Goal: Task Accomplishment & Management: Use online tool/utility

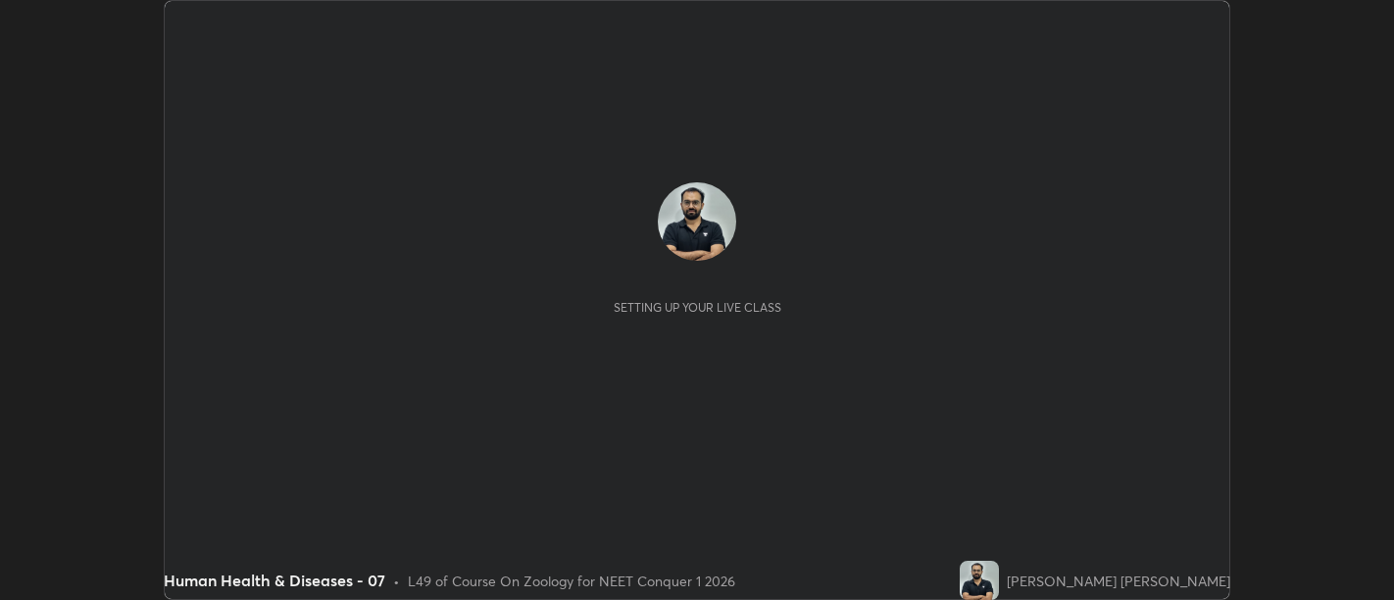
scroll to position [600, 1393]
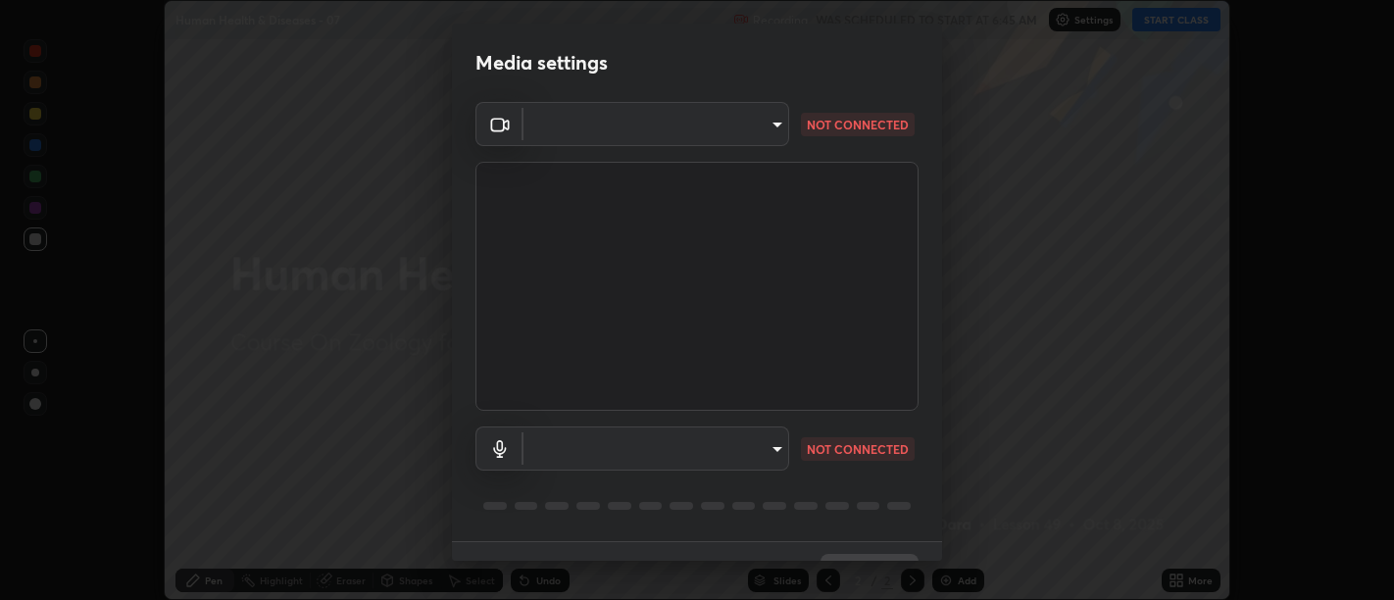
type input "d9b519daceb8a772394af6ea8e45353be5bbf62d8cb1cf3345c472de64055974"
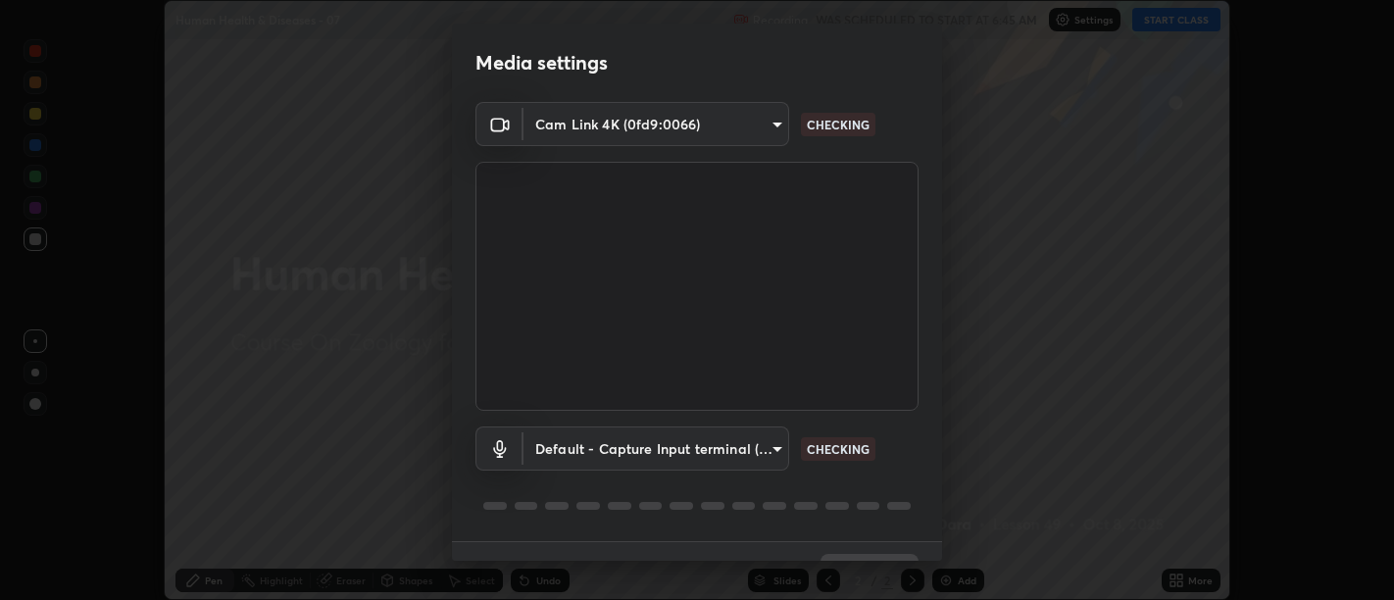
scroll to position [42, 0]
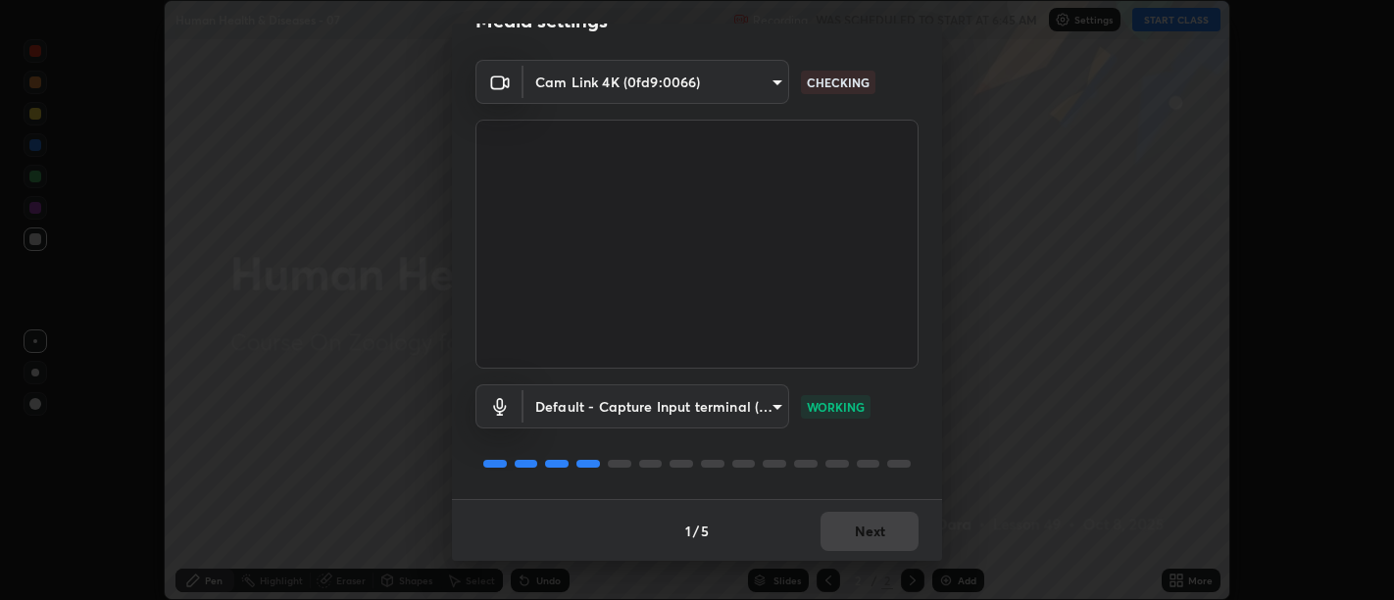
click at [768, 388] on body "Erase all Human Health & Diseases - 07 Recording WAS SCHEDULED TO START AT 6:45…" at bounding box center [697, 300] width 1394 height 600
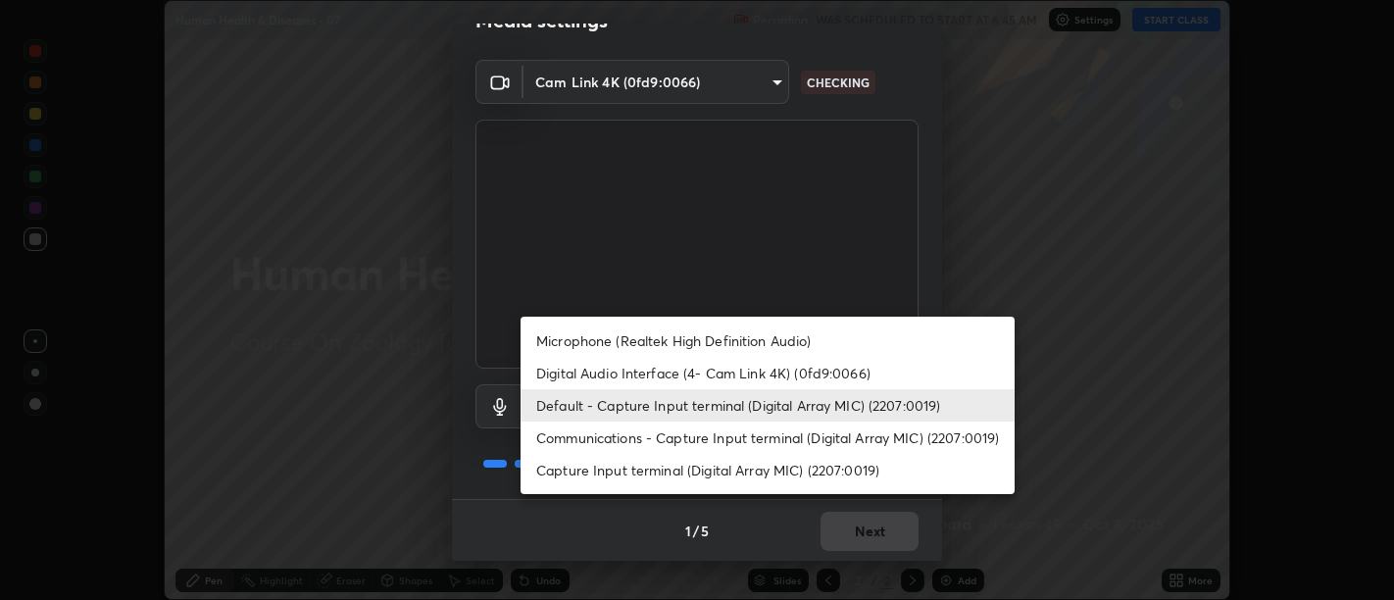
click at [752, 369] on li "Digital Audio Interface (4- Cam Link 4K) (0fd9:0066)" at bounding box center [767, 373] width 494 height 32
type input "58abe51d7fefdb17ba2419723d43872dcdd823d411622da55c3e9c12cc60ef35"
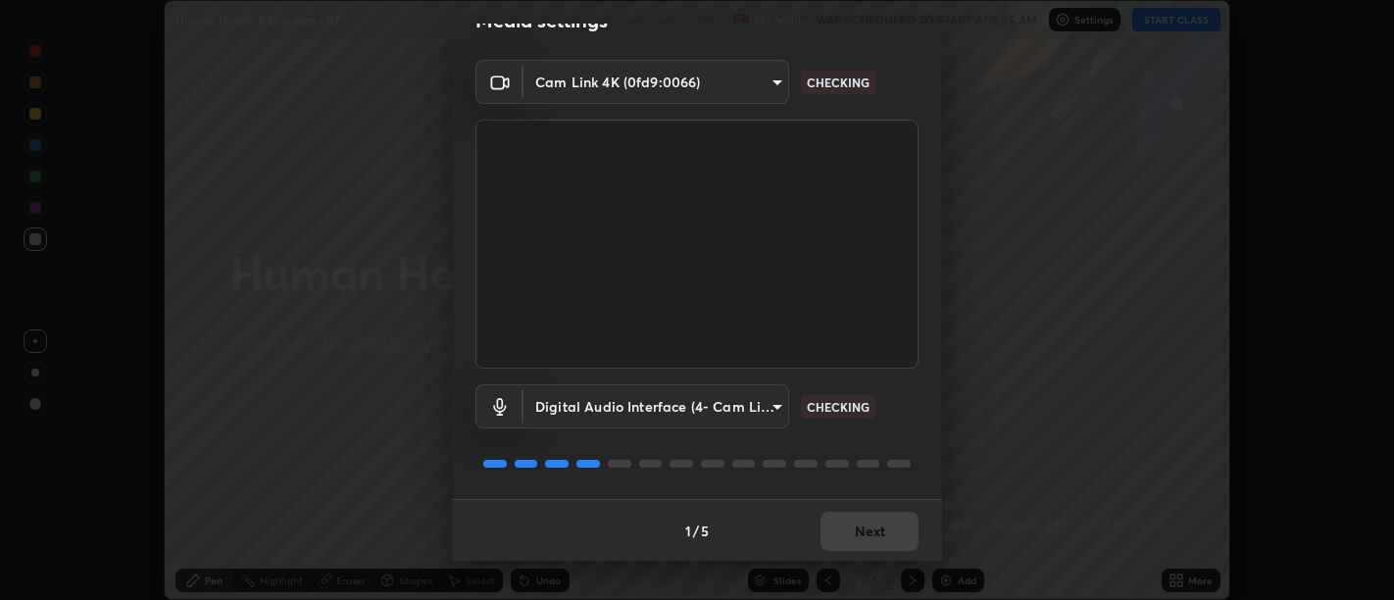
scroll to position [0, 0]
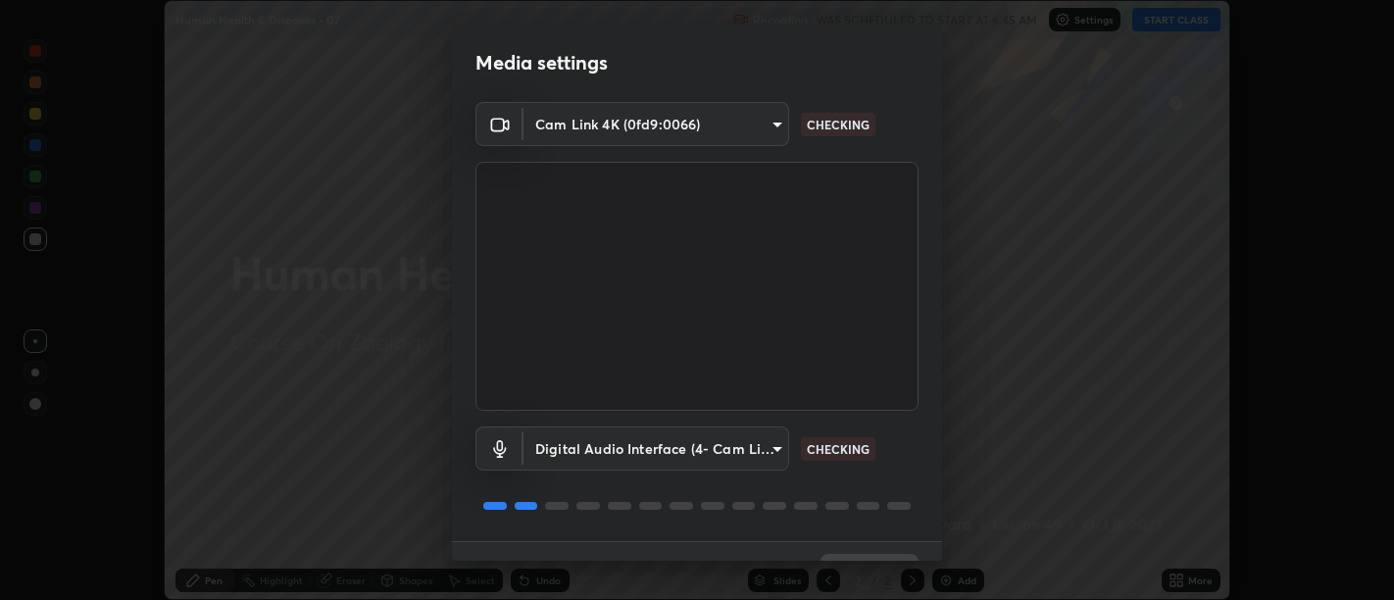
click at [756, 135] on body "Erase all Human Health & Diseases - 07 Recording WAS SCHEDULED TO START AT 6:45…" at bounding box center [697, 300] width 1394 height 600
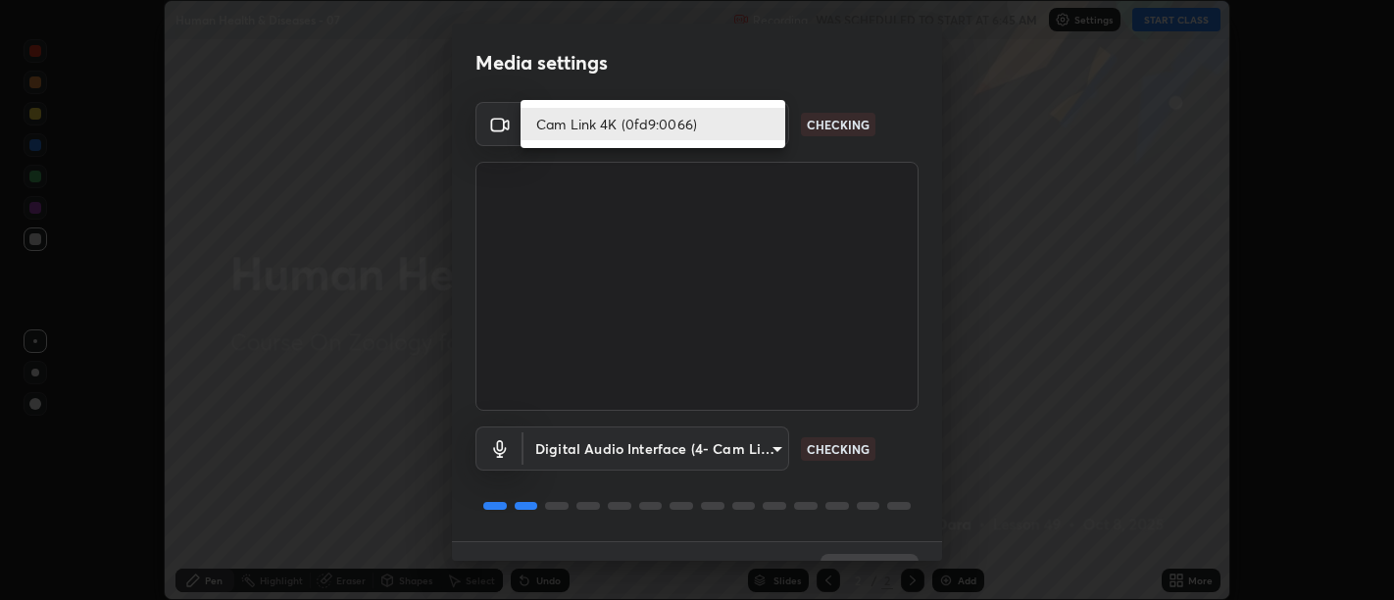
click at [741, 131] on li "Cam Link 4K (0fd9:0066)" at bounding box center [652, 124] width 265 height 32
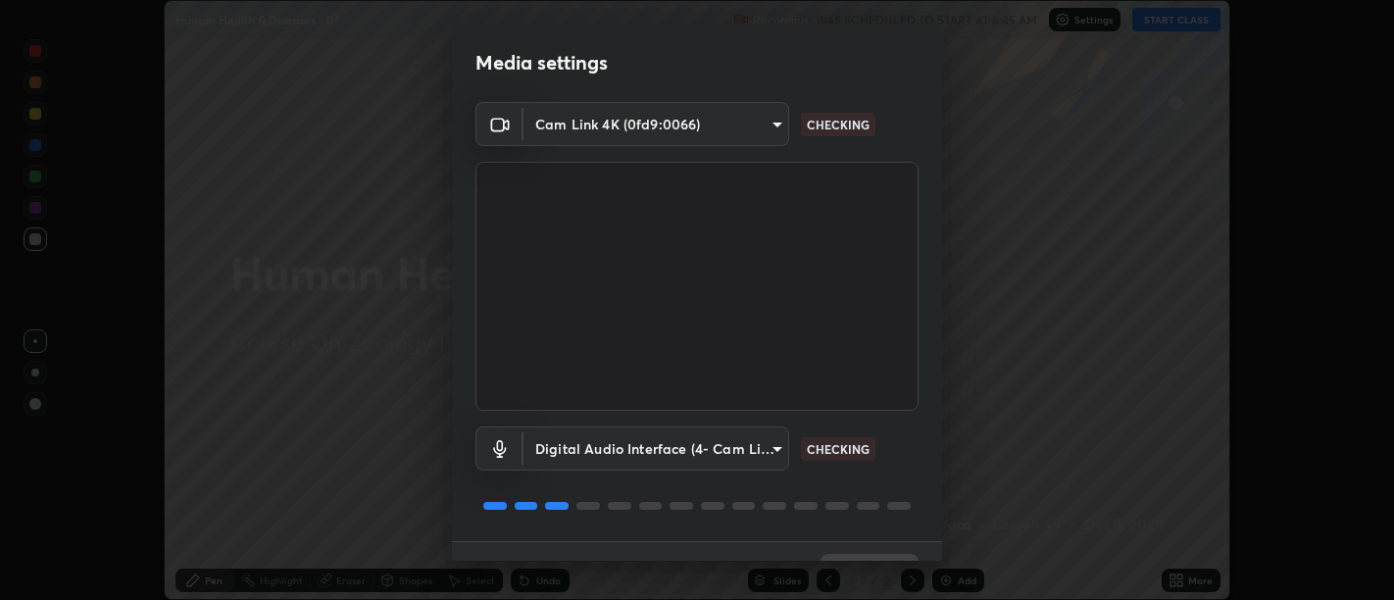
scroll to position [42, 0]
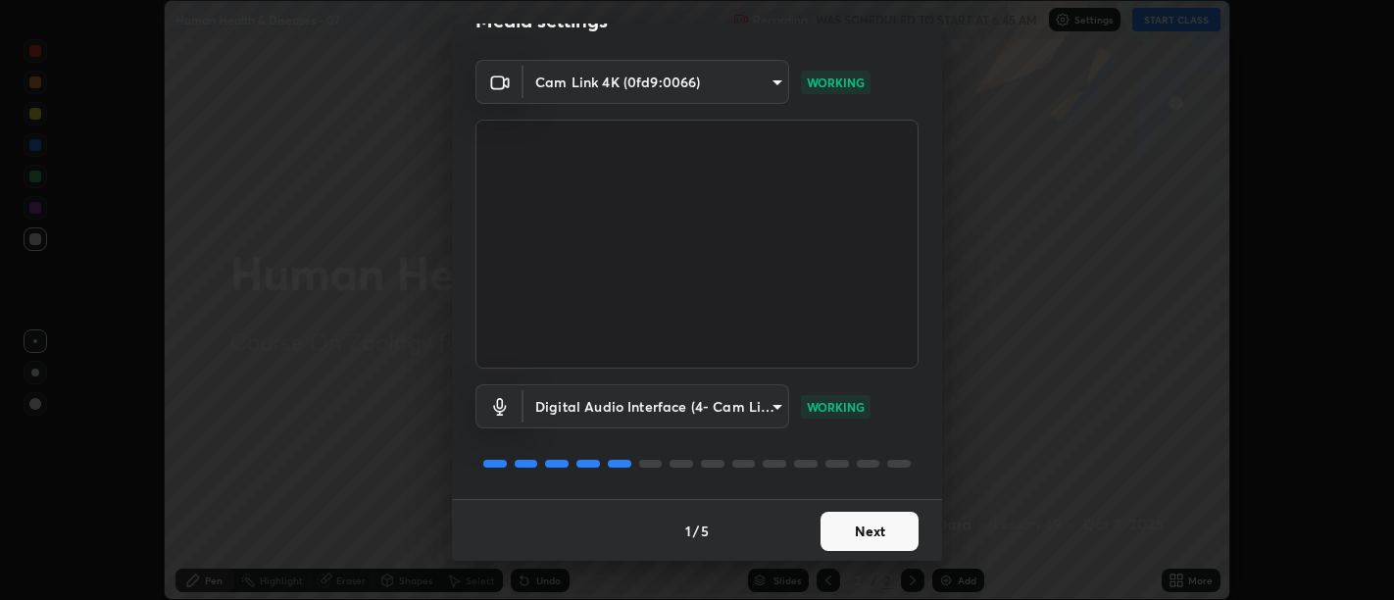
click at [878, 541] on button "Next" at bounding box center [869, 531] width 98 height 39
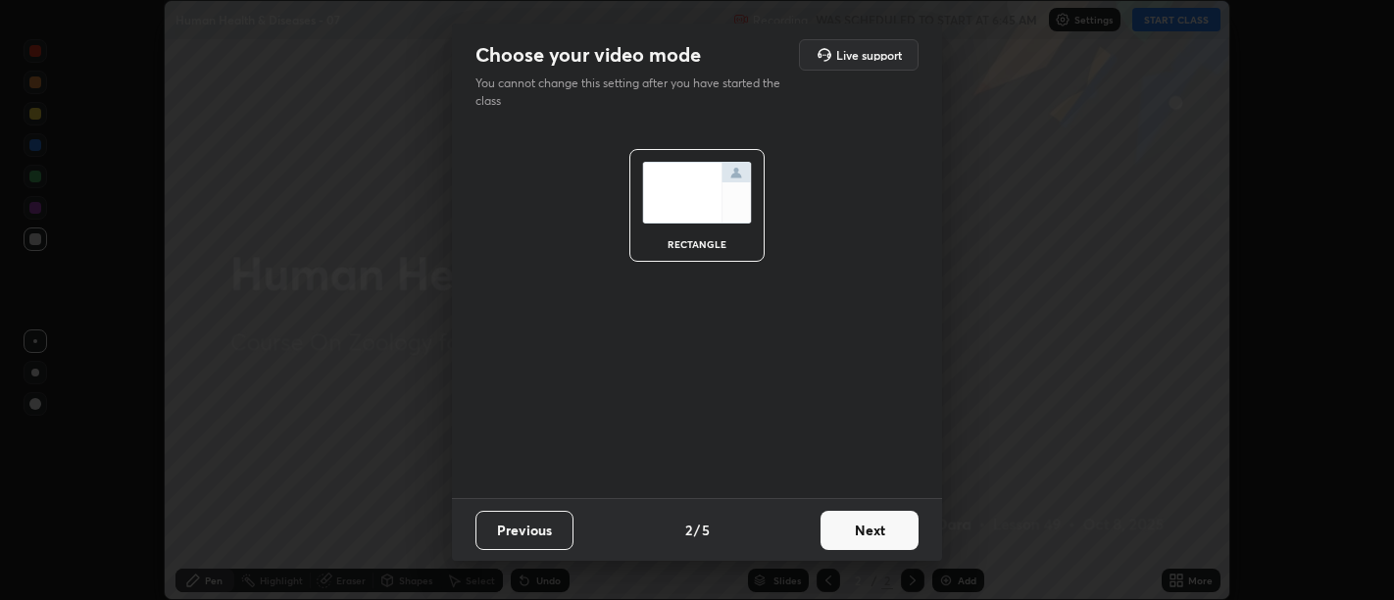
click at [880, 543] on button "Next" at bounding box center [869, 530] width 98 height 39
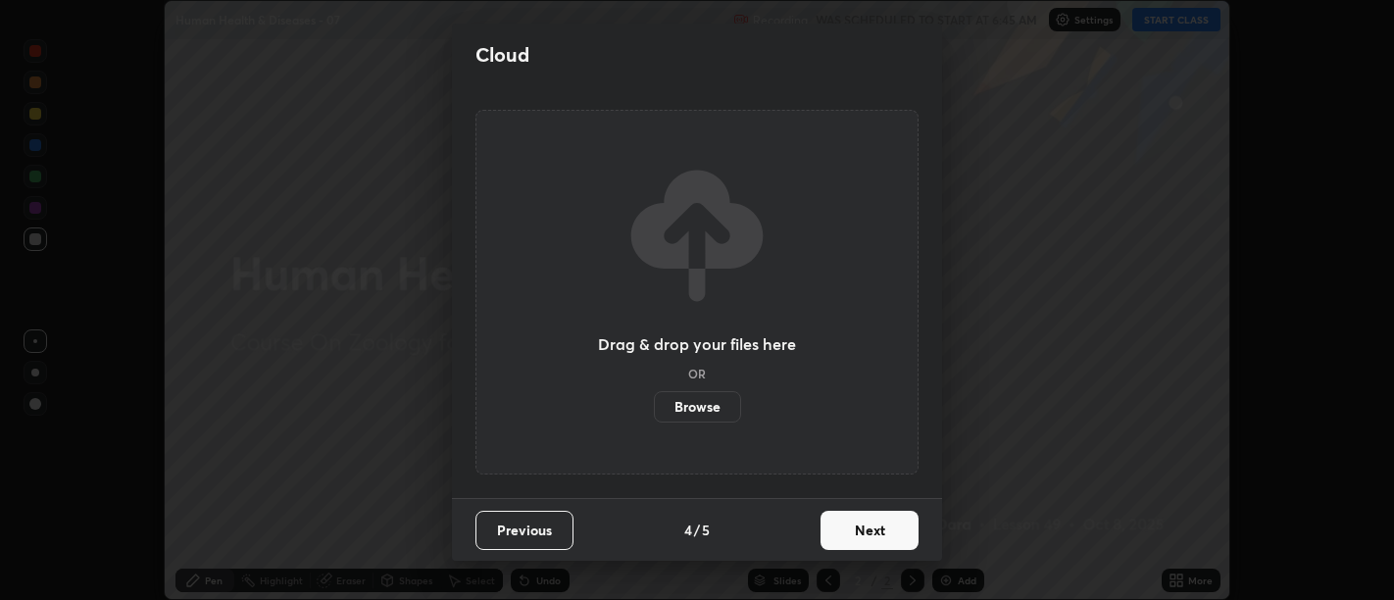
click at [887, 543] on button "Next" at bounding box center [869, 530] width 98 height 39
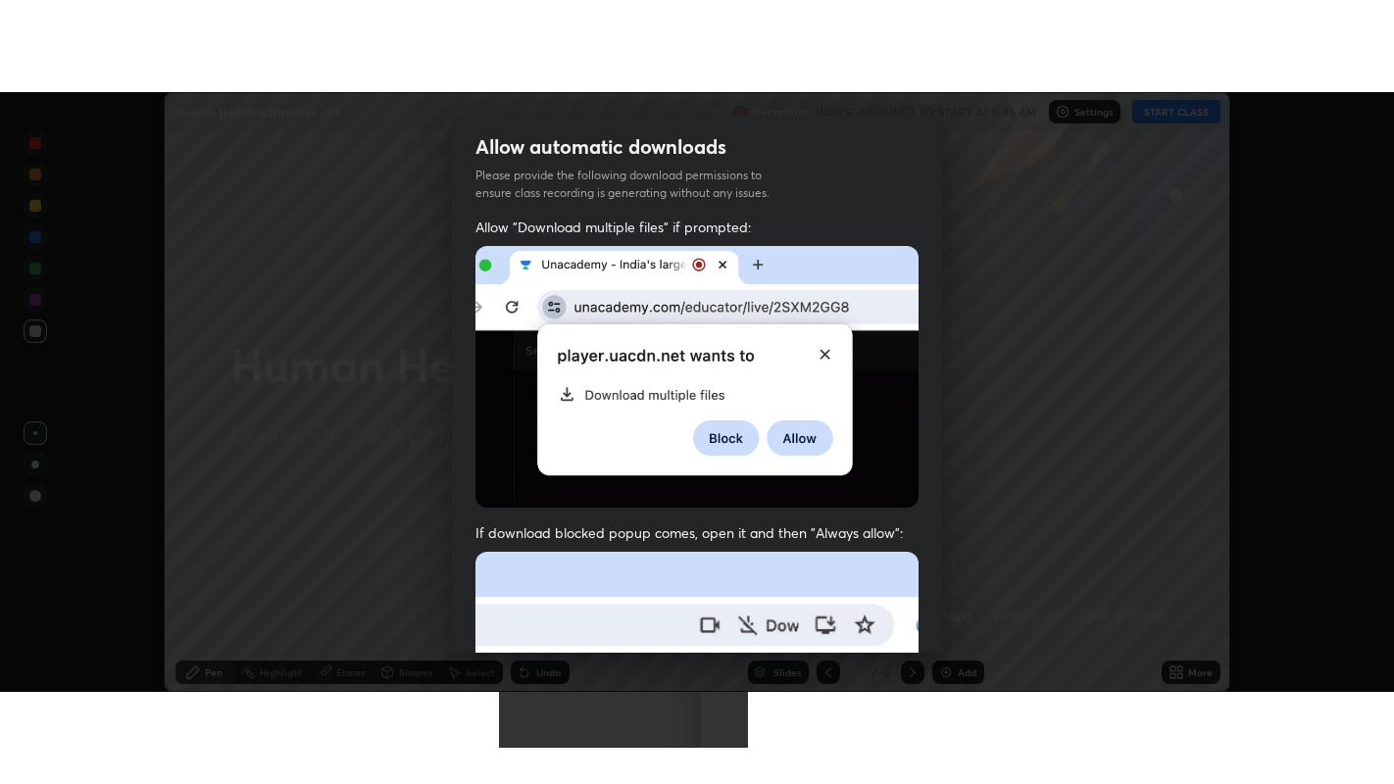
scroll to position [442, 0]
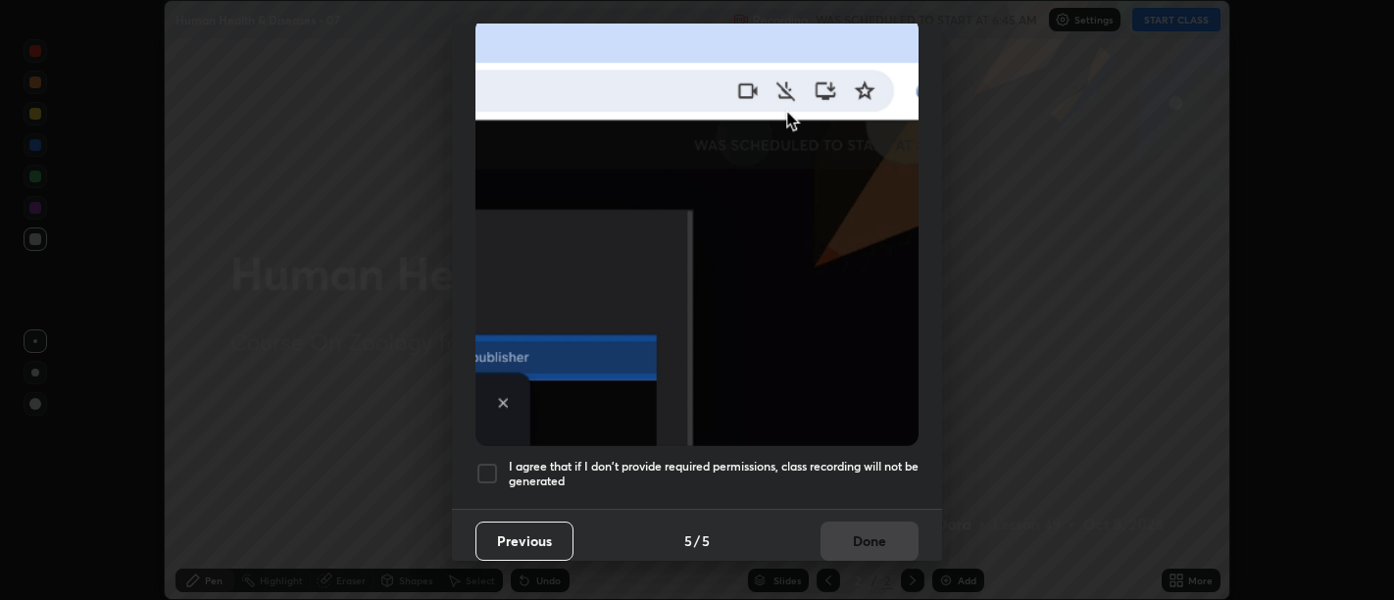
click at [870, 459] on h5 "I agree that if I don't provide required permissions, class recording will not …" at bounding box center [714, 474] width 410 height 30
click at [869, 467] on h5 "I agree that if I don't provide required permissions, class recording will not …" at bounding box center [714, 474] width 410 height 30
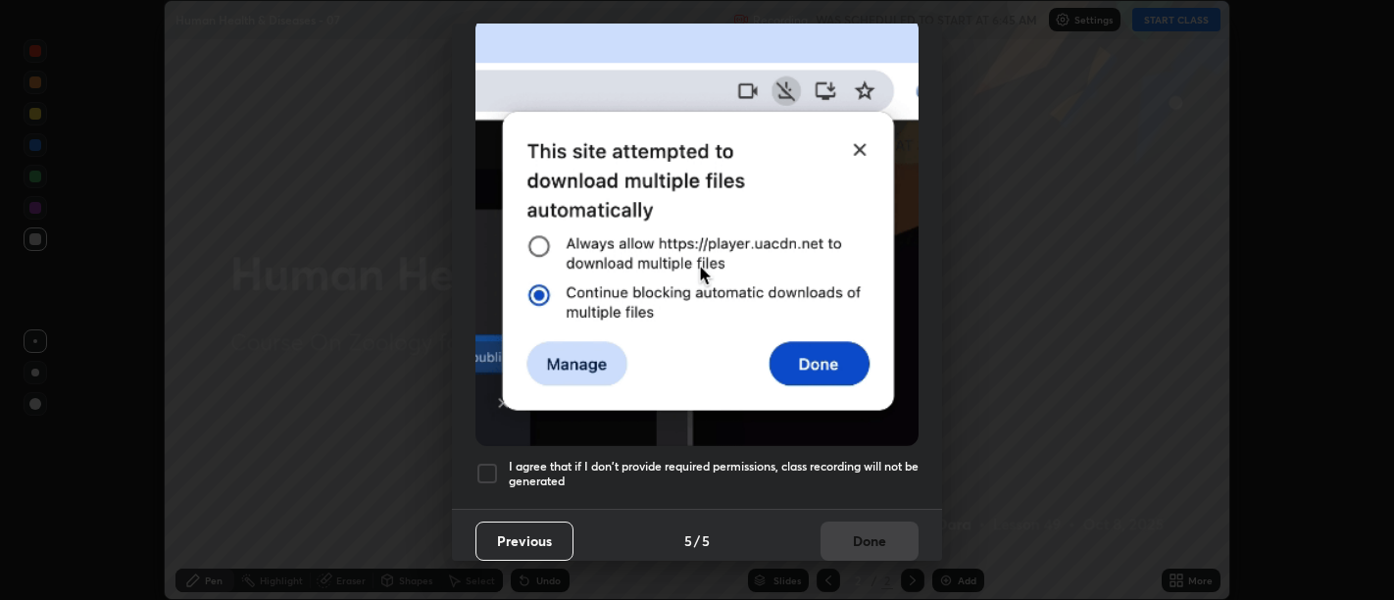
click at [887, 474] on h5 "I agree that if I don't provide required permissions, class recording will not …" at bounding box center [714, 474] width 410 height 30
click at [878, 530] on button "Done" at bounding box center [869, 540] width 98 height 39
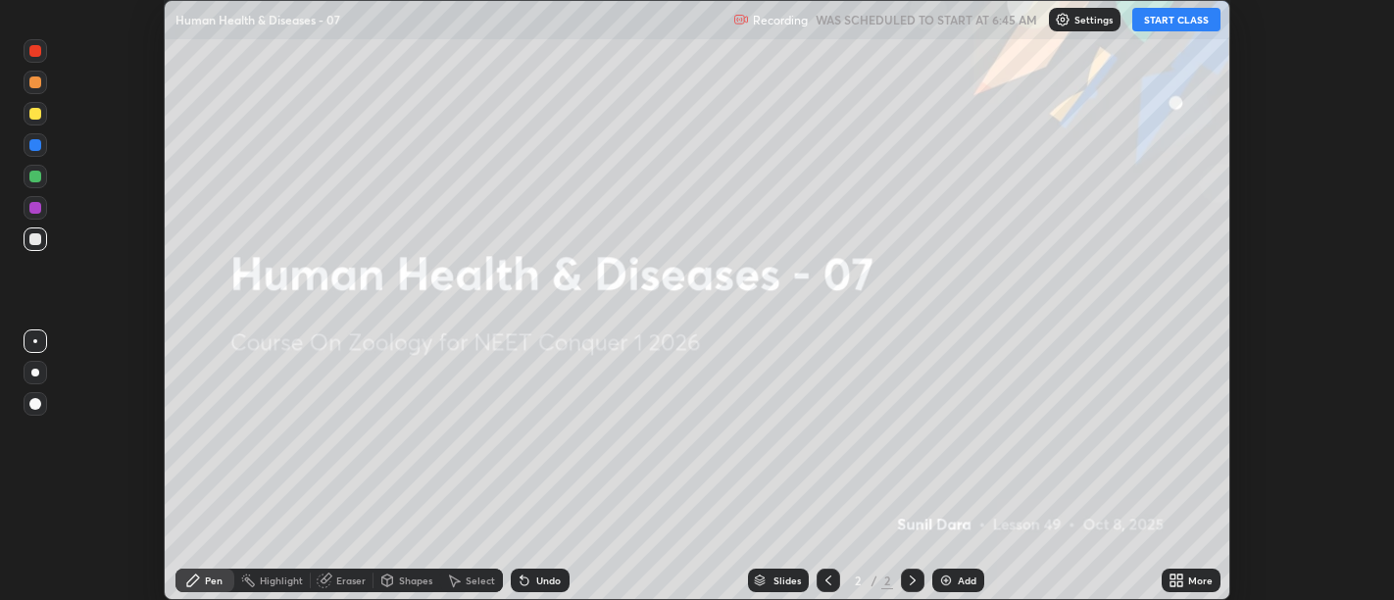
click at [1178, 19] on button "START CLASS" at bounding box center [1176, 20] width 88 height 24
click at [1172, 576] on icon at bounding box center [1172, 576] width 5 height 5
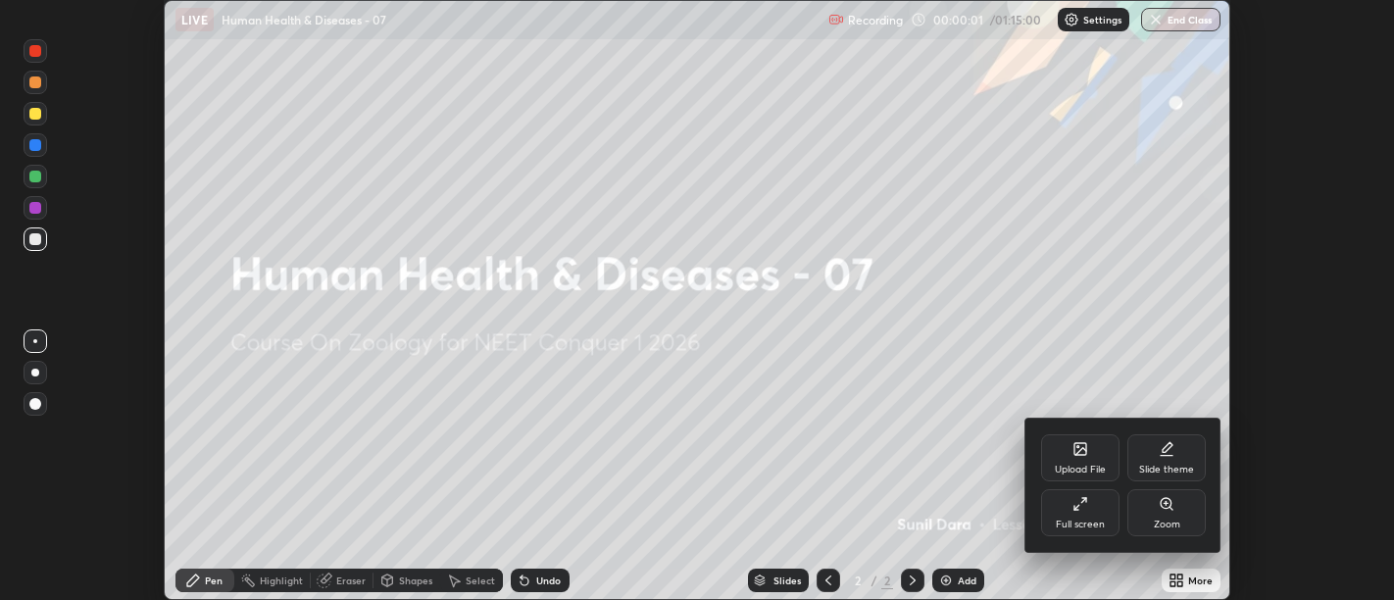
click at [1096, 516] on div "Full screen" at bounding box center [1080, 512] width 78 height 47
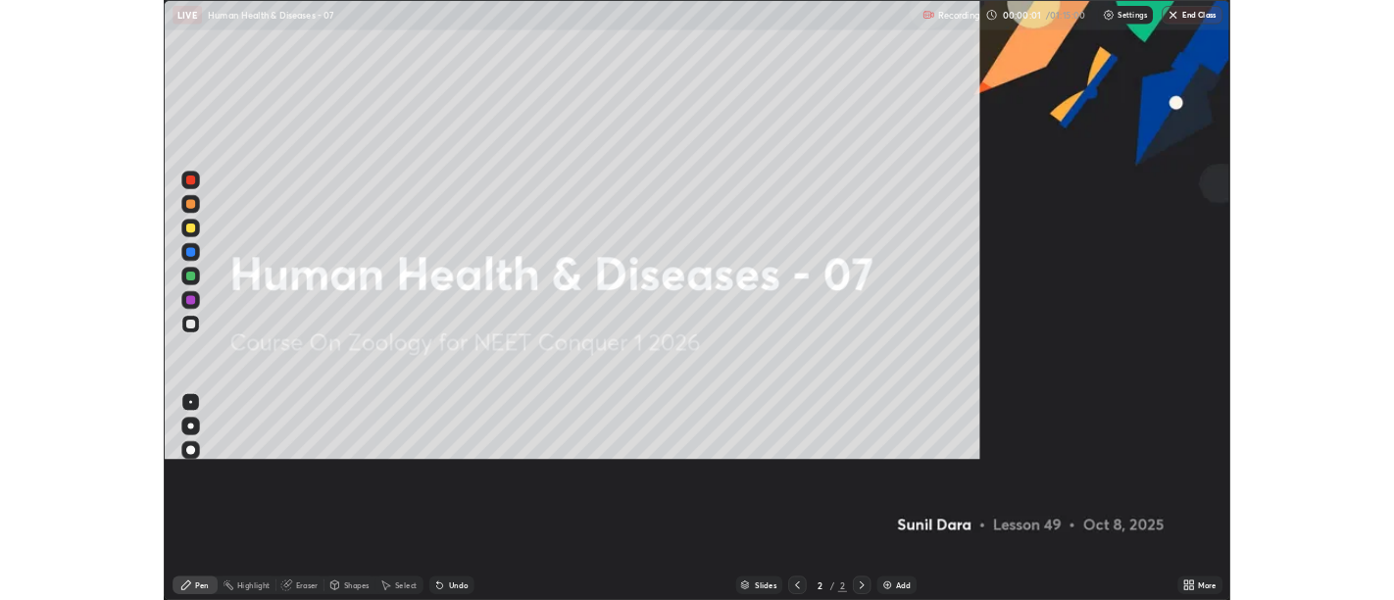
scroll to position [784, 1394]
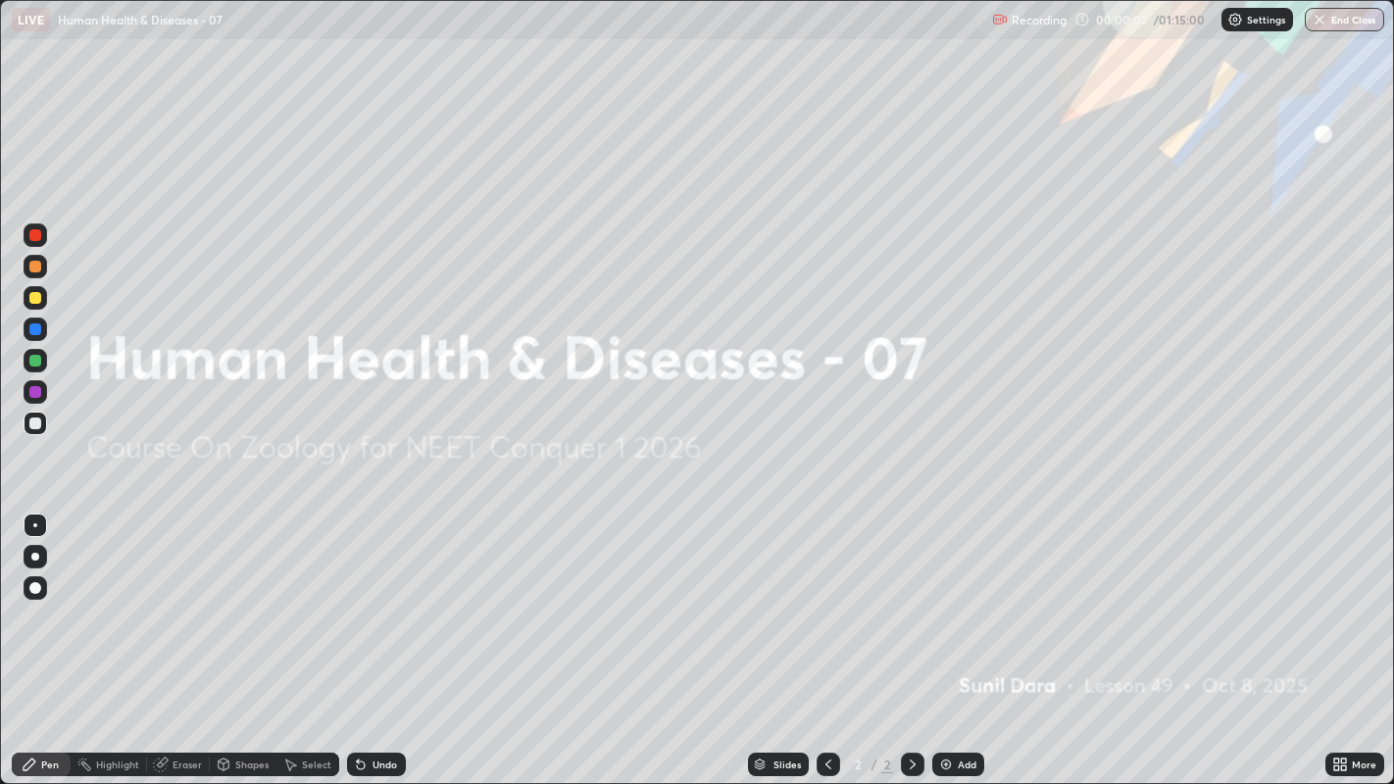
click at [1344, 599] on icon at bounding box center [1343, 761] width 5 height 5
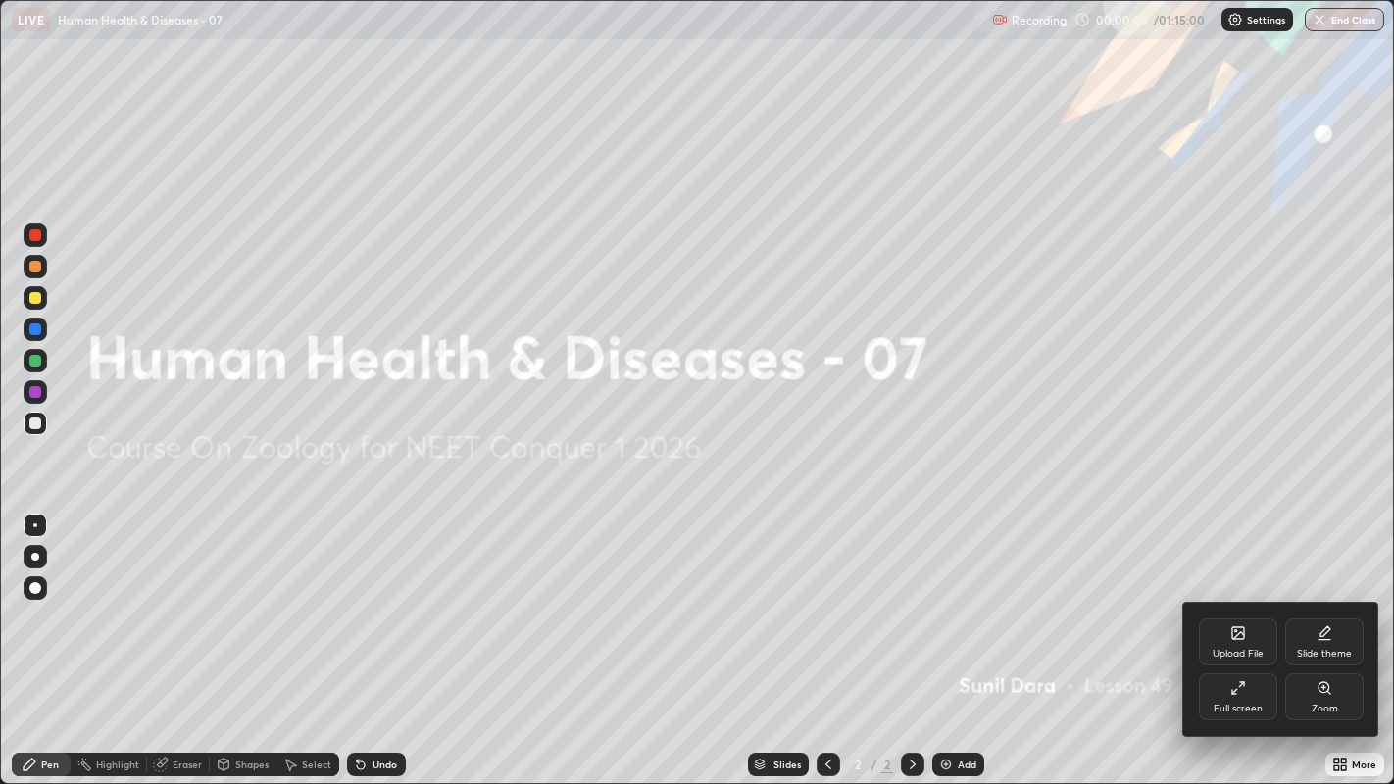
click at [1245, 599] on icon at bounding box center [1238, 688] width 16 height 16
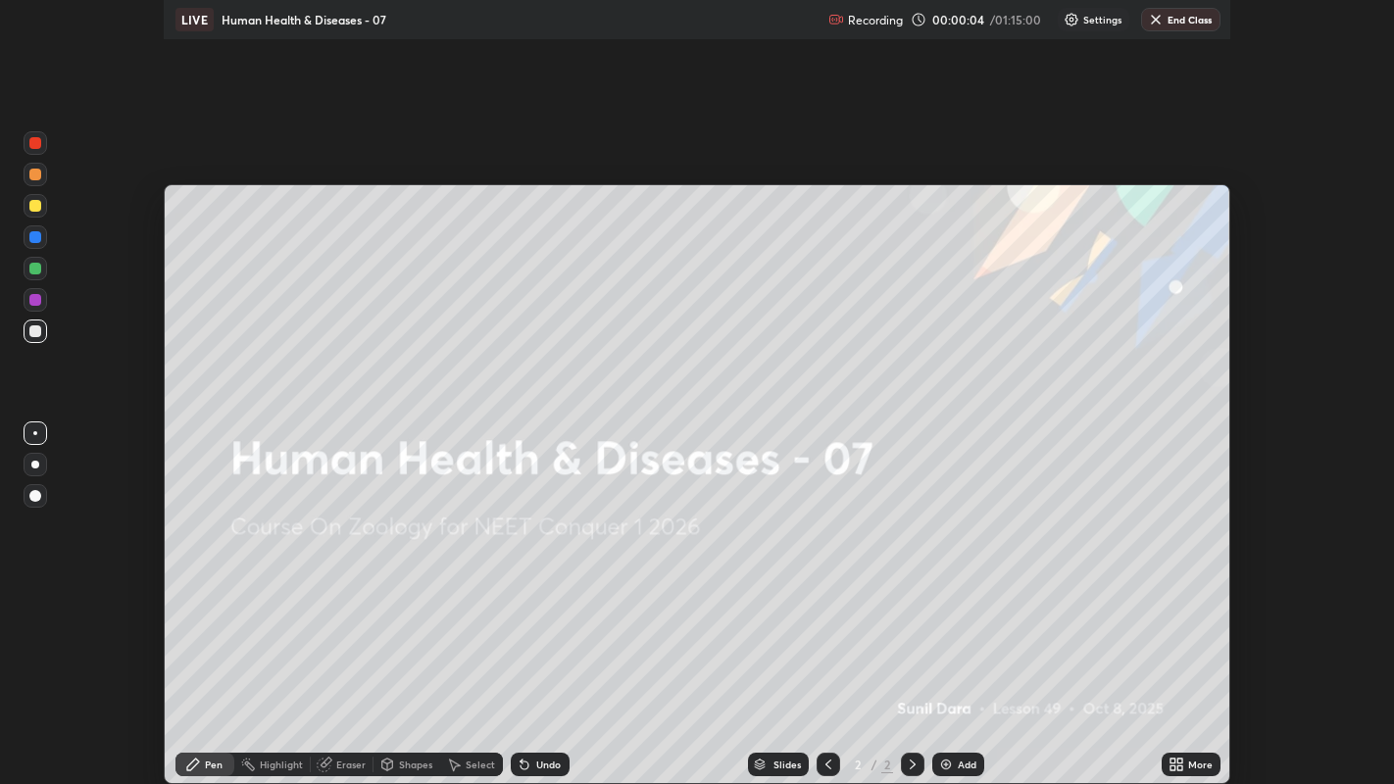
scroll to position [97406, 96613]
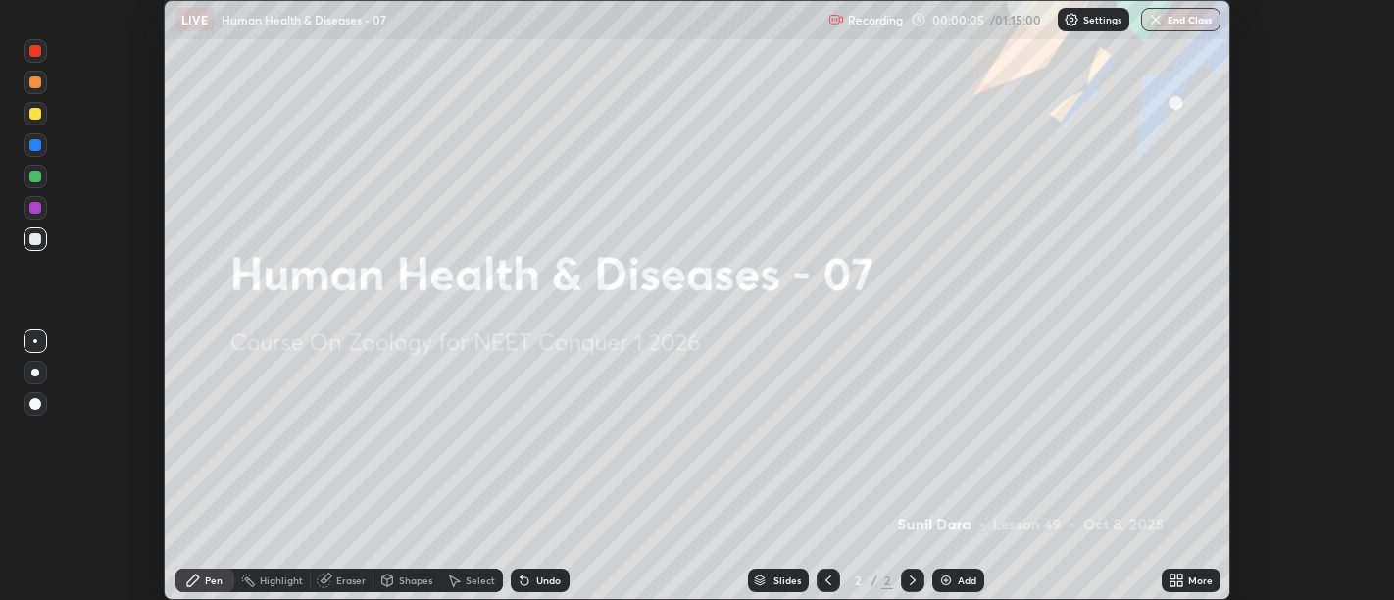
click at [1182, 574] on icon at bounding box center [1179, 576] width 5 height 5
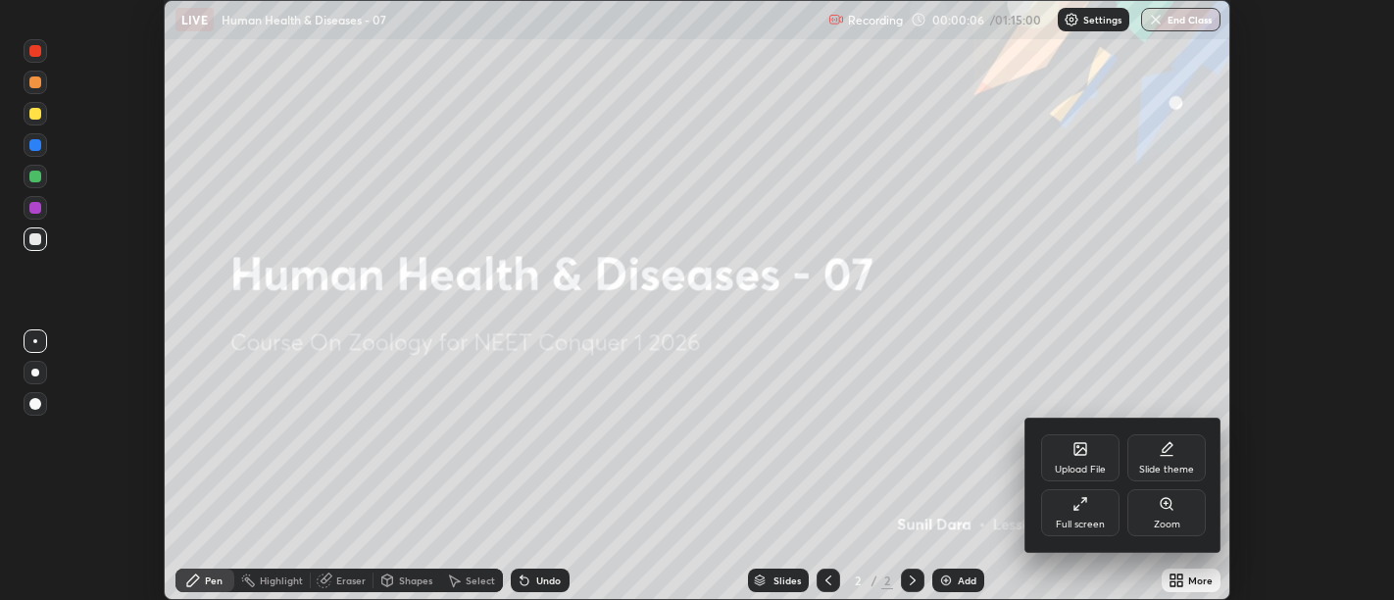
click at [1082, 507] on icon at bounding box center [1080, 504] width 16 height 16
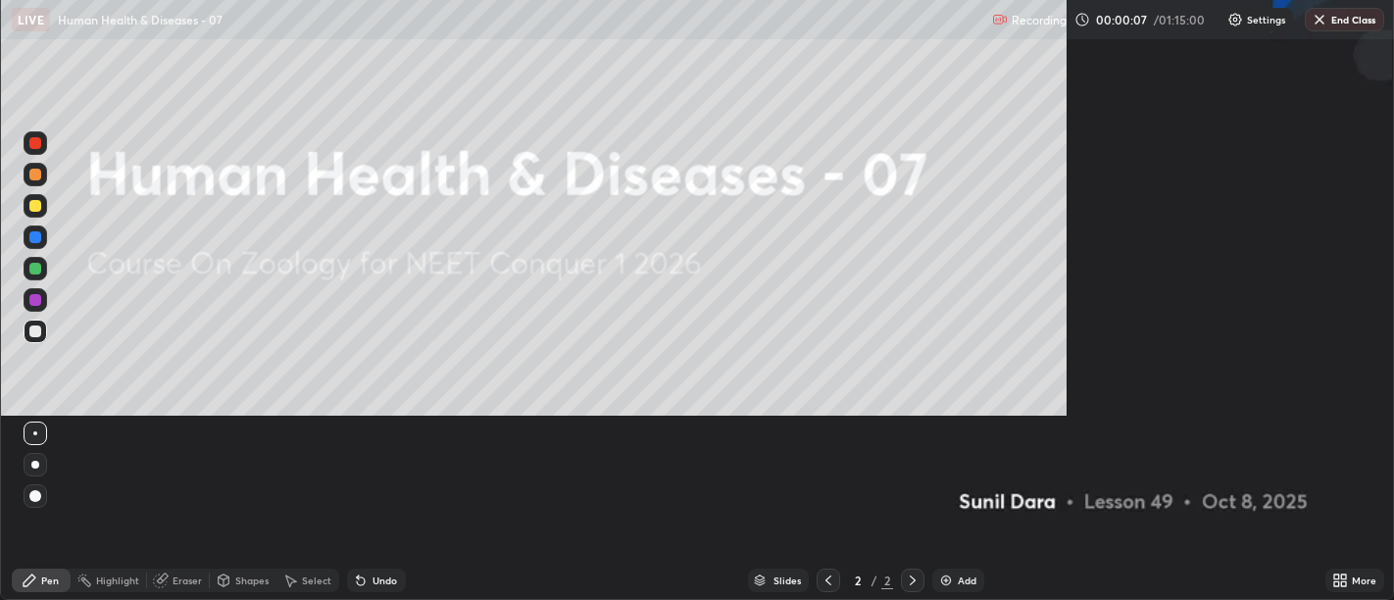
scroll to position [784, 1394]
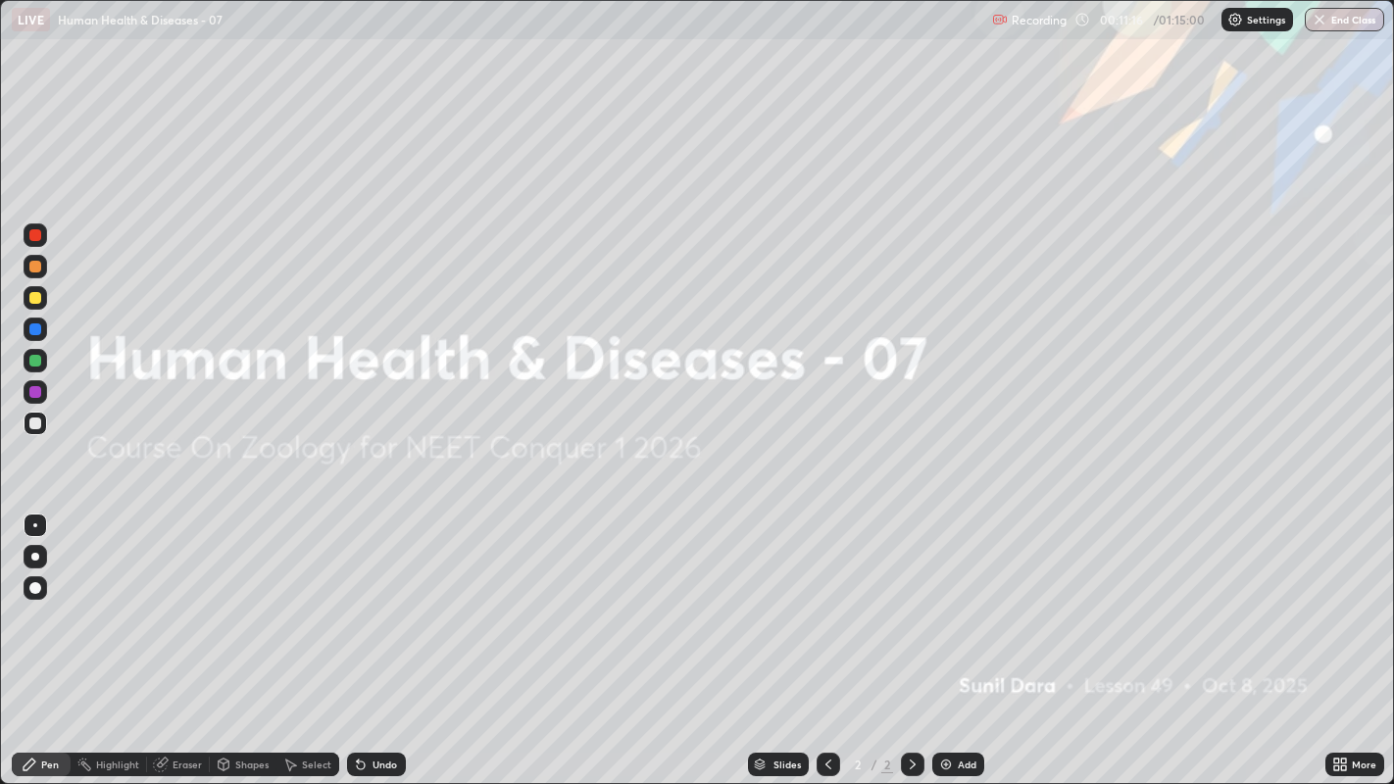
click at [964, 599] on div "Add" at bounding box center [967, 765] width 19 height 10
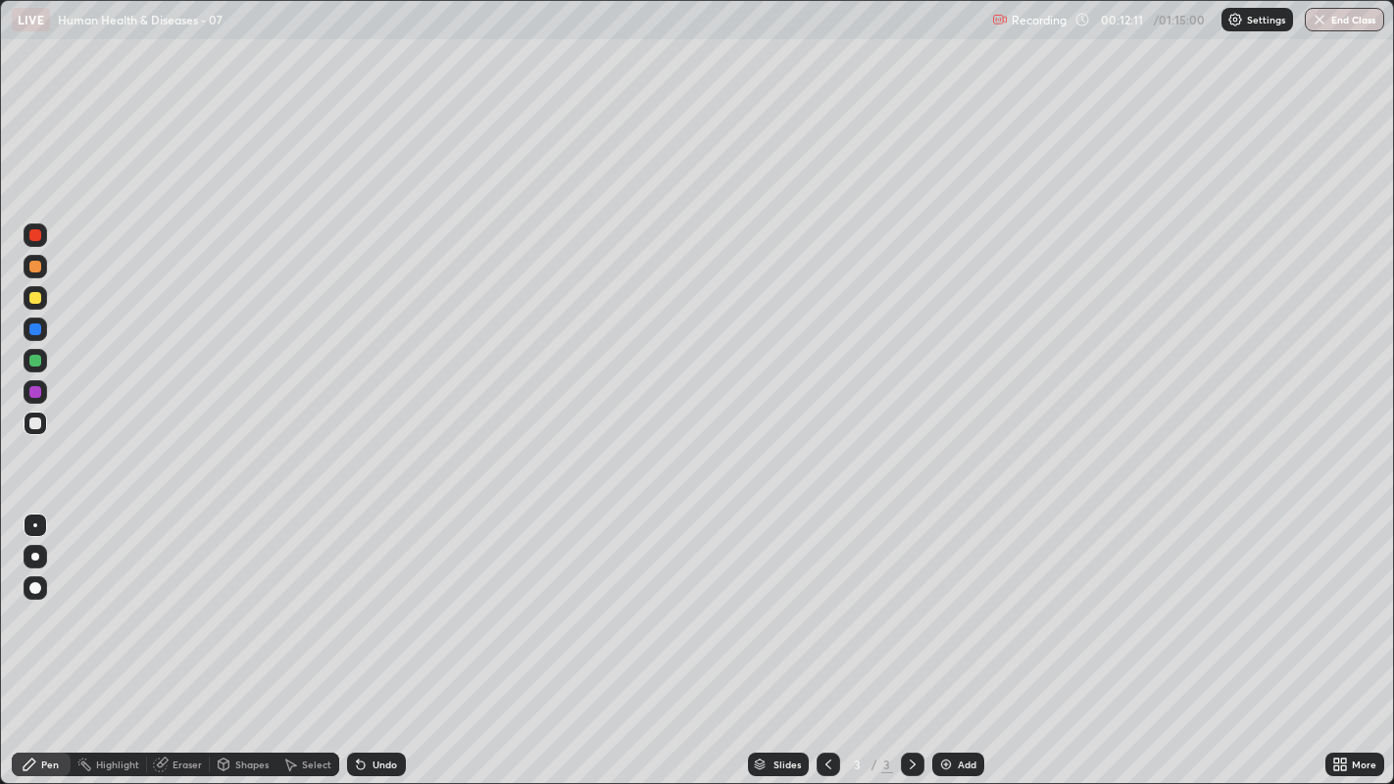
click at [52, 599] on div "Pen" at bounding box center [41, 765] width 59 height 24
click at [25, 560] on div at bounding box center [36, 557] width 24 height 24
click at [37, 557] on div at bounding box center [35, 557] width 8 height 8
click at [36, 557] on div at bounding box center [35, 557] width 8 height 8
click at [34, 556] on div at bounding box center [35, 557] width 8 height 8
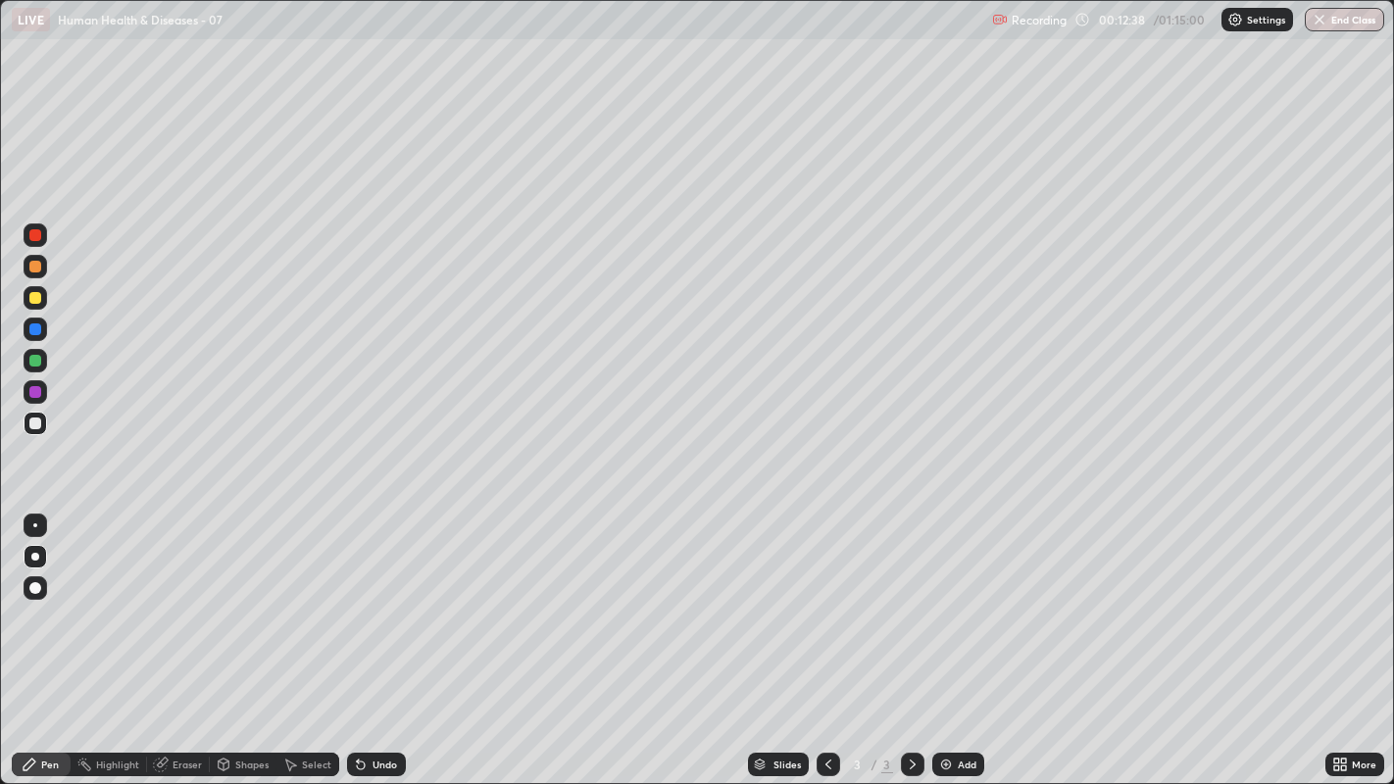
click at [34, 524] on div at bounding box center [35, 525] width 4 height 4
click at [31, 566] on div at bounding box center [36, 557] width 24 height 24
click at [34, 557] on div at bounding box center [35, 557] width 8 height 8
click at [25, 426] on div at bounding box center [36, 424] width 24 height 24
click at [34, 556] on div at bounding box center [35, 557] width 8 height 8
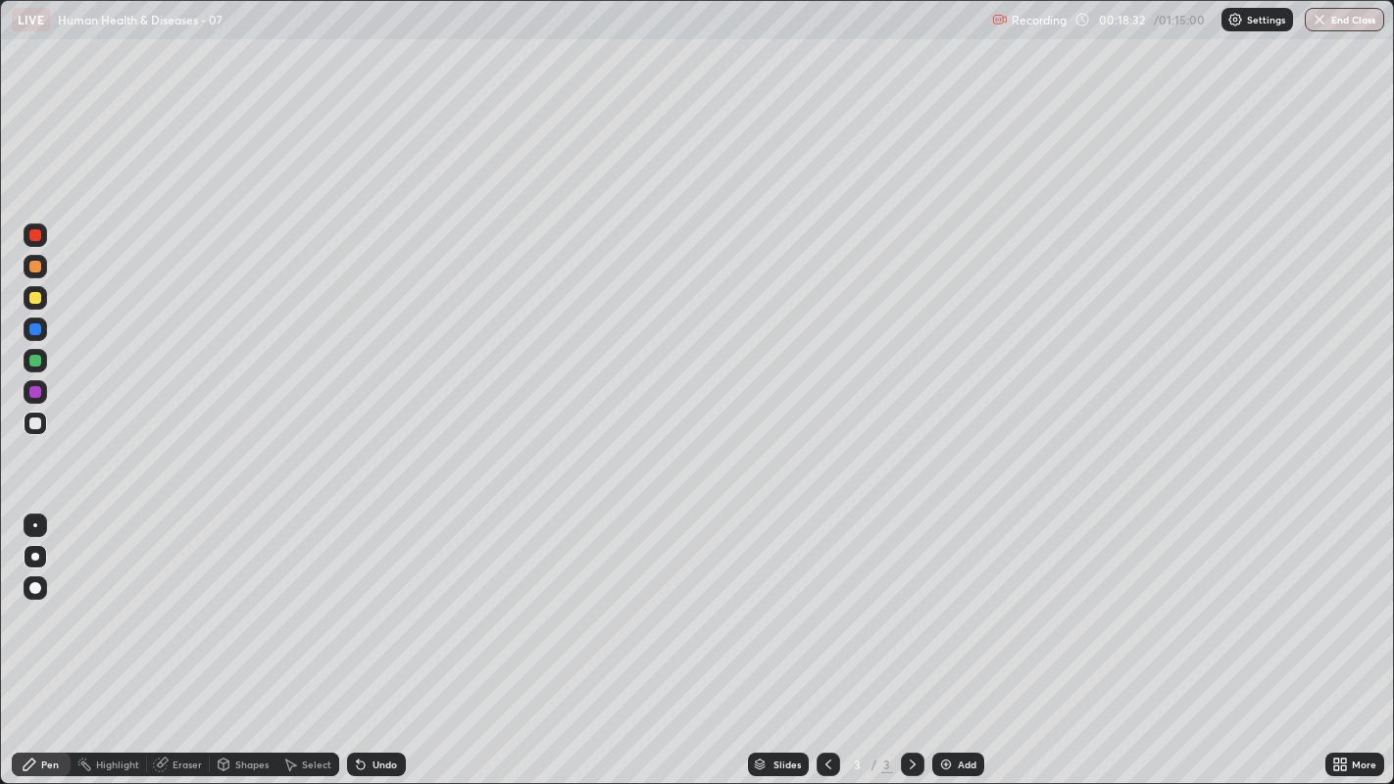
click at [33, 427] on div at bounding box center [35, 424] width 12 height 12
click at [910, 599] on icon at bounding box center [913, 765] width 16 height 16
click at [956, 599] on div "Add" at bounding box center [958, 765] width 52 height 24
click at [36, 553] on div at bounding box center [35, 557] width 8 height 8
click at [34, 524] on div at bounding box center [35, 525] width 4 height 4
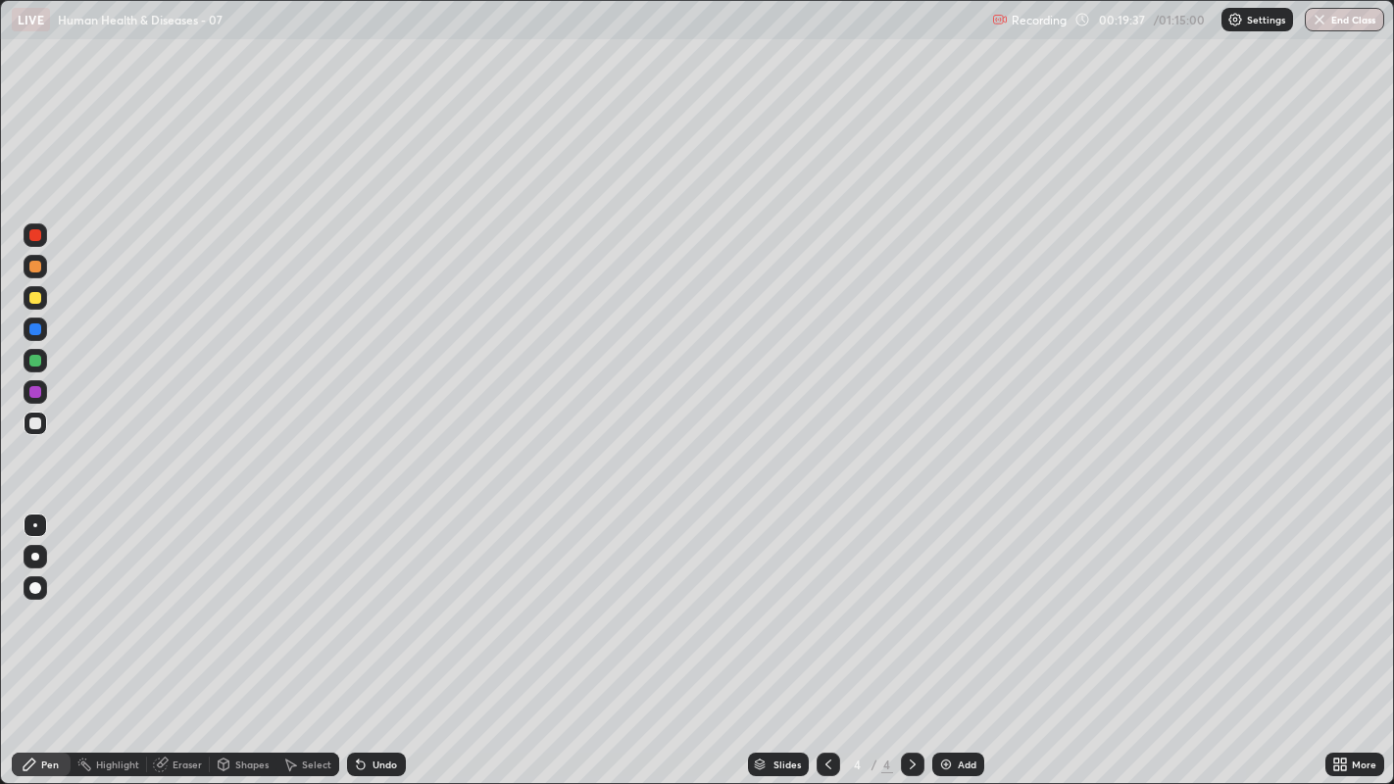
click at [34, 557] on div at bounding box center [35, 557] width 8 height 8
click at [27, 546] on div at bounding box center [36, 557] width 24 height 24
click at [34, 418] on div at bounding box center [35, 424] width 12 height 12
click at [372, 599] on div "Undo" at bounding box center [384, 765] width 25 height 10
click at [384, 599] on div "Undo" at bounding box center [376, 765] width 59 height 24
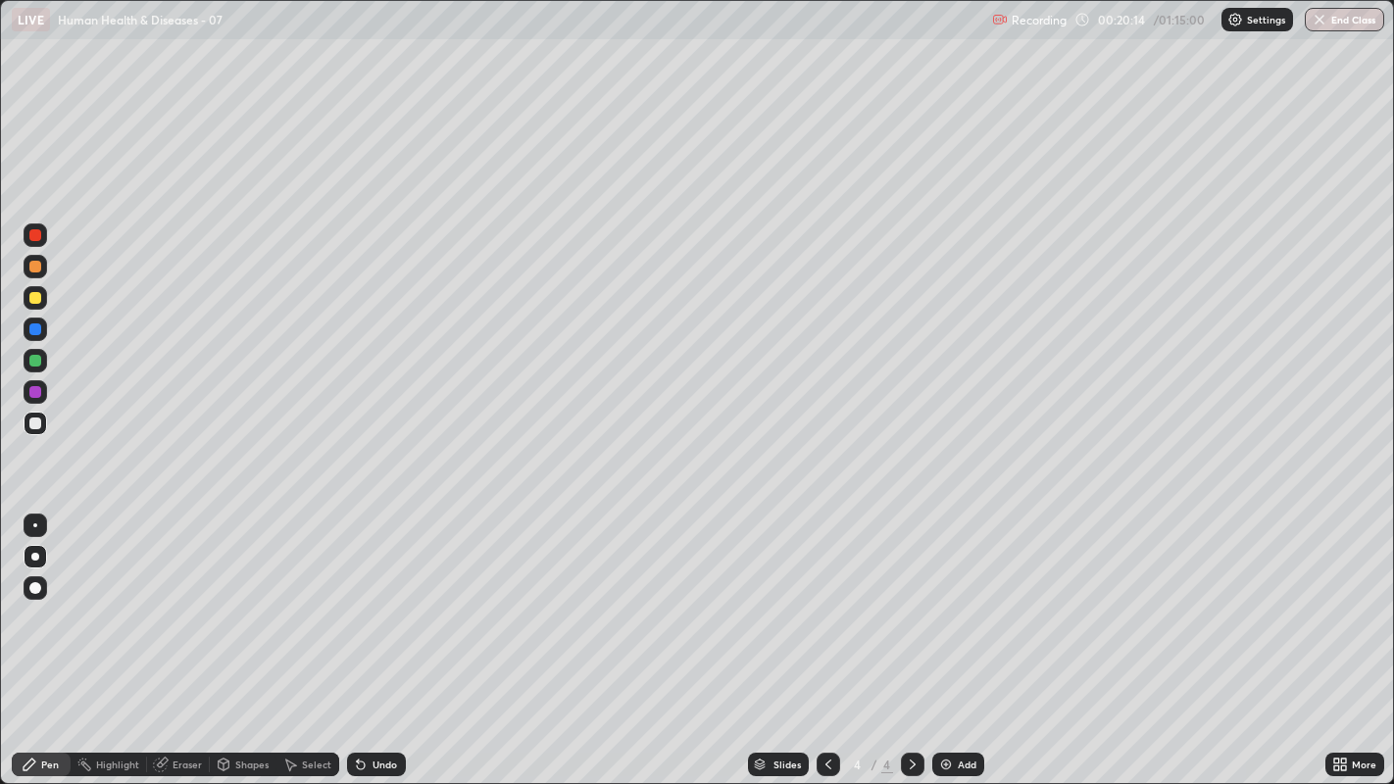
click at [376, 599] on div "Undo" at bounding box center [384, 765] width 25 height 10
click at [386, 599] on div "Undo" at bounding box center [384, 765] width 25 height 10
click at [380, 599] on div "Undo" at bounding box center [384, 765] width 25 height 10
click at [383, 599] on div "Undo" at bounding box center [384, 765] width 25 height 10
click at [387, 599] on div "Undo" at bounding box center [384, 765] width 25 height 10
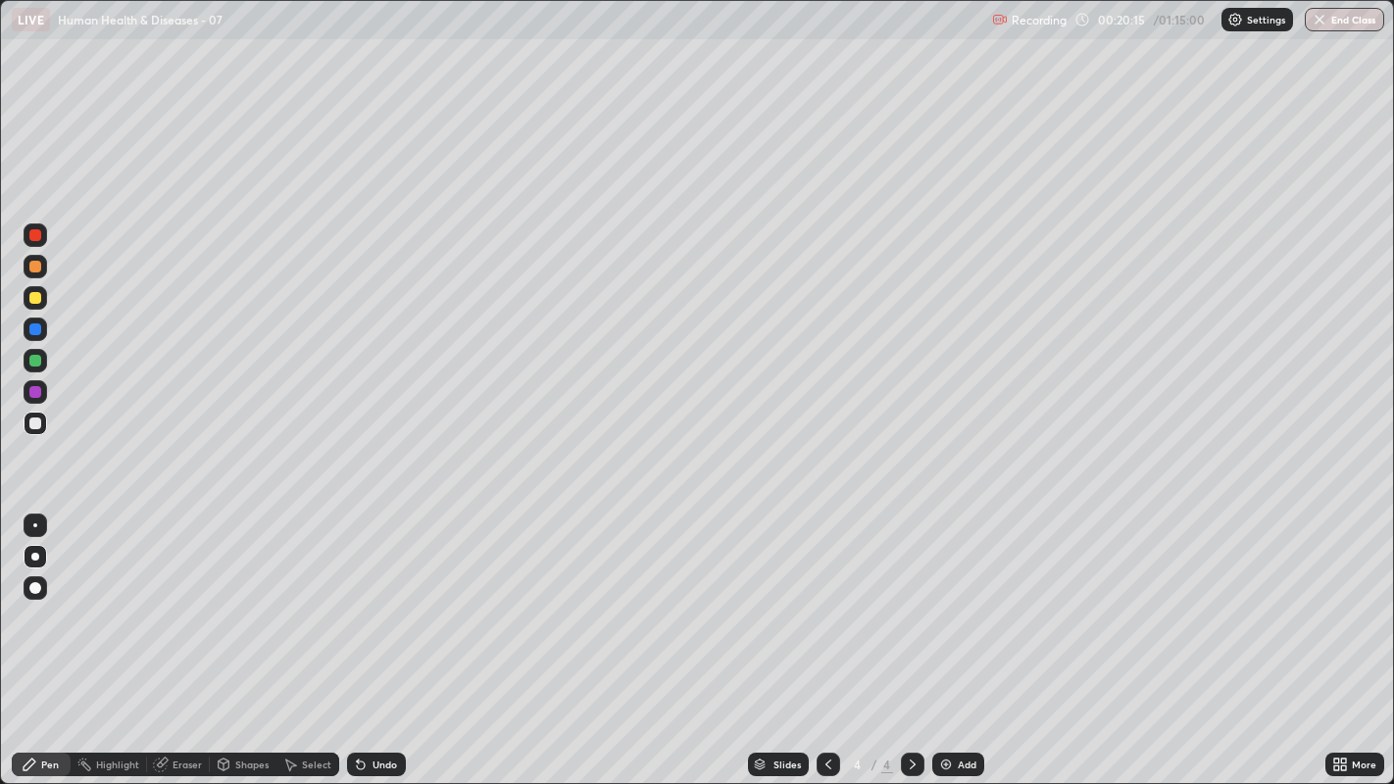
click at [386, 599] on div "Undo" at bounding box center [384, 765] width 25 height 10
click at [377, 599] on div "Undo" at bounding box center [384, 765] width 25 height 10
click at [373, 599] on div "Undo" at bounding box center [384, 765] width 25 height 10
click at [372, 599] on div "Undo" at bounding box center [384, 765] width 25 height 10
click at [373, 599] on div "Undo" at bounding box center [384, 765] width 25 height 10
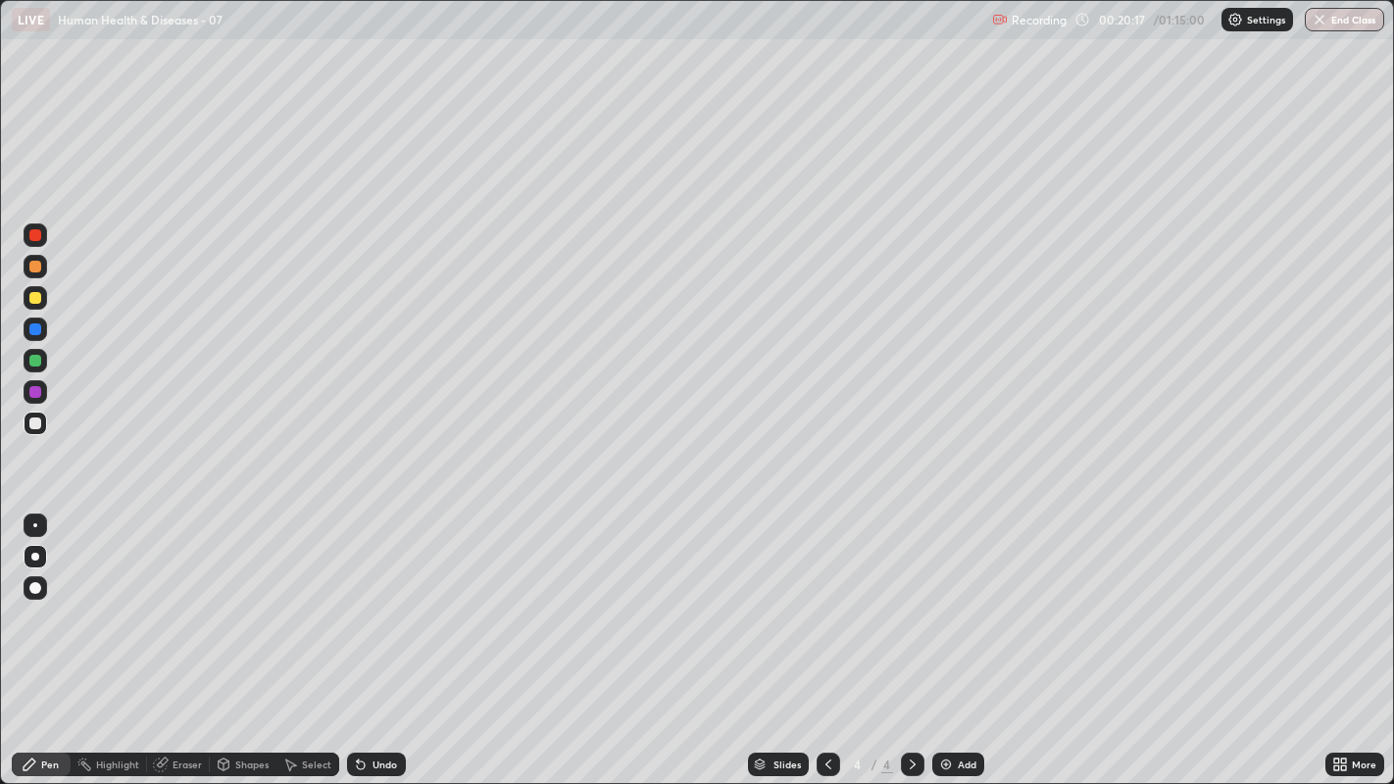
click at [373, 599] on div "Undo" at bounding box center [384, 765] width 25 height 10
click at [379, 599] on div "Undo" at bounding box center [384, 765] width 25 height 10
click at [380, 599] on div "Undo" at bounding box center [384, 765] width 25 height 10
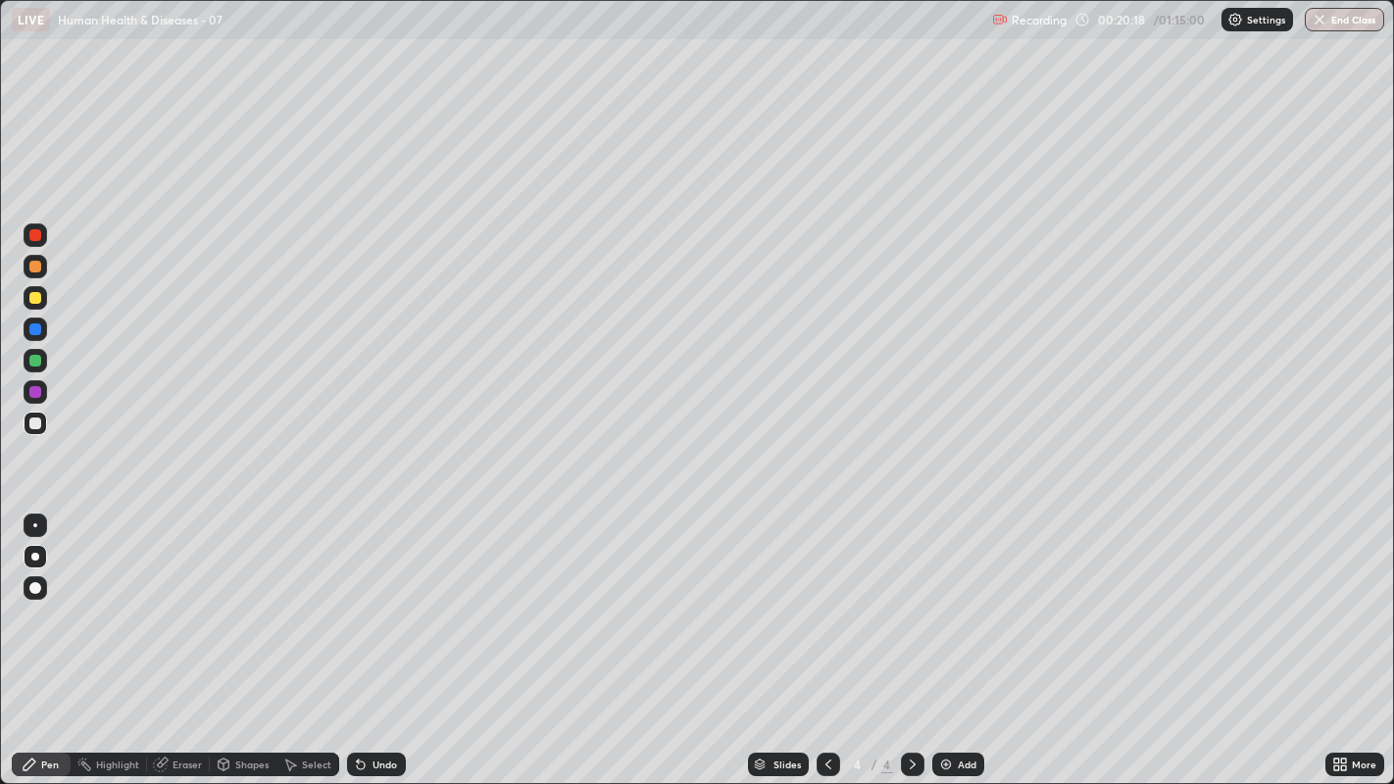
click at [378, 599] on div "Undo" at bounding box center [384, 765] width 25 height 10
click at [377, 599] on div "Undo" at bounding box center [384, 765] width 25 height 10
click at [375, 599] on div "Undo" at bounding box center [384, 765] width 25 height 10
click at [377, 599] on div "Undo" at bounding box center [384, 765] width 25 height 10
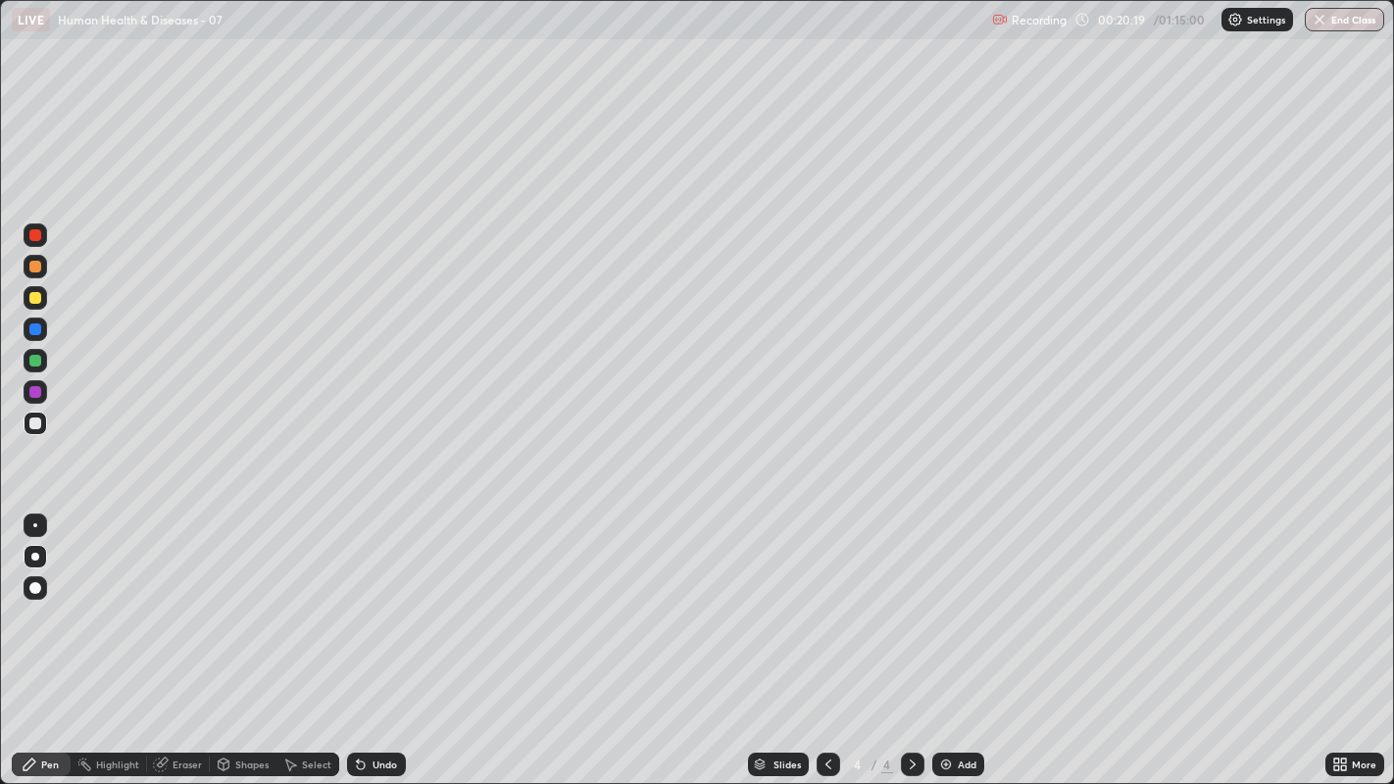
click at [374, 599] on div "Undo" at bounding box center [384, 765] width 25 height 10
click at [375, 599] on div "Undo" at bounding box center [384, 765] width 25 height 10
click at [374, 599] on div "Undo" at bounding box center [384, 765] width 25 height 10
click at [375, 599] on div "Undo" at bounding box center [384, 765] width 25 height 10
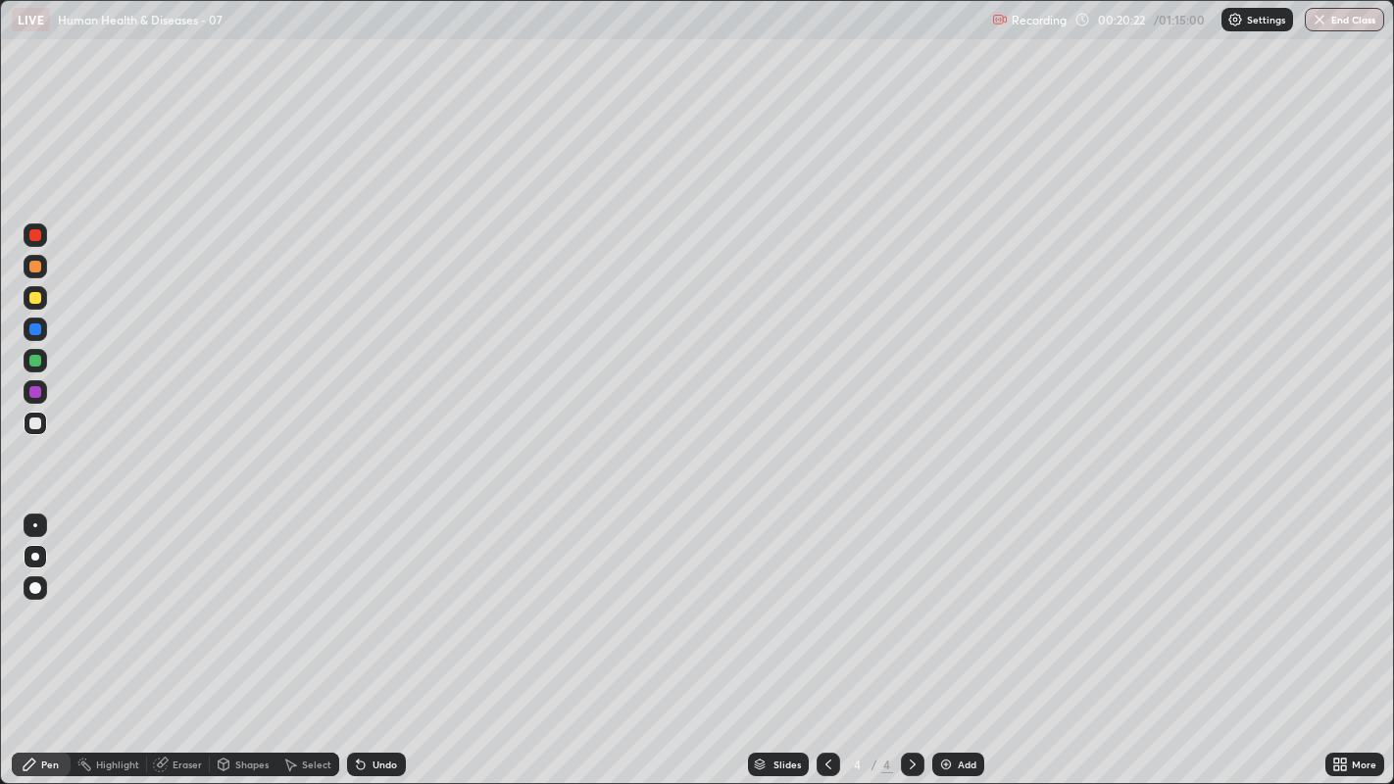
click at [384, 599] on div "Undo" at bounding box center [384, 765] width 25 height 10
click at [391, 599] on div "Undo" at bounding box center [376, 765] width 59 height 24
click at [384, 599] on div "Undo" at bounding box center [384, 765] width 25 height 10
click at [379, 599] on div "Undo" at bounding box center [384, 765] width 25 height 10
click at [378, 599] on div "Undo" at bounding box center [384, 765] width 25 height 10
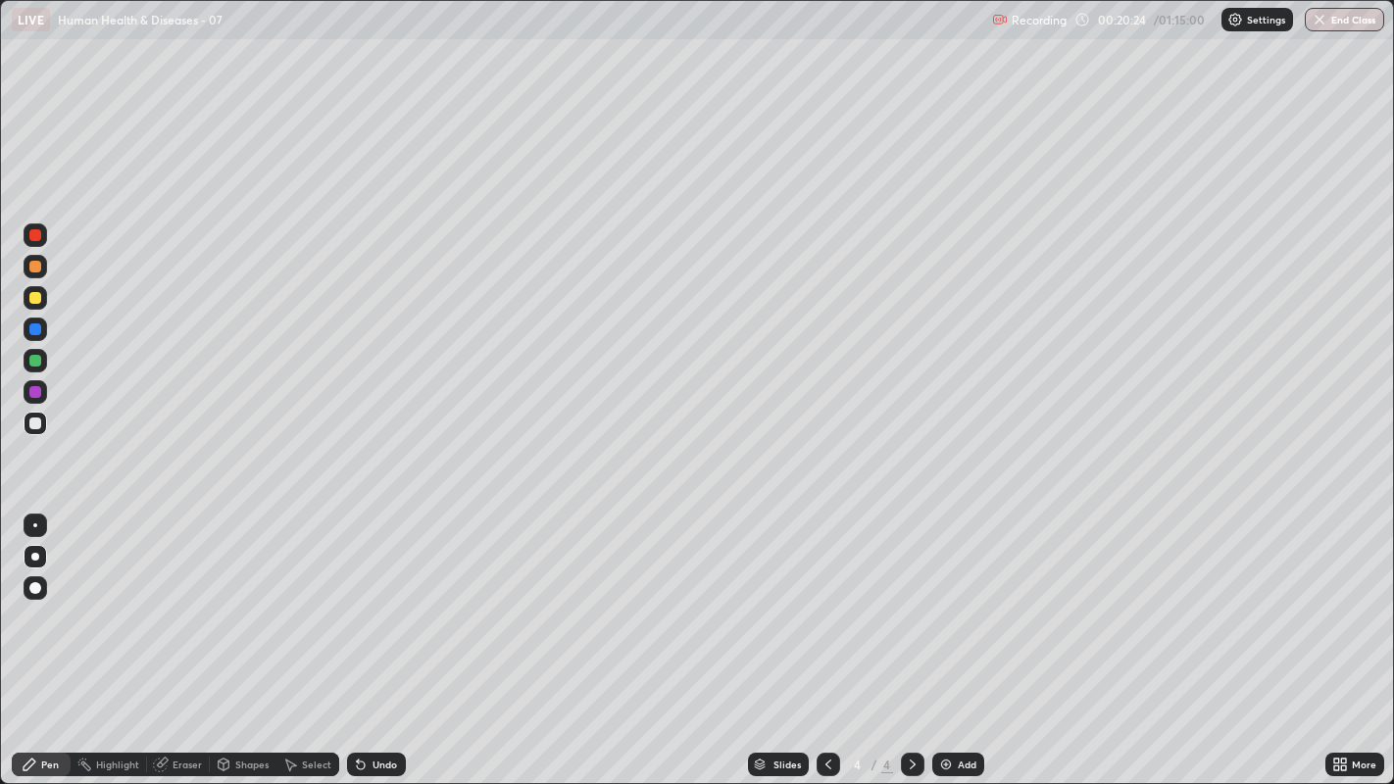
click at [377, 599] on div "Undo" at bounding box center [384, 765] width 25 height 10
click at [34, 424] on div at bounding box center [35, 424] width 12 height 12
click at [38, 559] on div at bounding box center [35, 557] width 8 height 8
click at [40, 433] on div at bounding box center [36, 424] width 24 height 24
click at [32, 296] on div at bounding box center [35, 298] width 12 height 12
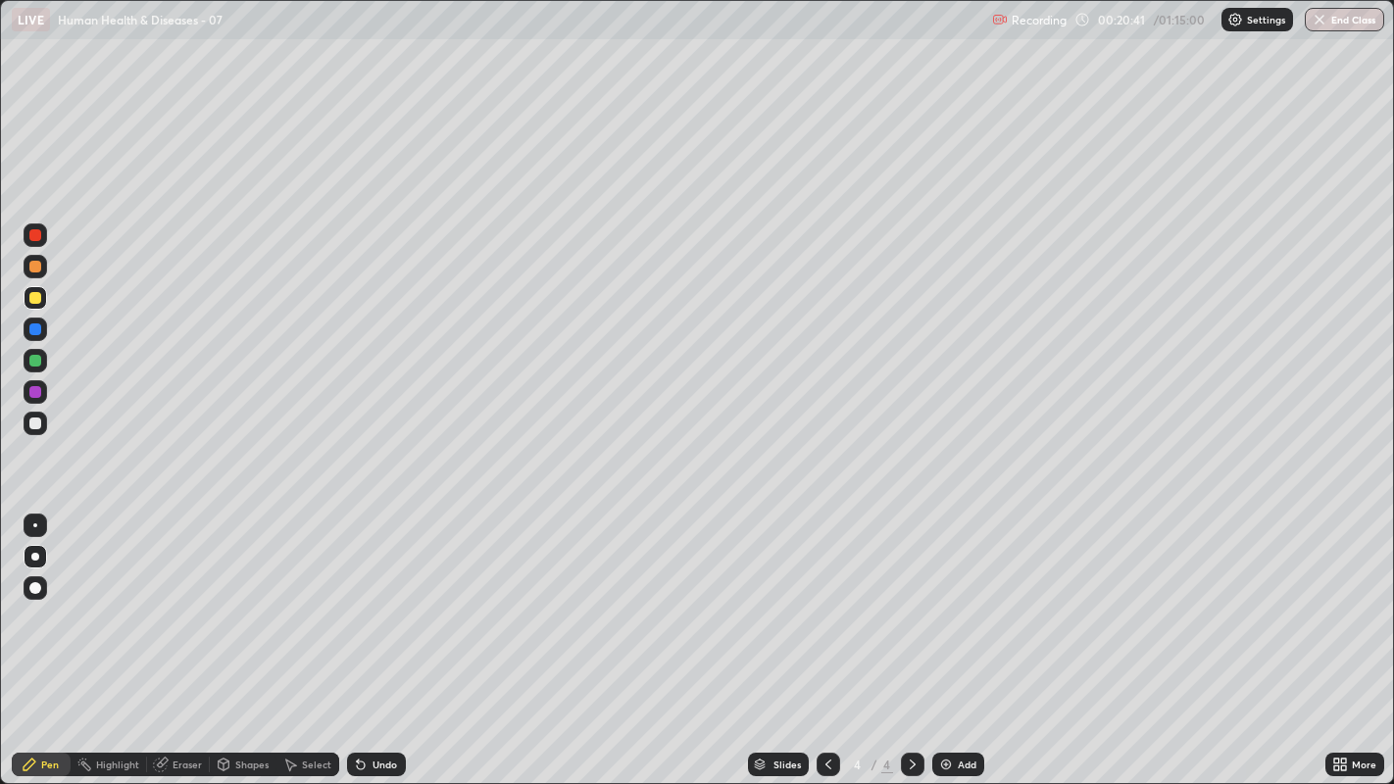
click at [46, 423] on div at bounding box center [36, 424] width 24 height 24
click at [34, 424] on div at bounding box center [35, 424] width 12 height 12
click at [36, 267] on div at bounding box center [35, 267] width 12 height 12
click at [31, 420] on div at bounding box center [35, 424] width 12 height 12
click at [36, 421] on div at bounding box center [35, 424] width 12 height 12
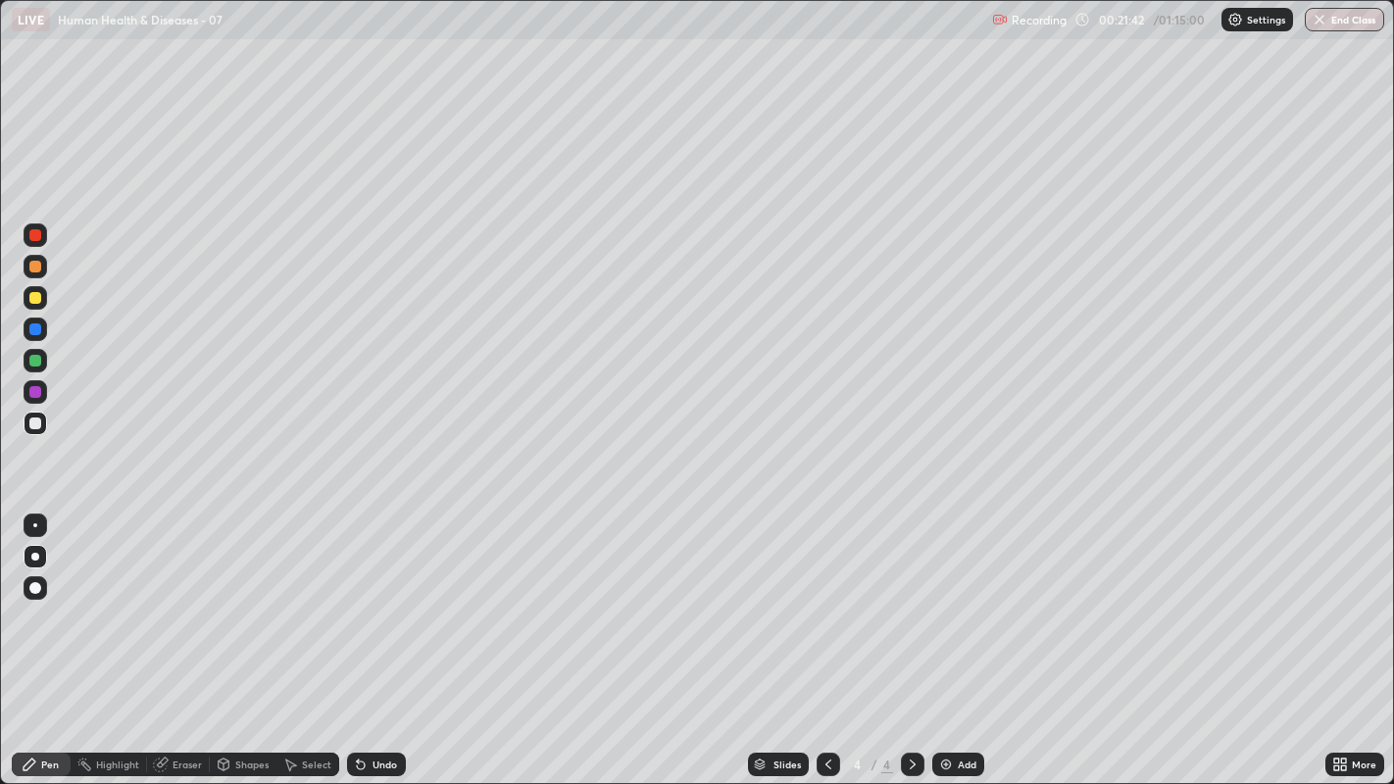
click at [34, 424] on div at bounding box center [35, 424] width 12 height 12
click at [32, 423] on div at bounding box center [35, 424] width 12 height 12
click at [40, 433] on div at bounding box center [36, 424] width 24 height 24
click at [37, 433] on div at bounding box center [36, 424] width 24 height 24
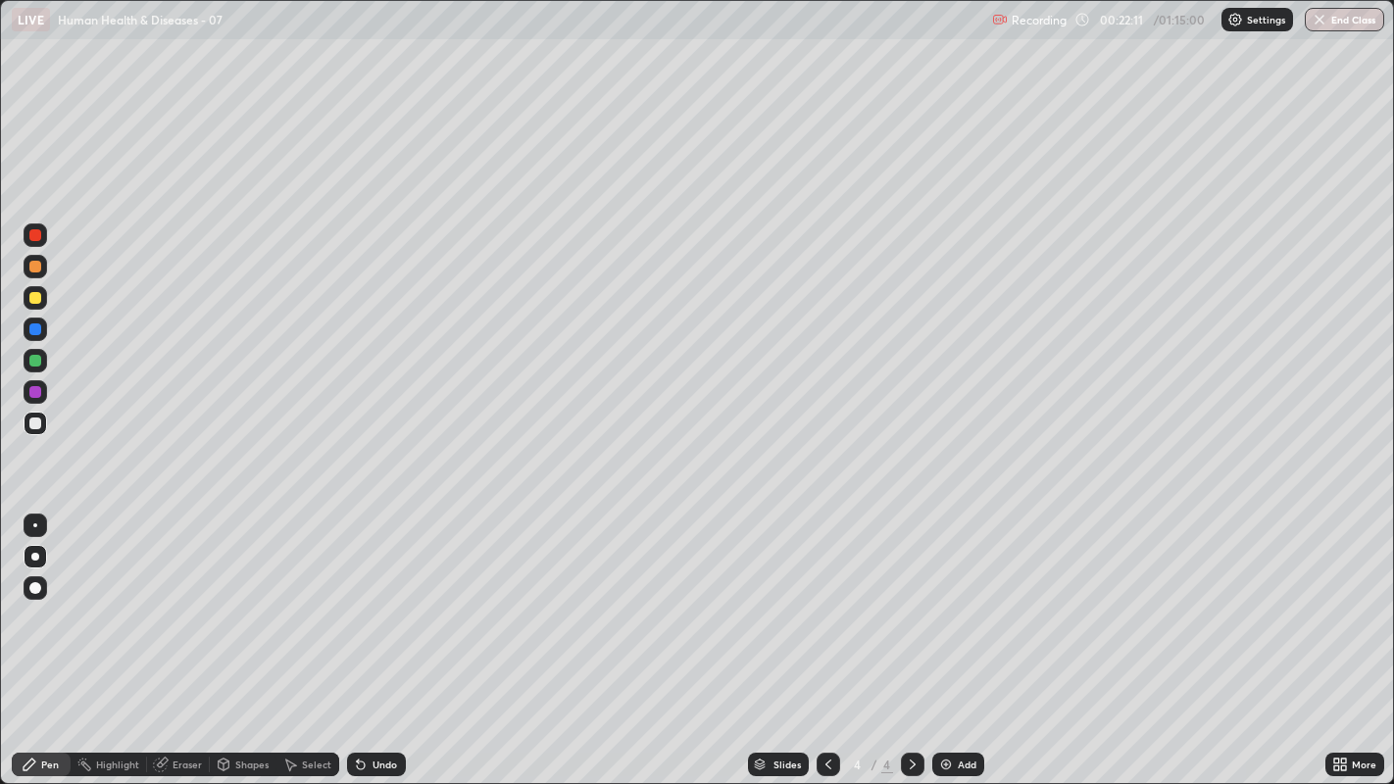
click at [385, 599] on div "Undo" at bounding box center [376, 765] width 59 height 24
click at [57, 599] on div "Pen" at bounding box center [50, 765] width 18 height 10
click at [34, 556] on div at bounding box center [35, 557] width 8 height 8
click at [35, 429] on div at bounding box center [36, 424] width 24 height 24
click at [34, 423] on div at bounding box center [35, 424] width 12 height 12
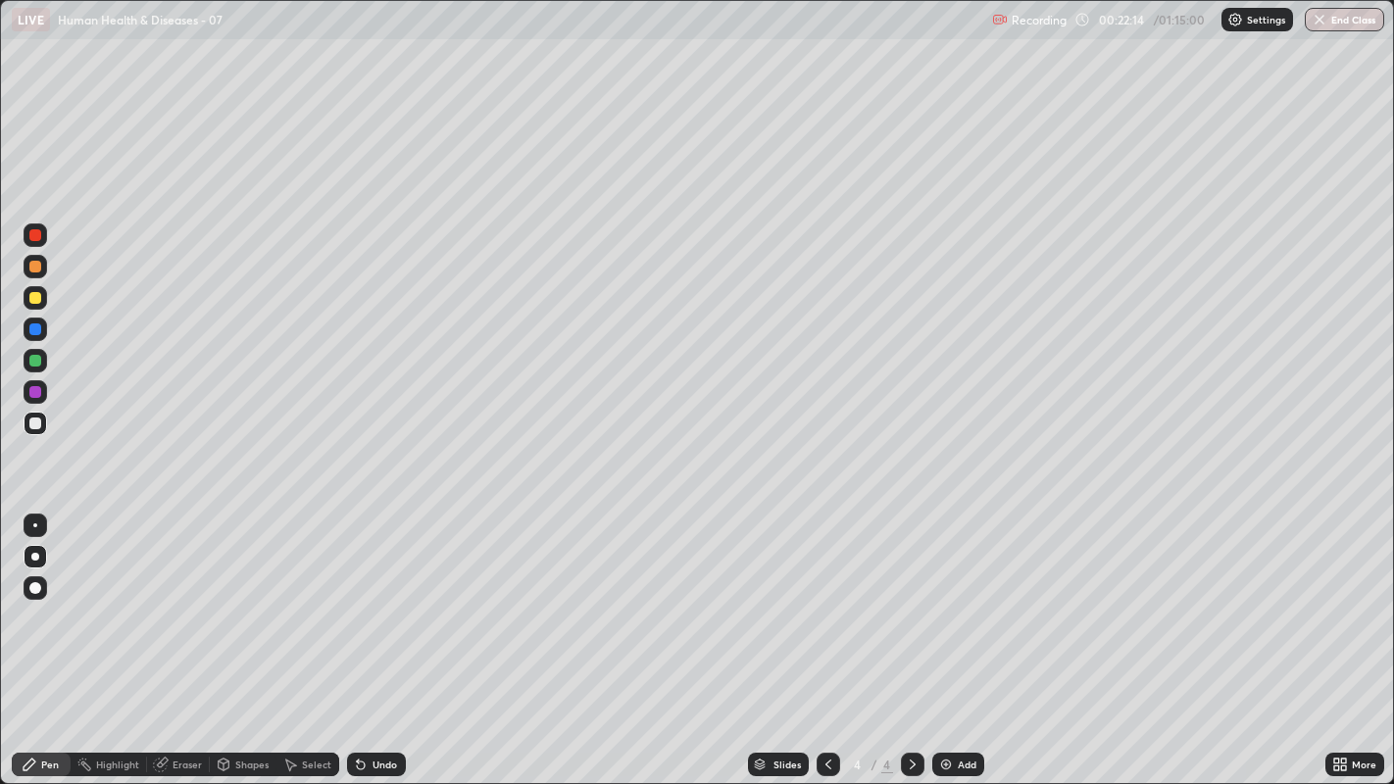
click at [36, 423] on div at bounding box center [35, 424] width 12 height 12
click at [35, 418] on div at bounding box center [35, 424] width 12 height 12
click at [34, 423] on div at bounding box center [35, 424] width 12 height 12
click at [33, 422] on div at bounding box center [35, 424] width 12 height 12
click at [34, 427] on div at bounding box center [35, 424] width 12 height 12
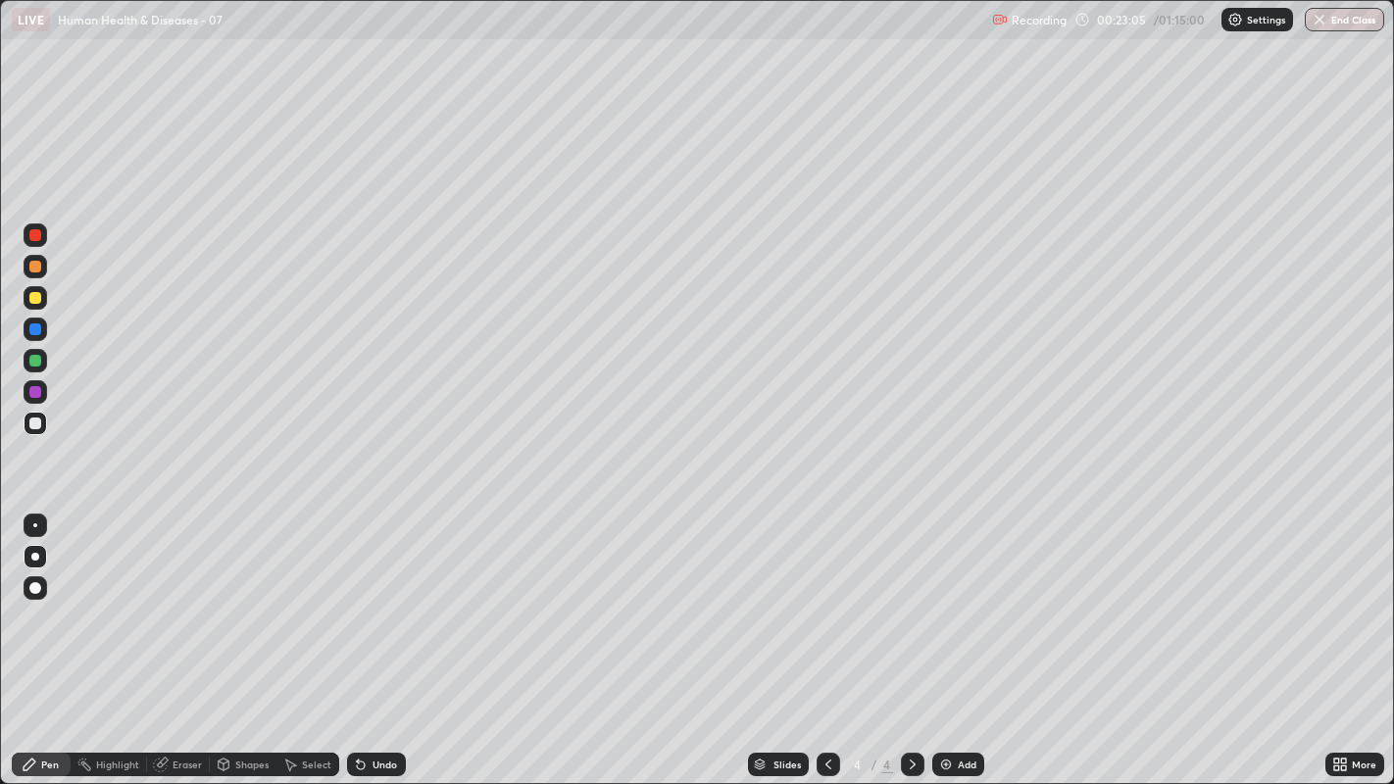
click at [38, 424] on div at bounding box center [35, 424] width 12 height 12
click at [34, 422] on div at bounding box center [35, 424] width 12 height 12
click at [30, 426] on div at bounding box center [35, 424] width 12 height 12
click at [34, 424] on div at bounding box center [35, 424] width 12 height 12
click at [34, 420] on div at bounding box center [35, 424] width 12 height 12
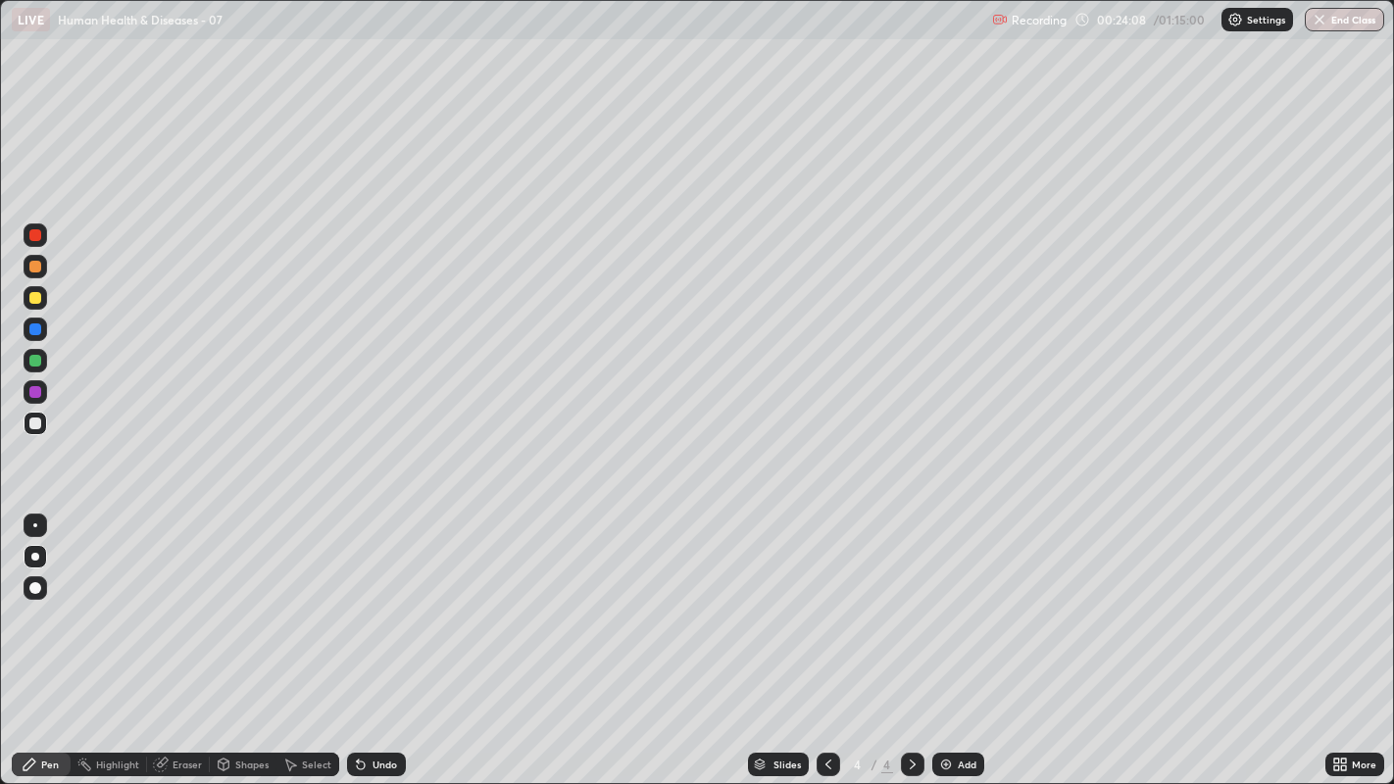
click at [31, 421] on div at bounding box center [35, 424] width 12 height 12
click at [32, 422] on div at bounding box center [35, 424] width 12 height 12
click at [33, 423] on div at bounding box center [35, 424] width 12 height 12
click at [34, 424] on div at bounding box center [35, 424] width 12 height 12
click at [381, 599] on div "Undo" at bounding box center [376, 765] width 59 height 24
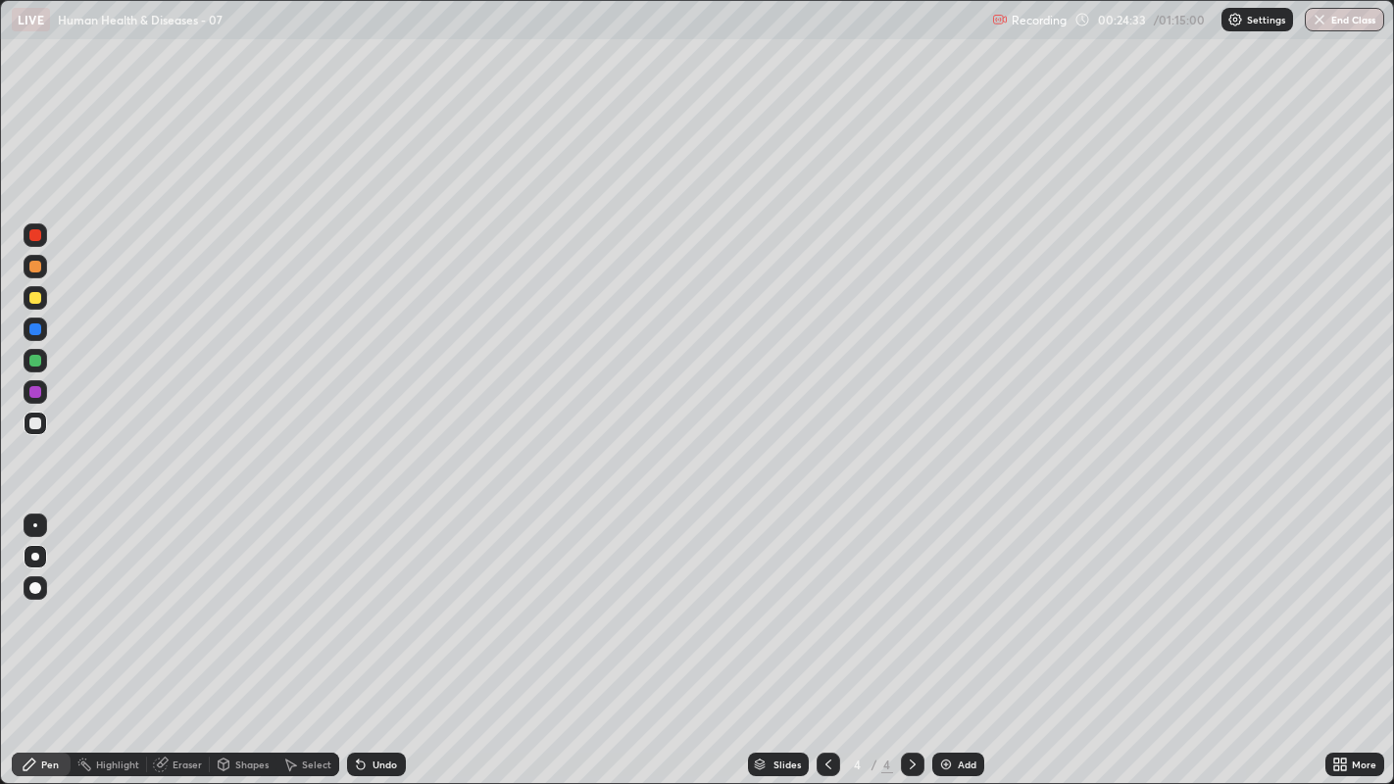
click at [34, 299] on div at bounding box center [35, 298] width 12 height 12
click at [37, 422] on div at bounding box center [35, 424] width 12 height 12
click at [32, 359] on div at bounding box center [35, 361] width 12 height 12
click at [33, 421] on div at bounding box center [35, 424] width 12 height 12
click at [24, 365] on div at bounding box center [36, 360] width 24 height 31
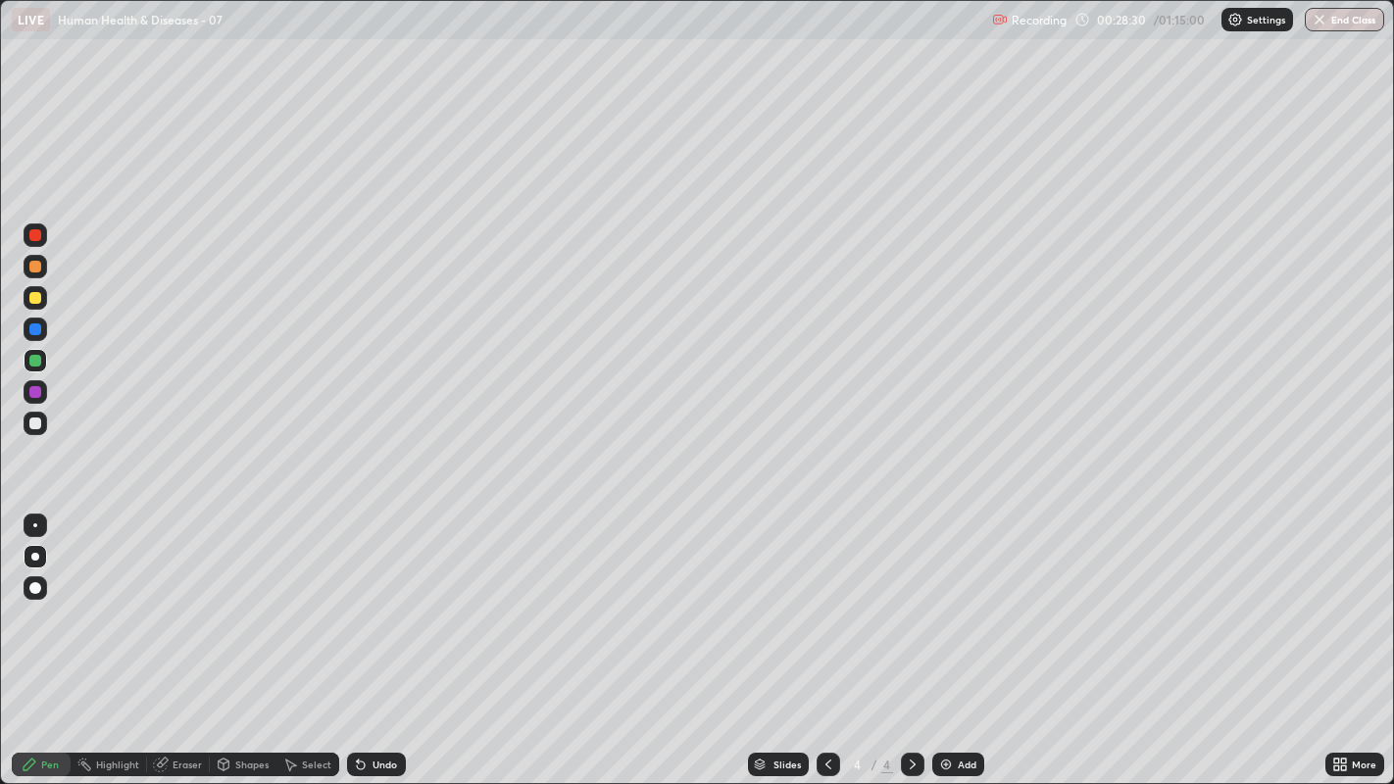
click at [37, 425] on div at bounding box center [35, 424] width 12 height 12
click at [34, 428] on div at bounding box center [35, 424] width 12 height 12
click at [910, 599] on icon at bounding box center [913, 765] width 16 height 16
click at [955, 599] on div "Add" at bounding box center [958, 765] width 52 height 24
click at [40, 421] on div at bounding box center [35, 424] width 12 height 12
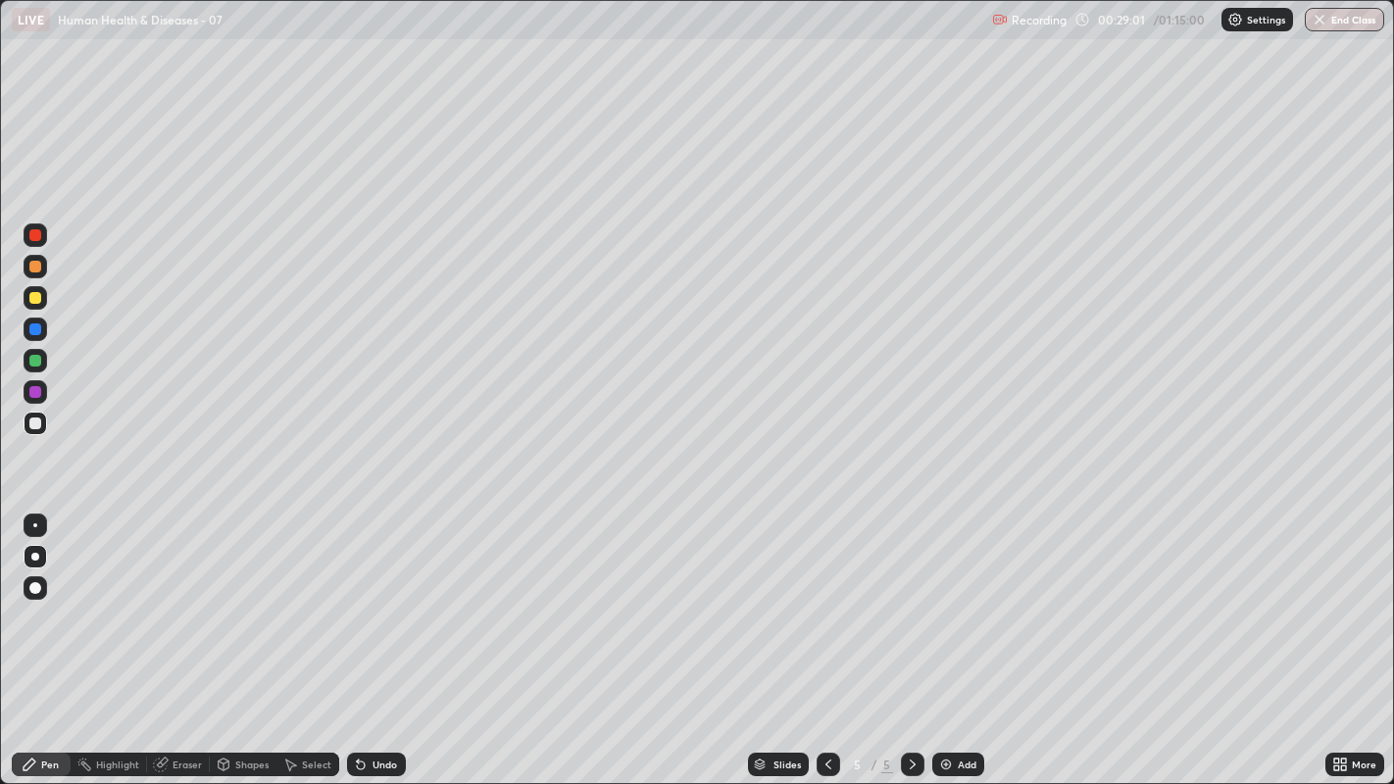
click at [36, 422] on div at bounding box center [35, 424] width 12 height 12
click at [33, 422] on div at bounding box center [35, 424] width 12 height 12
click at [25, 419] on div at bounding box center [36, 424] width 24 height 24
click at [379, 599] on div "Undo" at bounding box center [384, 765] width 25 height 10
click at [31, 421] on div at bounding box center [35, 424] width 12 height 12
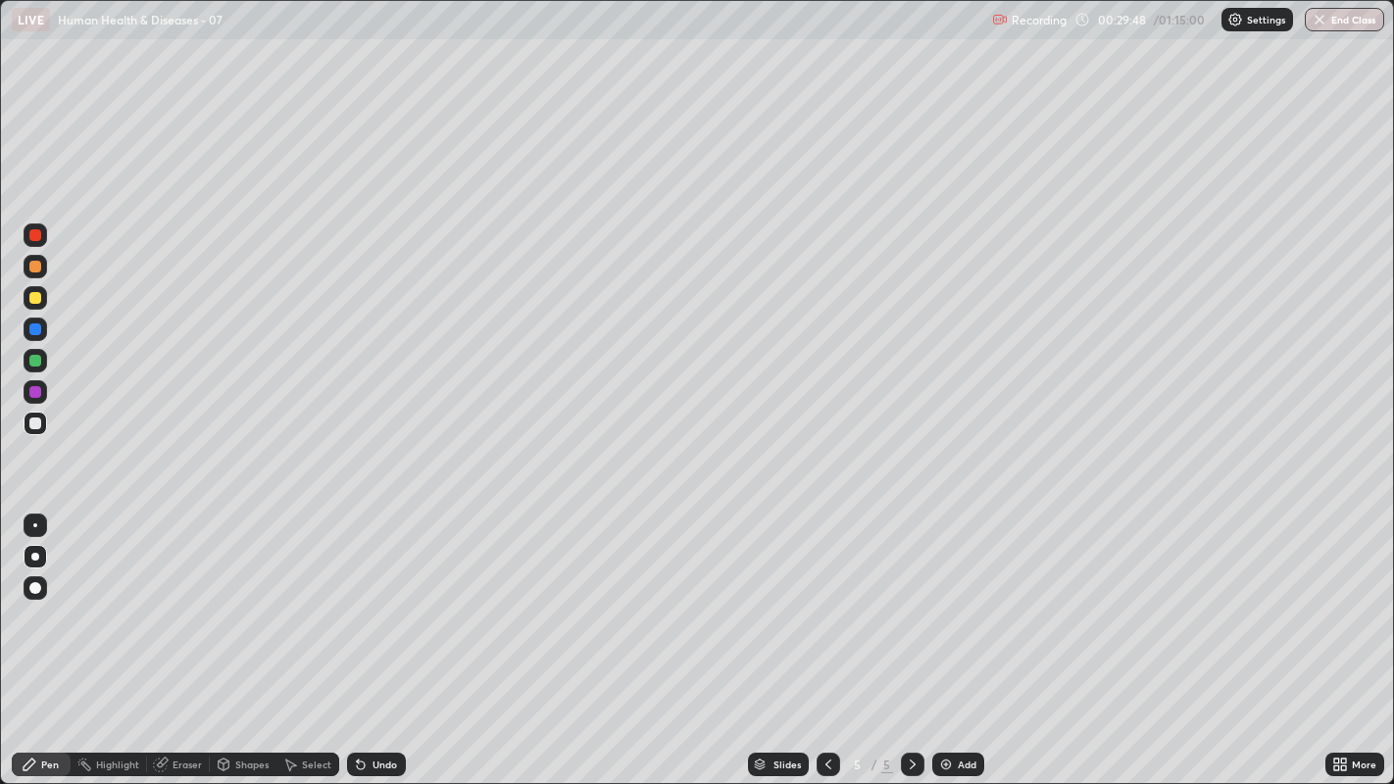
click at [379, 599] on div "Undo" at bounding box center [384, 765] width 25 height 10
click at [380, 599] on div "Undo" at bounding box center [376, 765] width 59 height 24
click at [40, 424] on div at bounding box center [35, 424] width 12 height 12
click at [34, 298] on div at bounding box center [35, 298] width 12 height 12
click at [43, 419] on div at bounding box center [36, 424] width 24 height 24
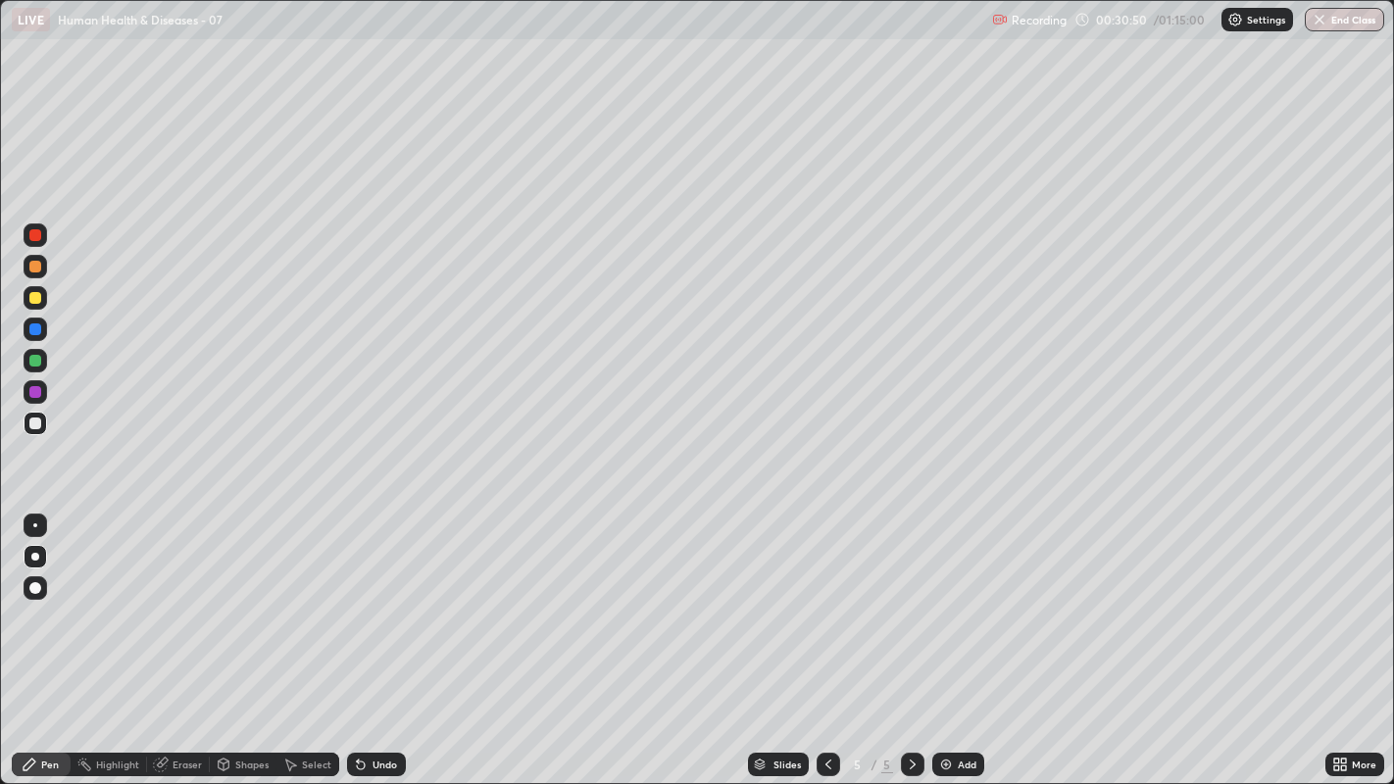
click at [33, 421] on div at bounding box center [35, 424] width 12 height 12
click at [39, 428] on div at bounding box center [36, 424] width 24 height 24
click at [35, 263] on div at bounding box center [35, 267] width 12 height 12
click at [37, 418] on div at bounding box center [35, 424] width 12 height 12
click at [32, 389] on div at bounding box center [35, 392] width 12 height 12
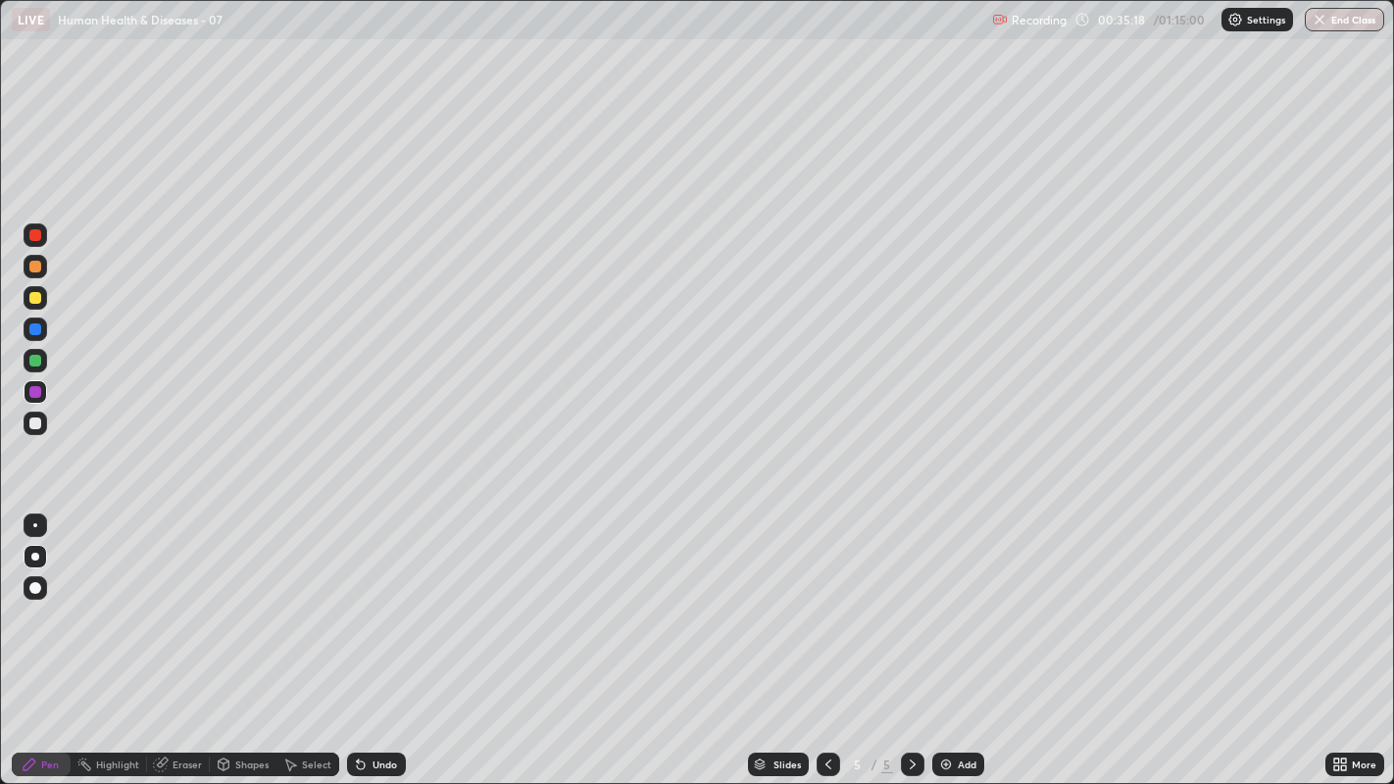
click at [39, 428] on div at bounding box center [36, 424] width 24 height 24
click at [38, 267] on div at bounding box center [35, 267] width 12 height 12
click at [30, 286] on div at bounding box center [36, 298] width 24 height 24
click at [32, 418] on div at bounding box center [35, 424] width 12 height 12
click at [33, 266] on div at bounding box center [35, 267] width 12 height 12
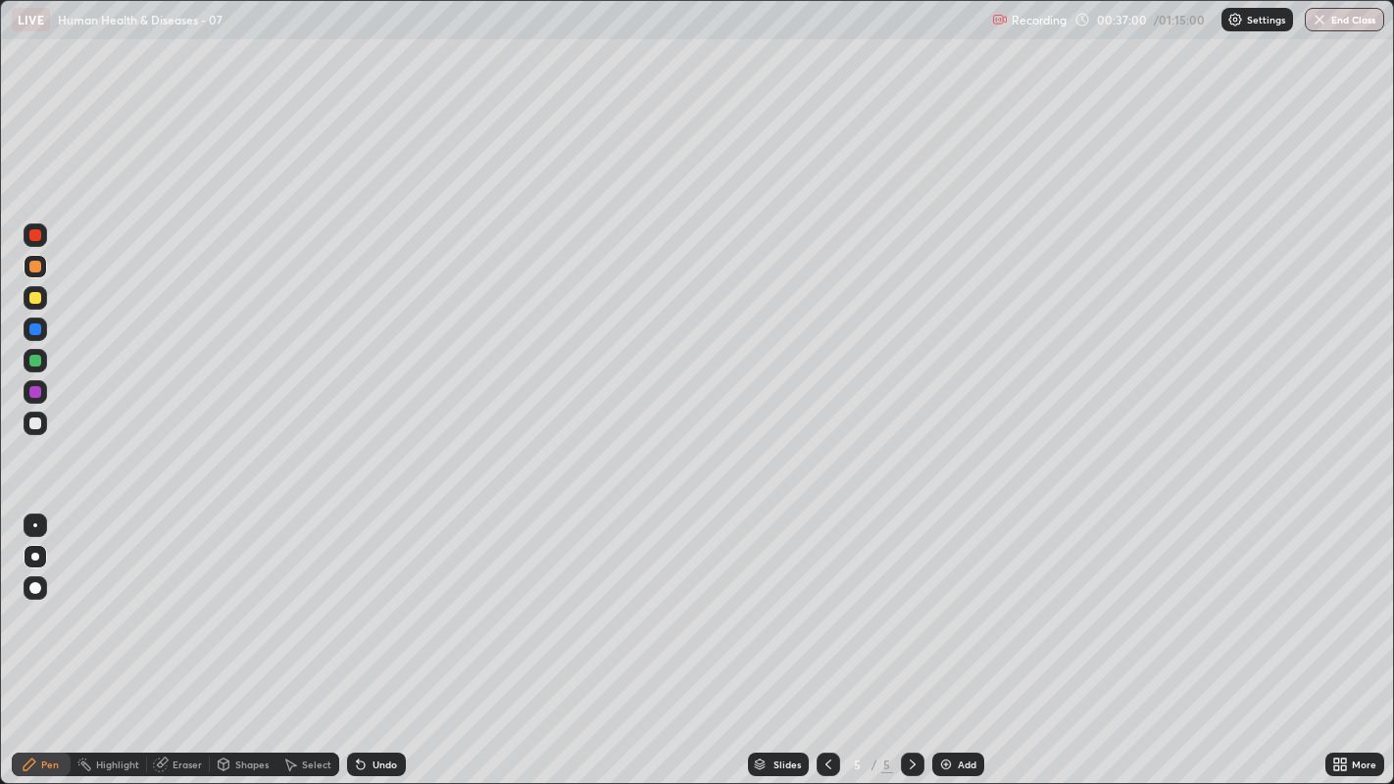
click at [33, 266] on div at bounding box center [35, 267] width 12 height 12
click at [34, 424] on div at bounding box center [35, 424] width 12 height 12
click at [33, 424] on div at bounding box center [35, 424] width 12 height 12
click at [29, 427] on div at bounding box center [36, 424] width 24 height 24
click at [31, 426] on div at bounding box center [35, 424] width 12 height 12
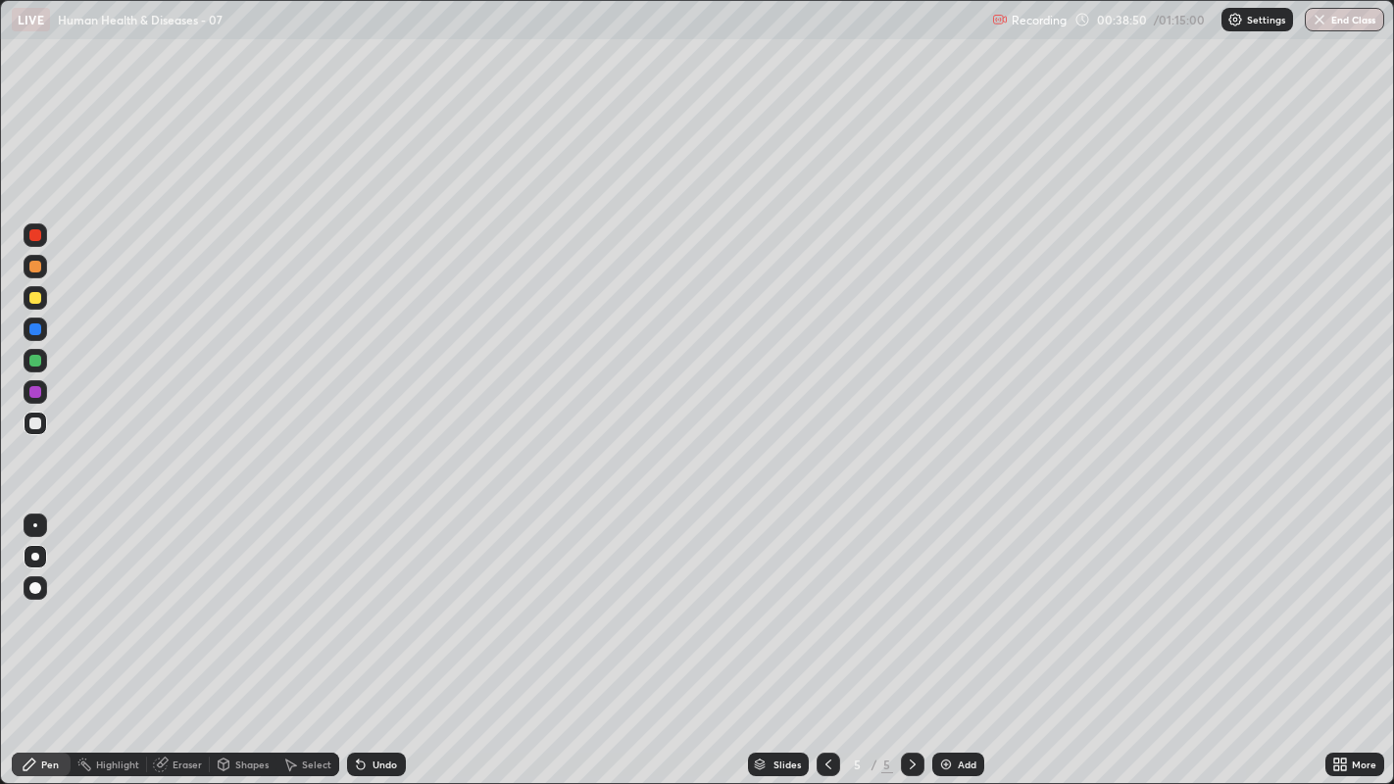
click at [32, 422] on div at bounding box center [35, 424] width 12 height 12
click at [30, 424] on div at bounding box center [35, 424] width 12 height 12
click at [39, 270] on div at bounding box center [35, 267] width 12 height 12
click at [381, 599] on div "Undo" at bounding box center [384, 765] width 25 height 10
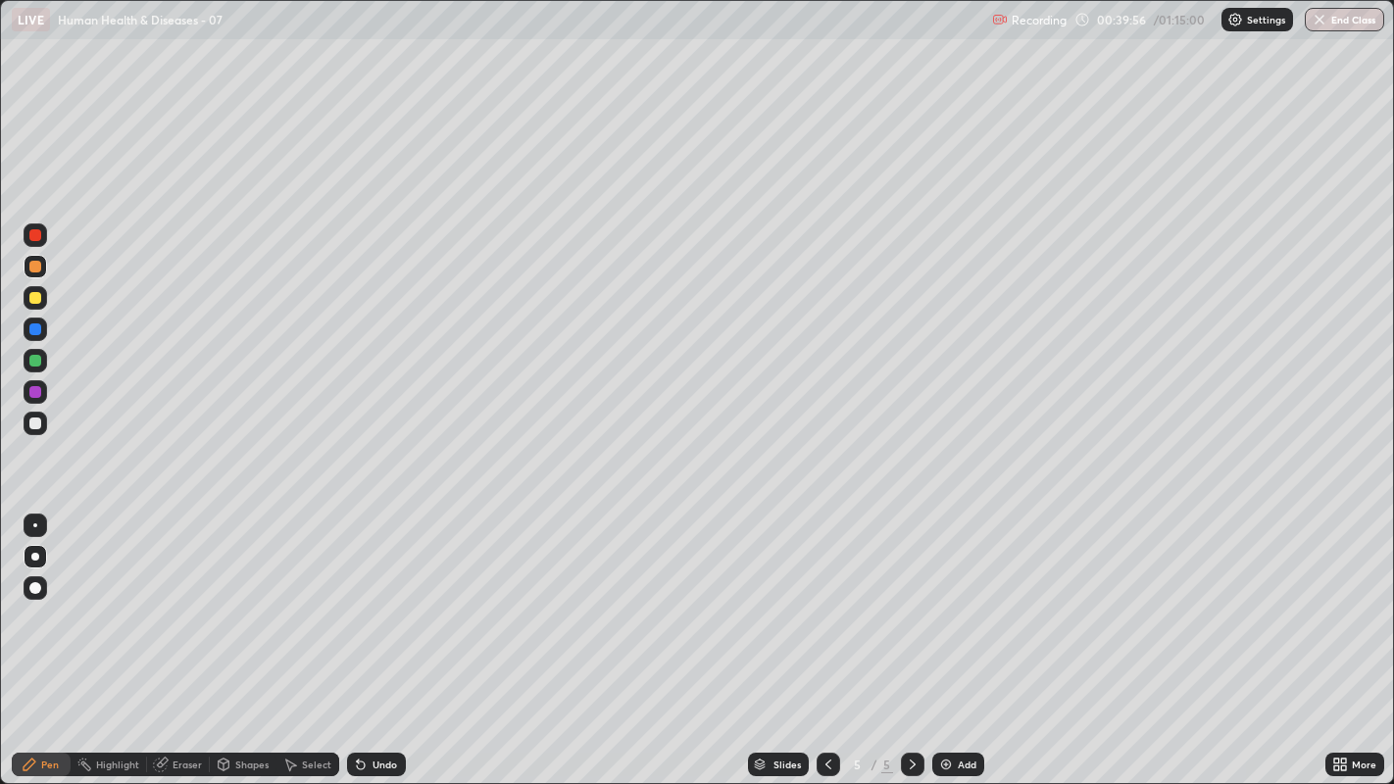
click at [395, 599] on div "Undo" at bounding box center [376, 765] width 59 height 24
click at [386, 599] on div "Undo" at bounding box center [384, 765] width 25 height 10
click at [383, 599] on div "Undo" at bounding box center [384, 765] width 25 height 10
click at [387, 599] on div "Undo" at bounding box center [384, 765] width 25 height 10
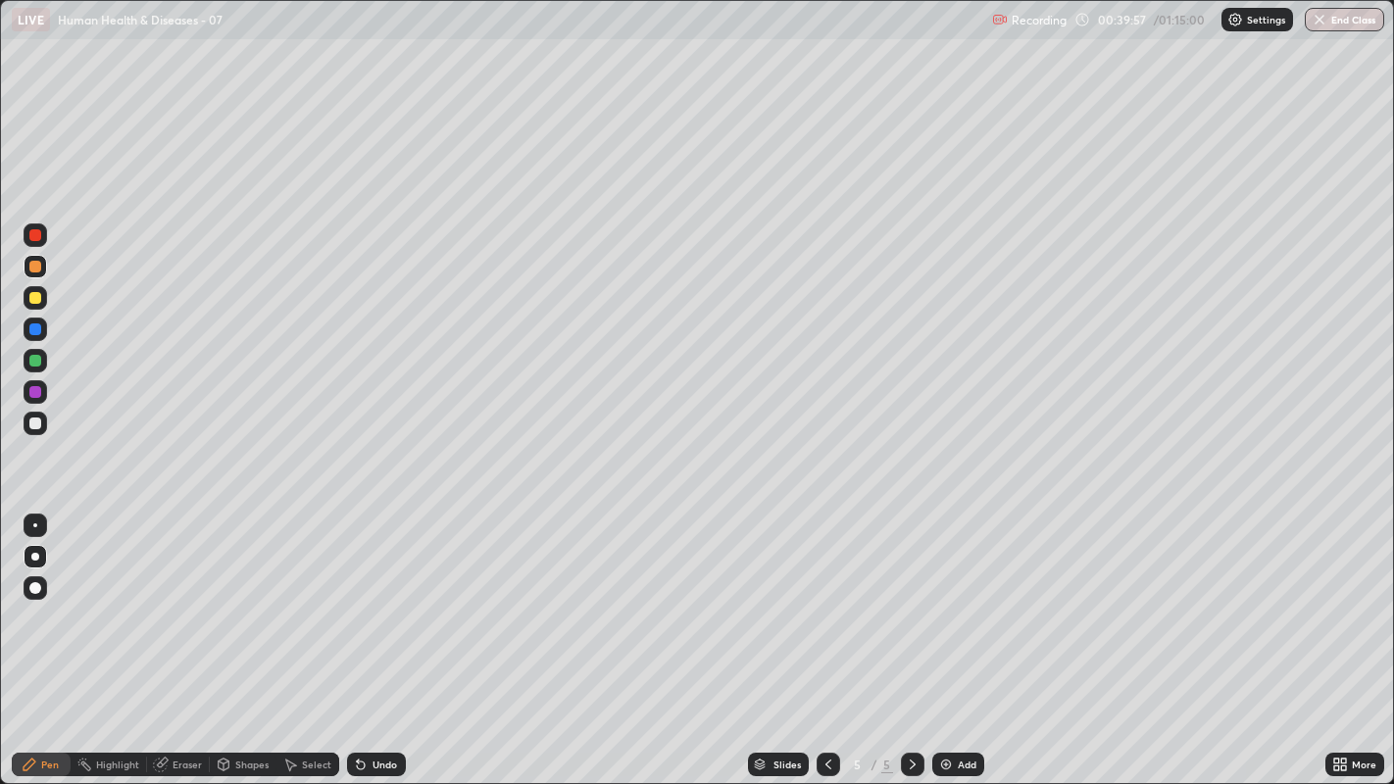
click at [387, 599] on div "Undo" at bounding box center [384, 765] width 25 height 10
click at [40, 270] on div at bounding box center [35, 267] width 12 height 12
click at [31, 423] on div at bounding box center [35, 424] width 12 height 12
click at [34, 424] on div at bounding box center [35, 424] width 12 height 12
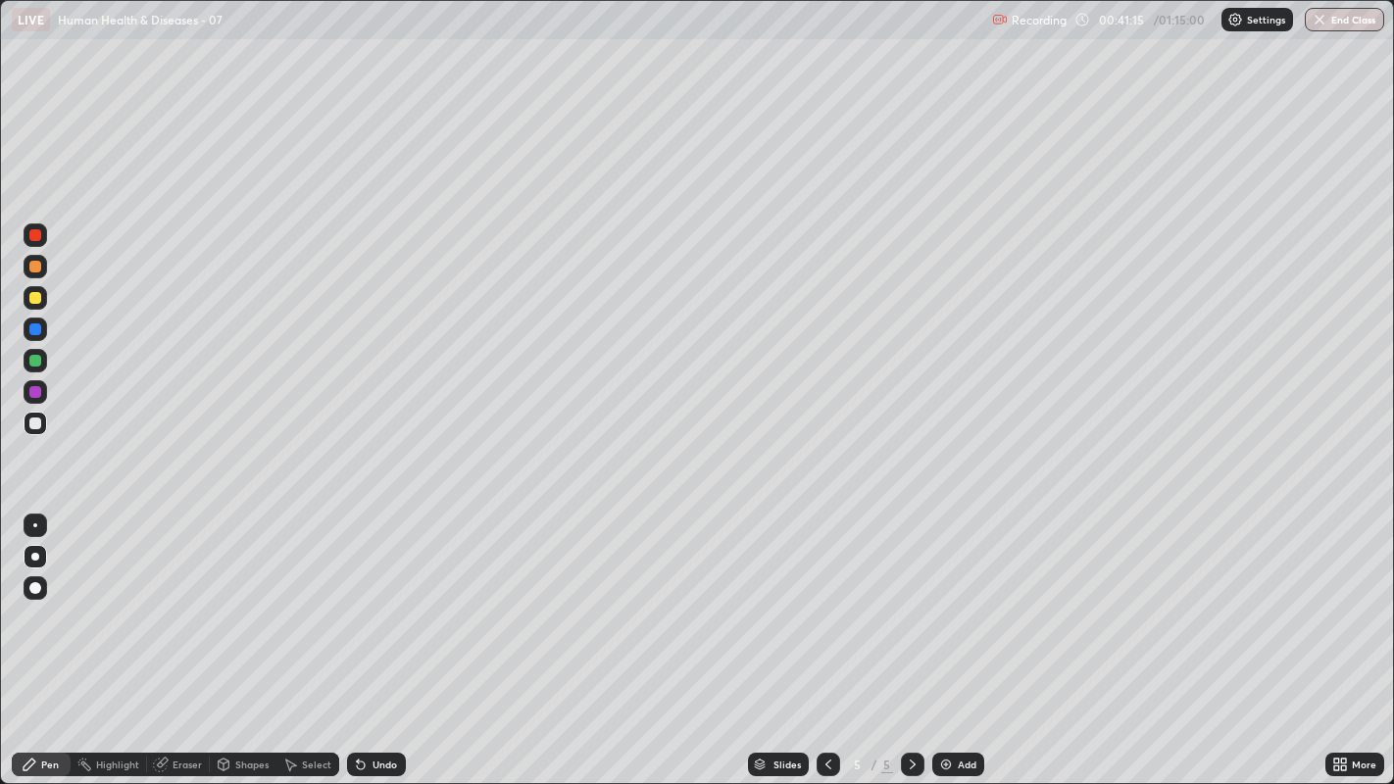
click at [27, 423] on div at bounding box center [36, 424] width 24 height 24
click at [910, 599] on icon at bounding box center [913, 765] width 16 height 16
click at [954, 599] on div "Add" at bounding box center [958, 765] width 52 height 24
click at [25, 422] on div at bounding box center [36, 424] width 24 height 24
click at [32, 419] on div at bounding box center [35, 424] width 12 height 12
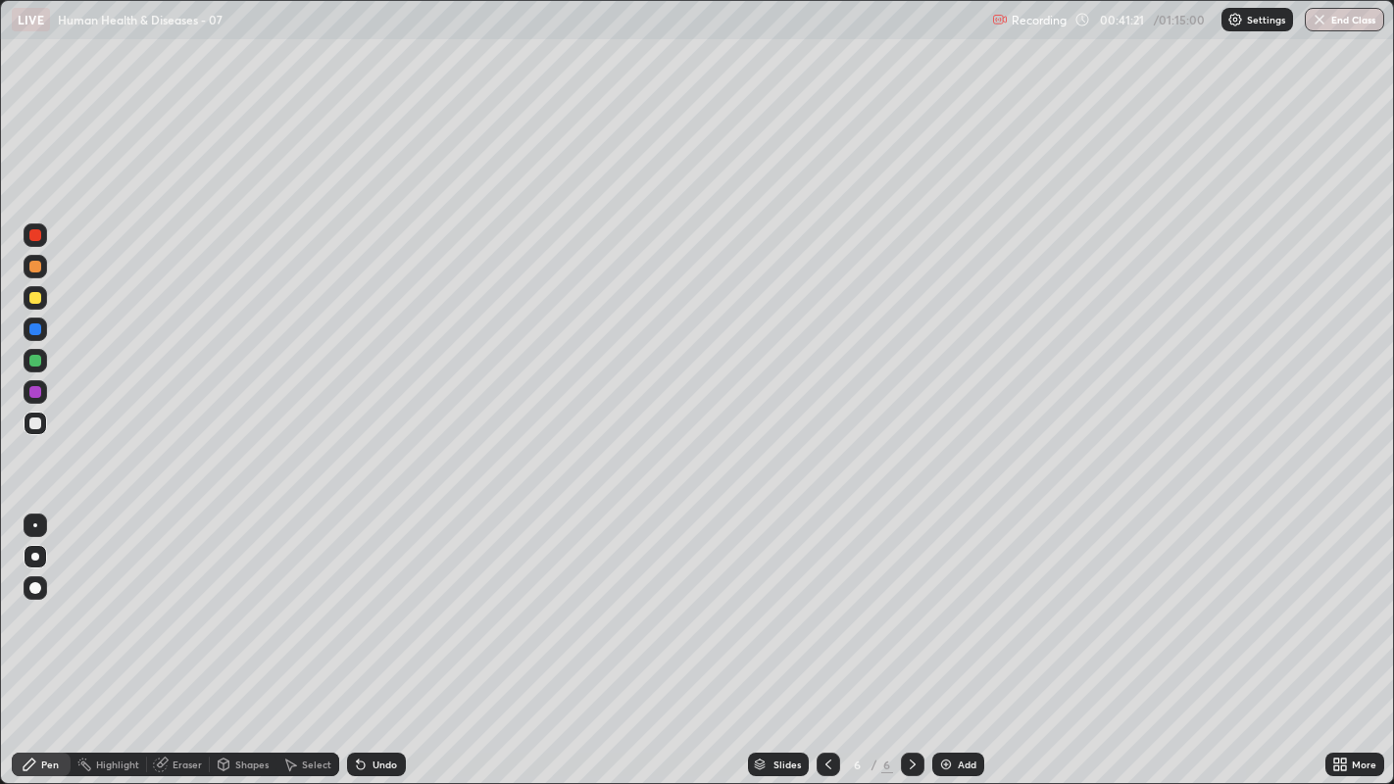
click at [31, 418] on div at bounding box center [35, 424] width 12 height 12
click at [831, 599] on div at bounding box center [828, 765] width 24 height 24
click at [34, 362] on div at bounding box center [35, 361] width 12 height 12
click at [909, 599] on div at bounding box center [913, 765] width 24 height 24
click at [31, 424] on div at bounding box center [35, 424] width 12 height 12
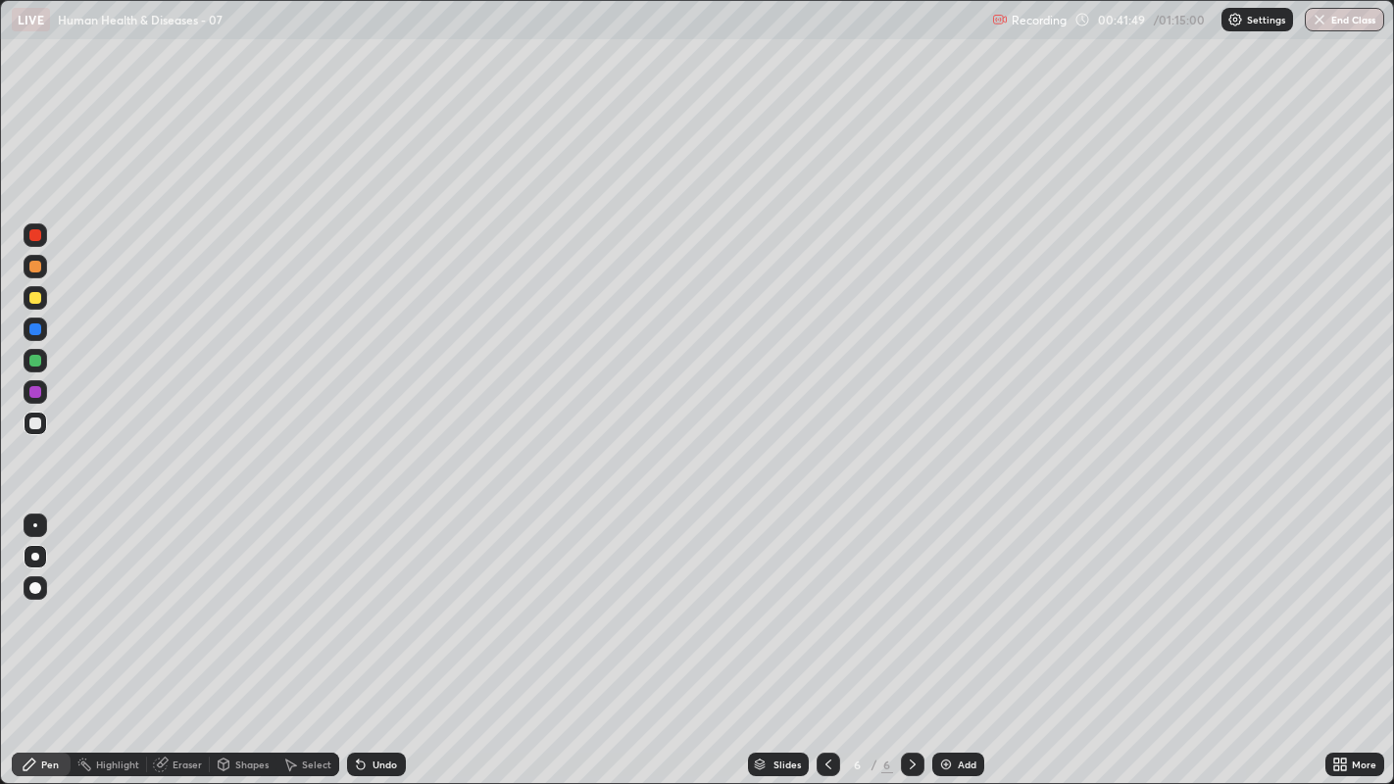
click at [37, 433] on div at bounding box center [36, 424] width 24 height 24
click at [37, 422] on div at bounding box center [35, 424] width 12 height 12
click at [35, 422] on div at bounding box center [35, 424] width 12 height 12
click at [38, 420] on div at bounding box center [35, 424] width 12 height 12
click at [29, 421] on div at bounding box center [35, 424] width 12 height 12
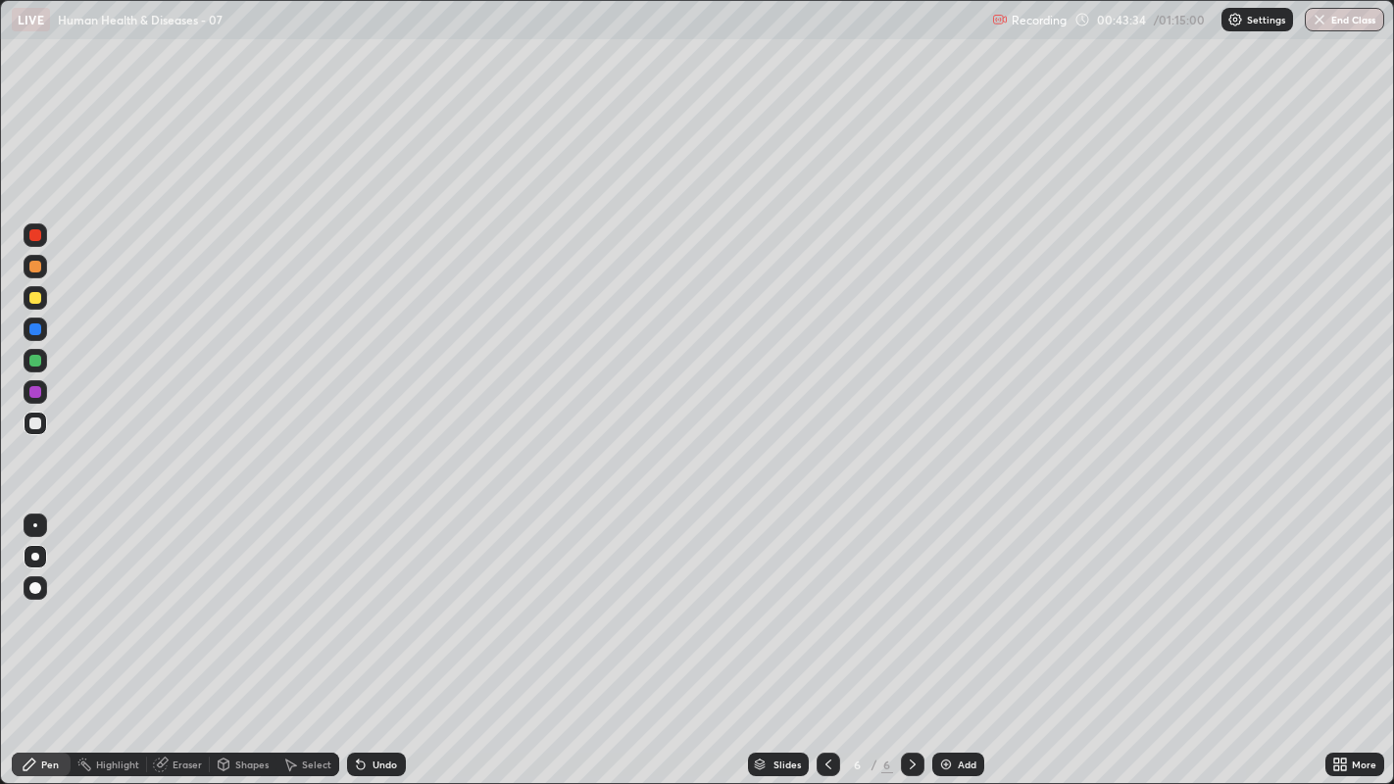
click at [181, 599] on div "Eraser" at bounding box center [186, 765] width 29 height 10
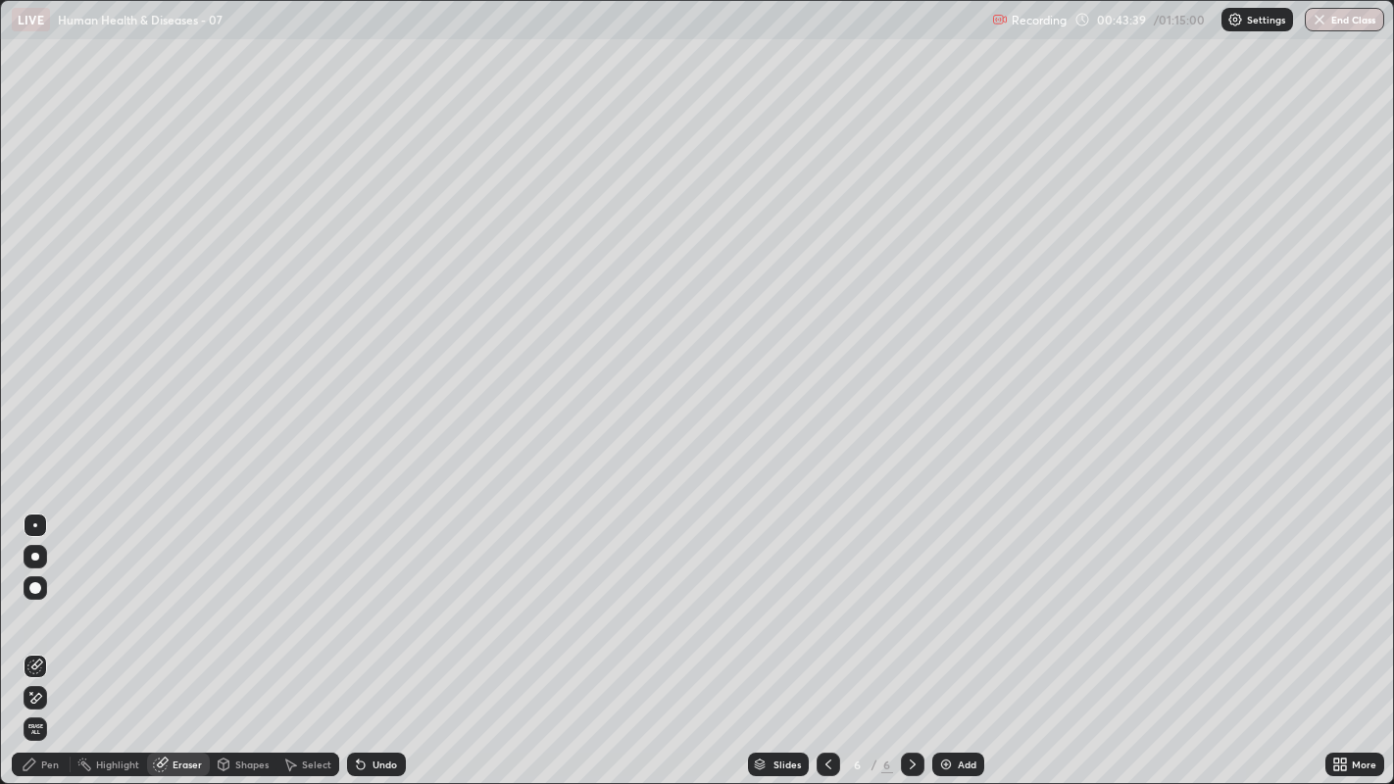
click at [49, 599] on div "Pen" at bounding box center [50, 765] width 18 height 10
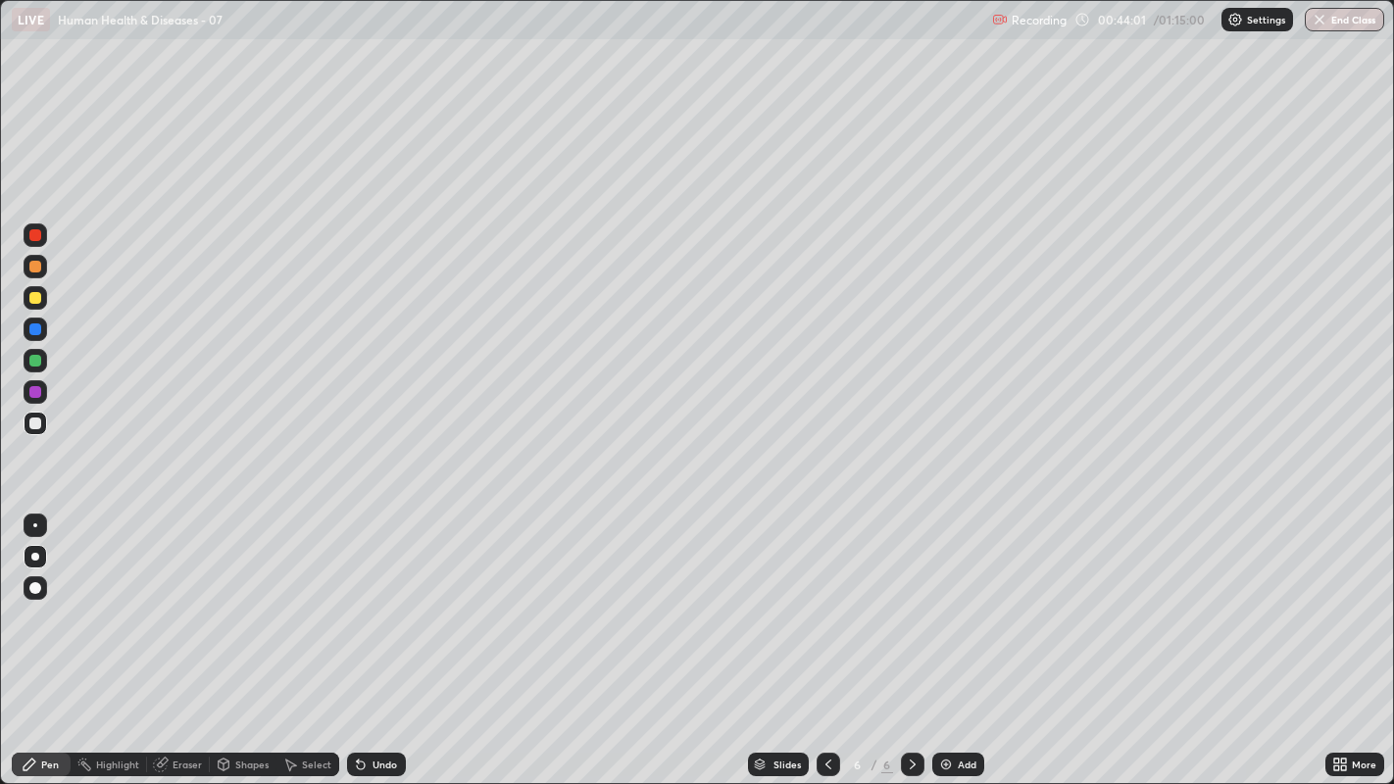
click at [33, 422] on div at bounding box center [35, 424] width 12 height 12
click at [34, 422] on div at bounding box center [35, 424] width 12 height 12
click at [45, 426] on div at bounding box center [36, 424] width 24 height 24
click at [37, 428] on div at bounding box center [35, 424] width 12 height 12
click at [29, 429] on div at bounding box center [36, 424] width 24 height 24
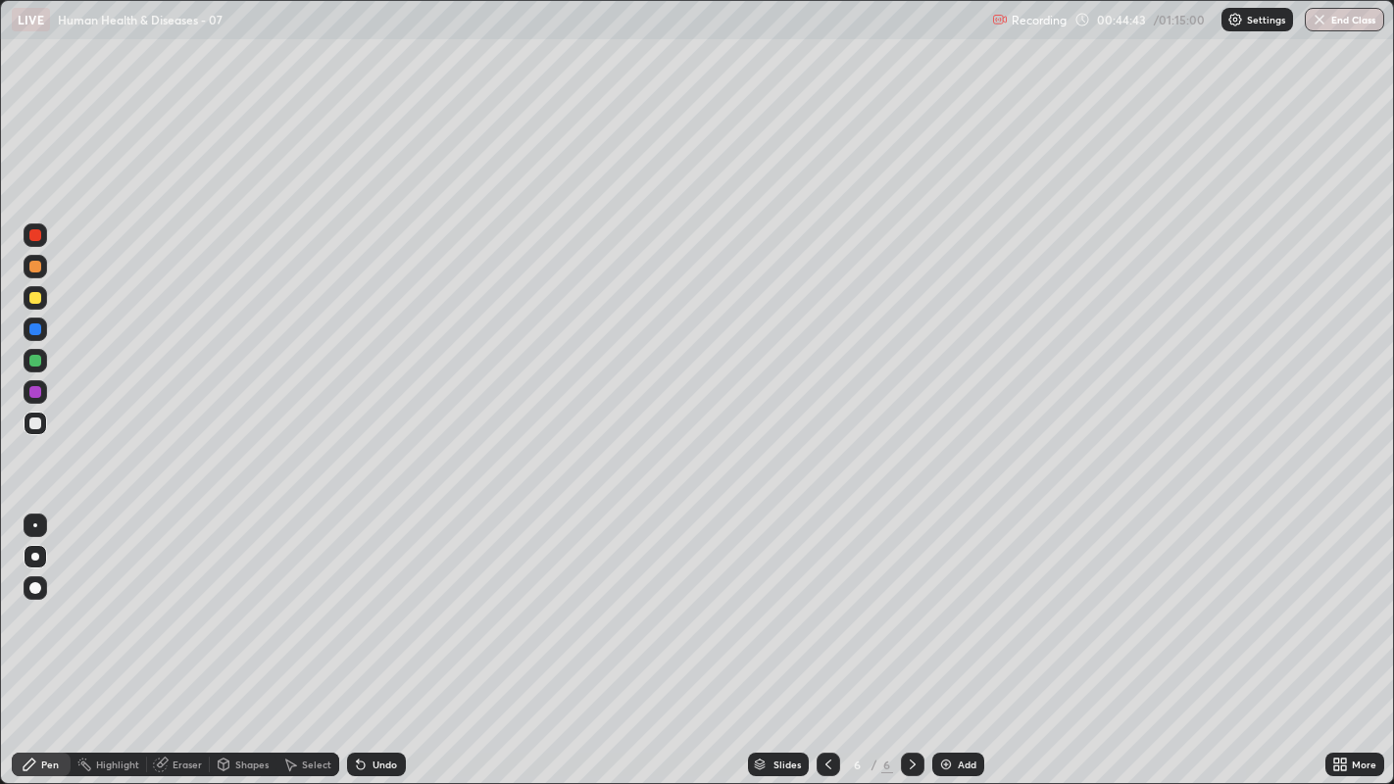
click at [34, 432] on div at bounding box center [36, 424] width 24 height 24
click at [30, 329] on div at bounding box center [35, 329] width 12 height 12
click at [34, 269] on div at bounding box center [35, 267] width 12 height 12
click at [30, 420] on div at bounding box center [35, 424] width 12 height 12
click at [37, 298] on div at bounding box center [35, 298] width 12 height 12
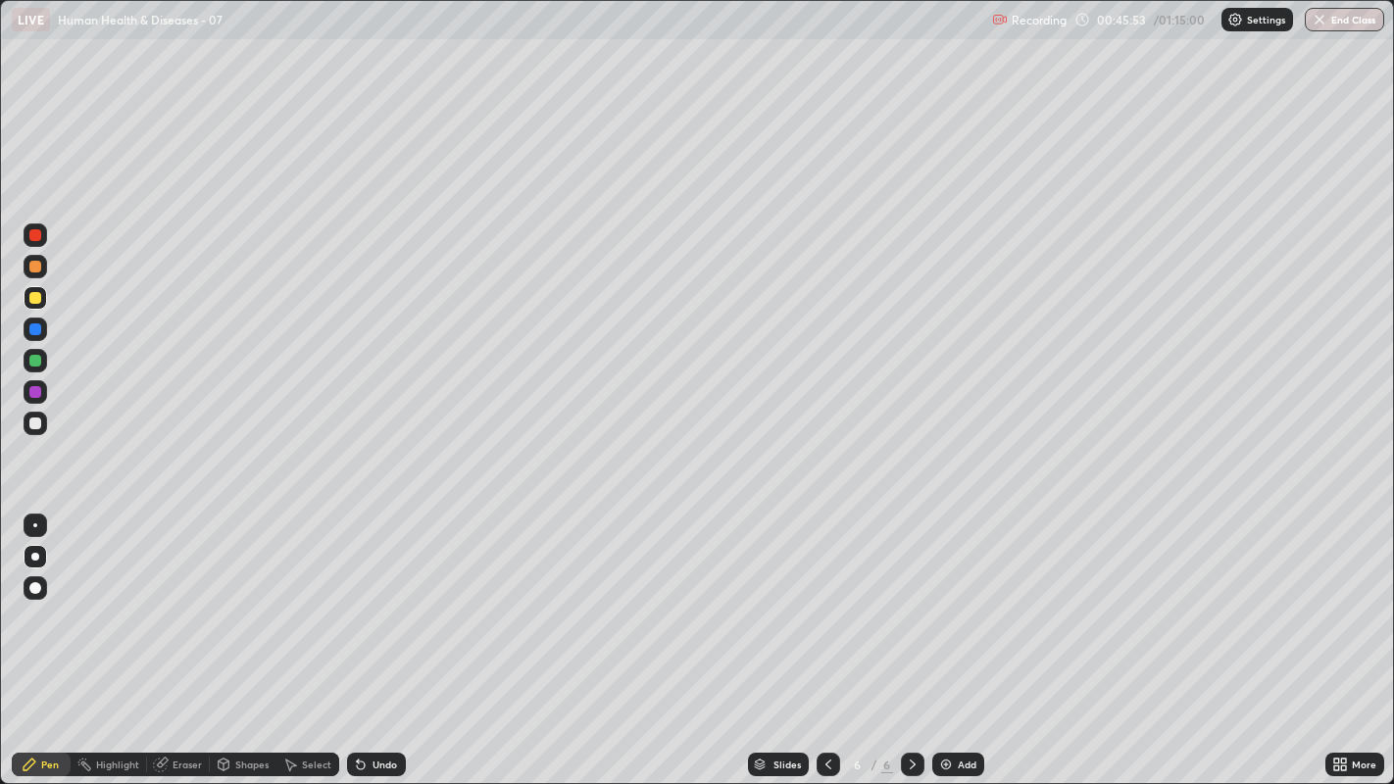
click at [33, 422] on div at bounding box center [35, 424] width 12 height 12
click at [34, 425] on div at bounding box center [35, 424] width 12 height 12
click at [28, 426] on div at bounding box center [36, 424] width 24 height 24
click at [910, 599] on icon at bounding box center [913, 765] width 16 height 16
click at [950, 599] on img at bounding box center [946, 765] width 16 height 16
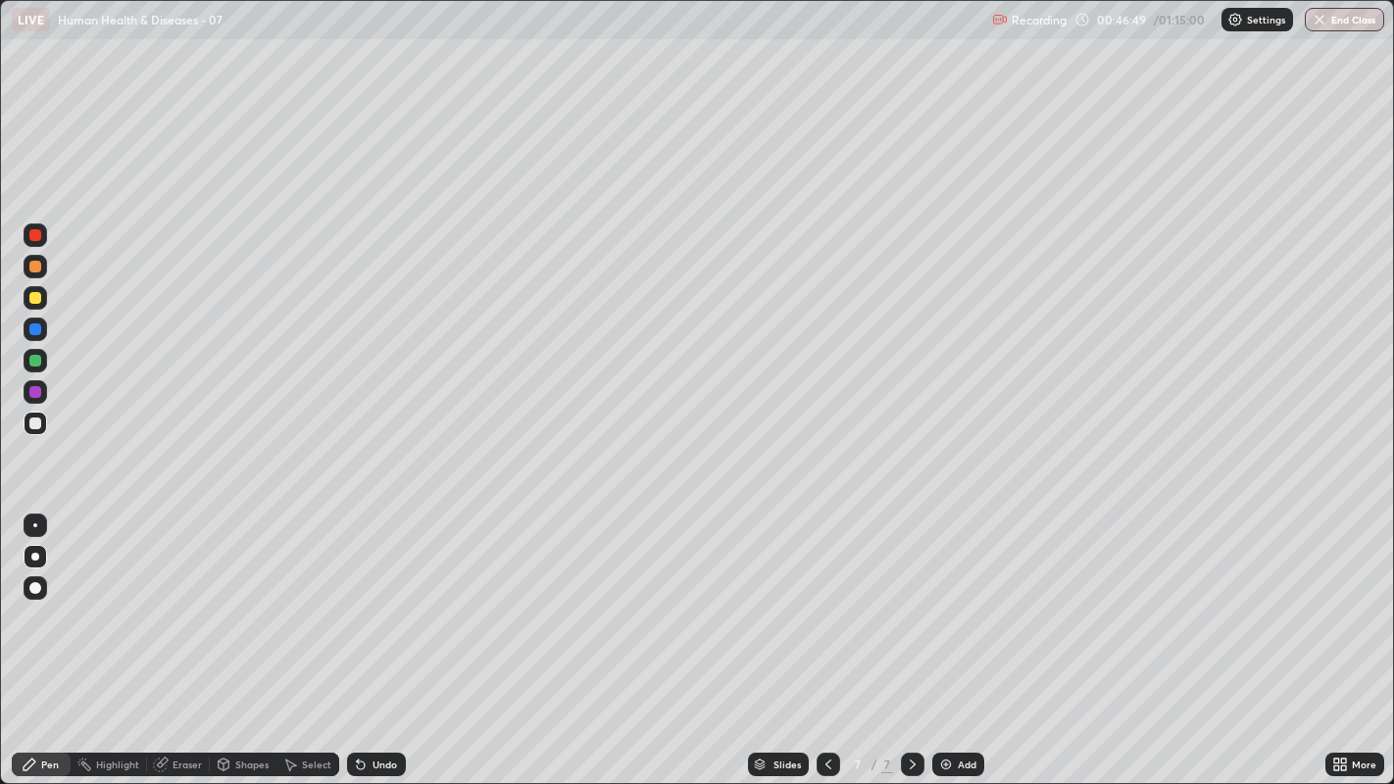
click at [35, 422] on div at bounding box center [35, 424] width 12 height 12
click at [28, 304] on div at bounding box center [36, 298] width 24 height 24
click at [33, 292] on div at bounding box center [35, 298] width 12 height 12
click at [21, 425] on div at bounding box center [35, 423] width 31 height 31
click at [34, 420] on div at bounding box center [35, 424] width 12 height 12
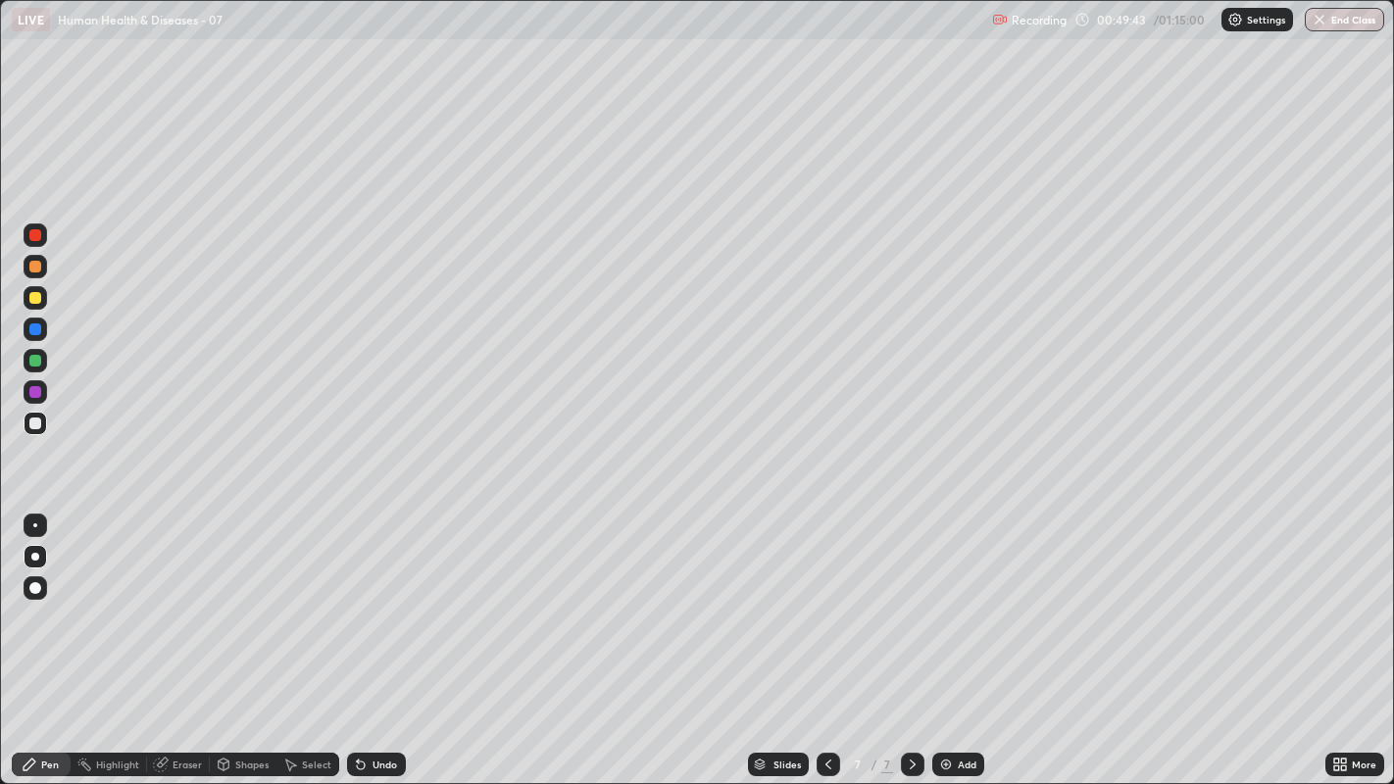
click at [37, 426] on div at bounding box center [35, 424] width 12 height 12
click at [38, 295] on div at bounding box center [35, 298] width 12 height 12
click at [34, 420] on div at bounding box center [35, 424] width 12 height 12
click at [316, 599] on div "Select" at bounding box center [316, 765] width 29 height 10
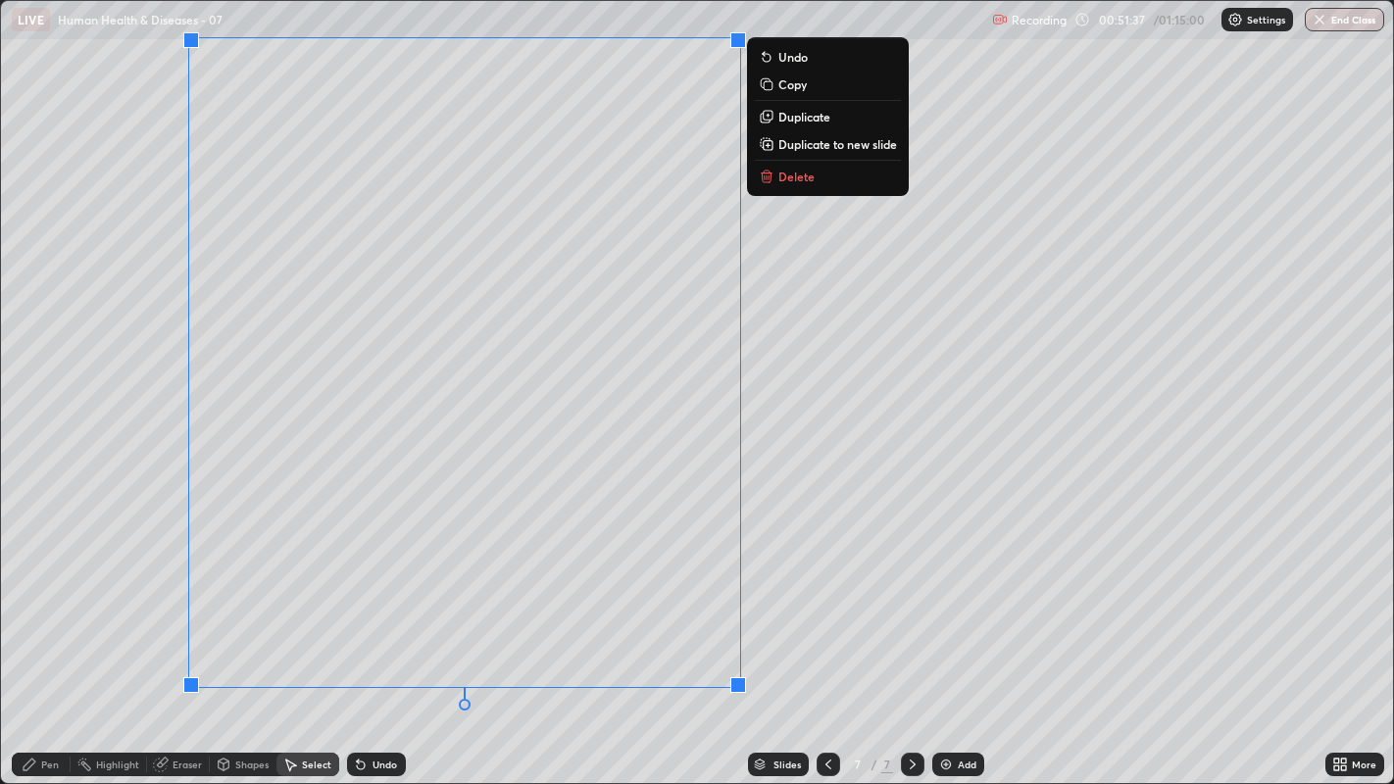
click at [778, 178] on p "Delete" at bounding box center [796, 177] width 36 height 16
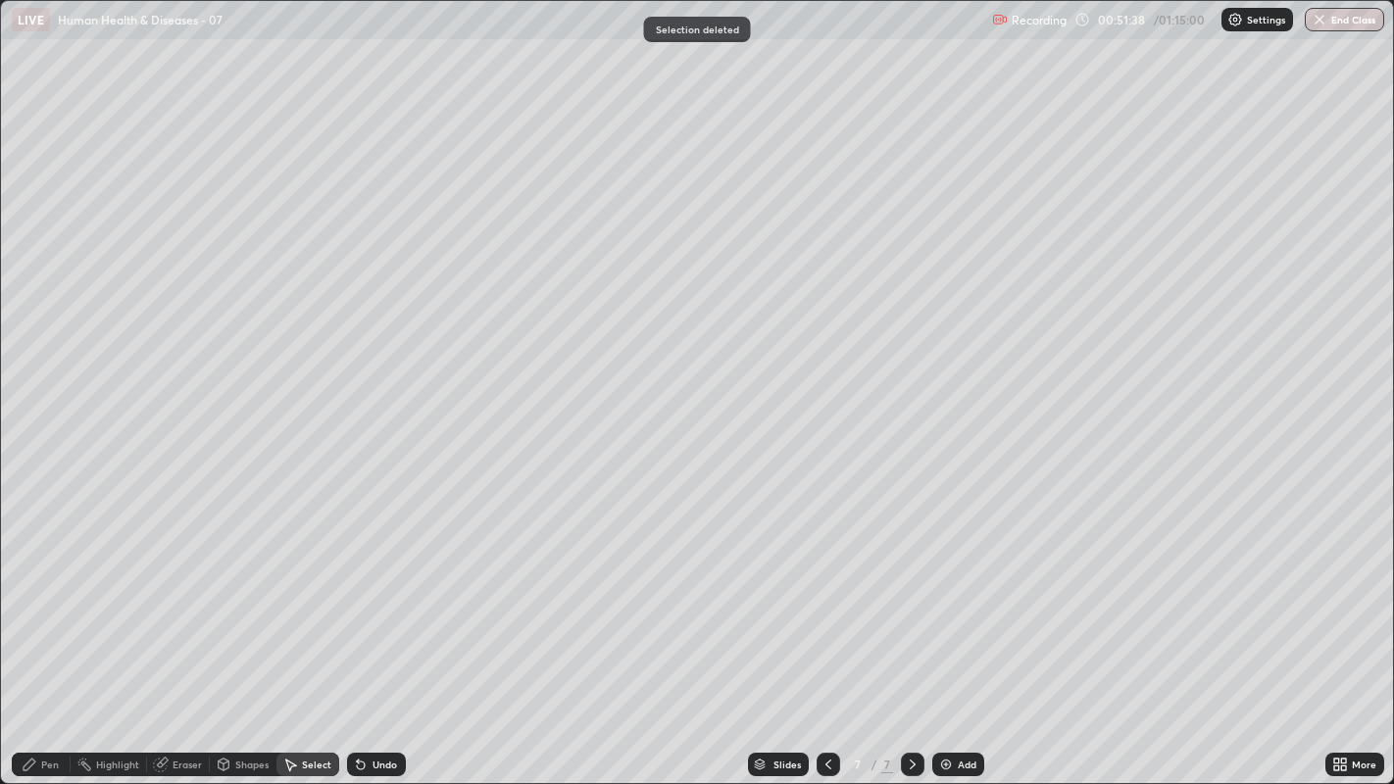
click at [49, 599] on div "Pen" at bounding box center [50, 765] width 18 height 10
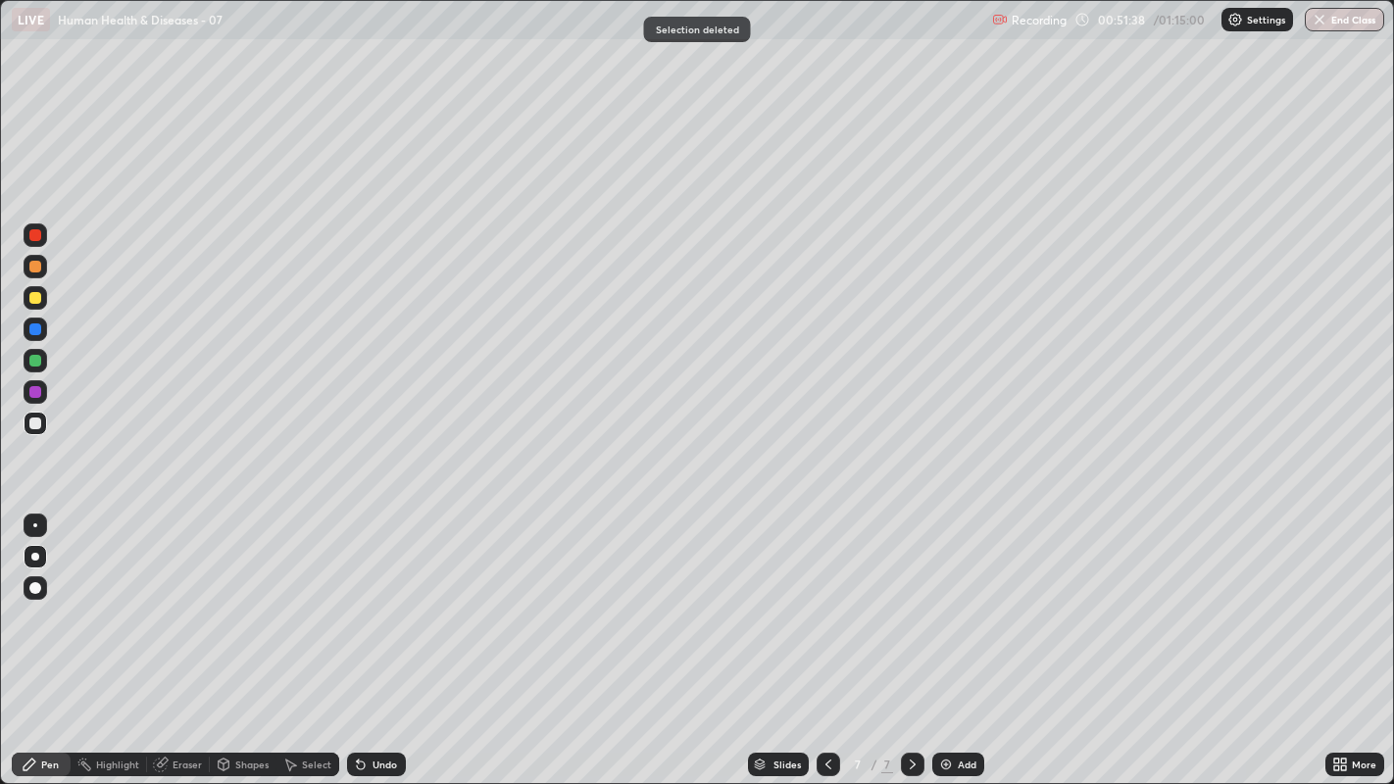
click at [35, 422] on div at bounding box center [35, 424] width 12 height 12
click at [33, 423] on div at bounding box center [35, 424] width 12 height 12
click at [910, 599] on icon at bounding box center [913, 765] width 6 height 10
click at [949, 599] on img at bounding box center [946, 765] width 16 height 16
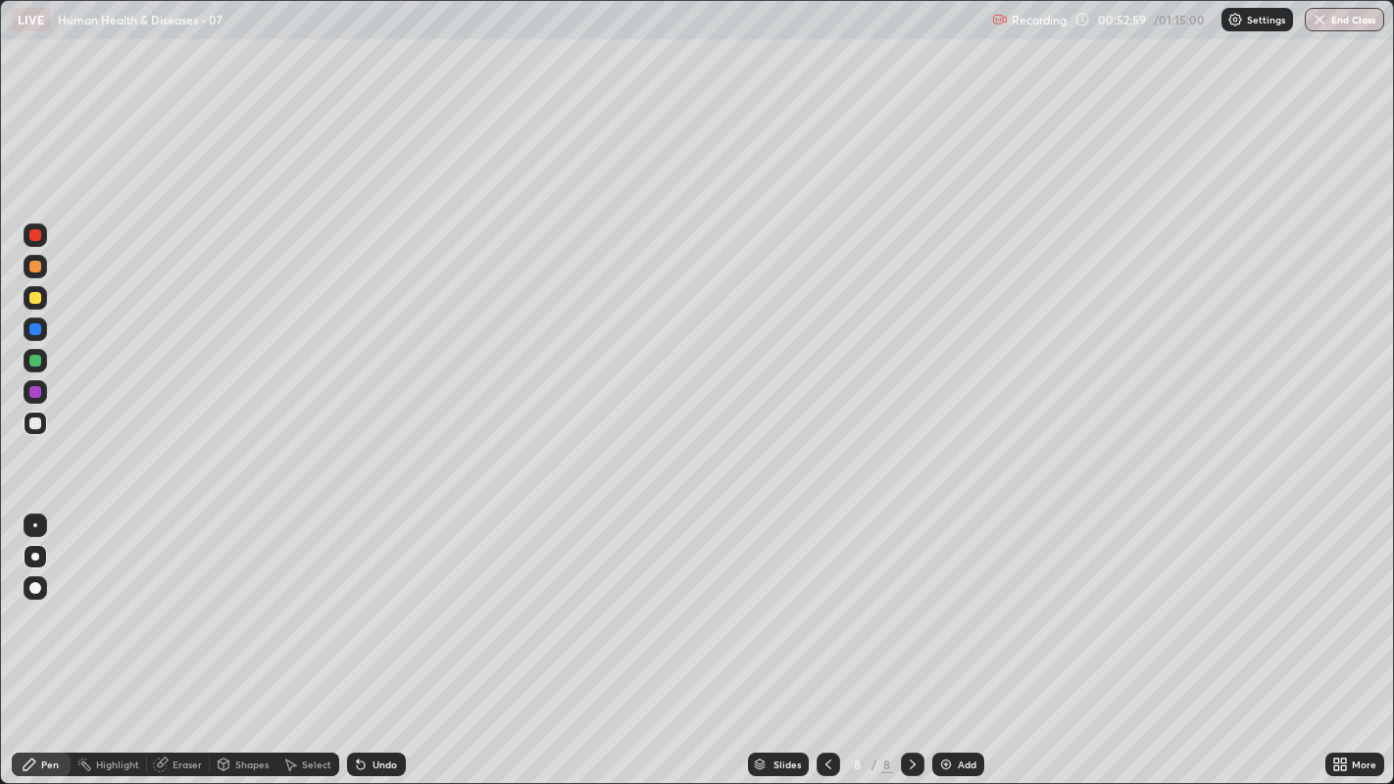
click at [32, 268] on div at bounding box center [35, 267] width 12 height 12
click at [25, 423] on div at bounding box center [36, 424] width 24 height 24
click at [25, 421] on div at bounding box center [36, 424] width 24 height 24
click at [24, 425] on div at bounding box center [36, 424] width 24 height 24
click at [27, 421] on div at bounding box center [36, 424] width 24 height 24
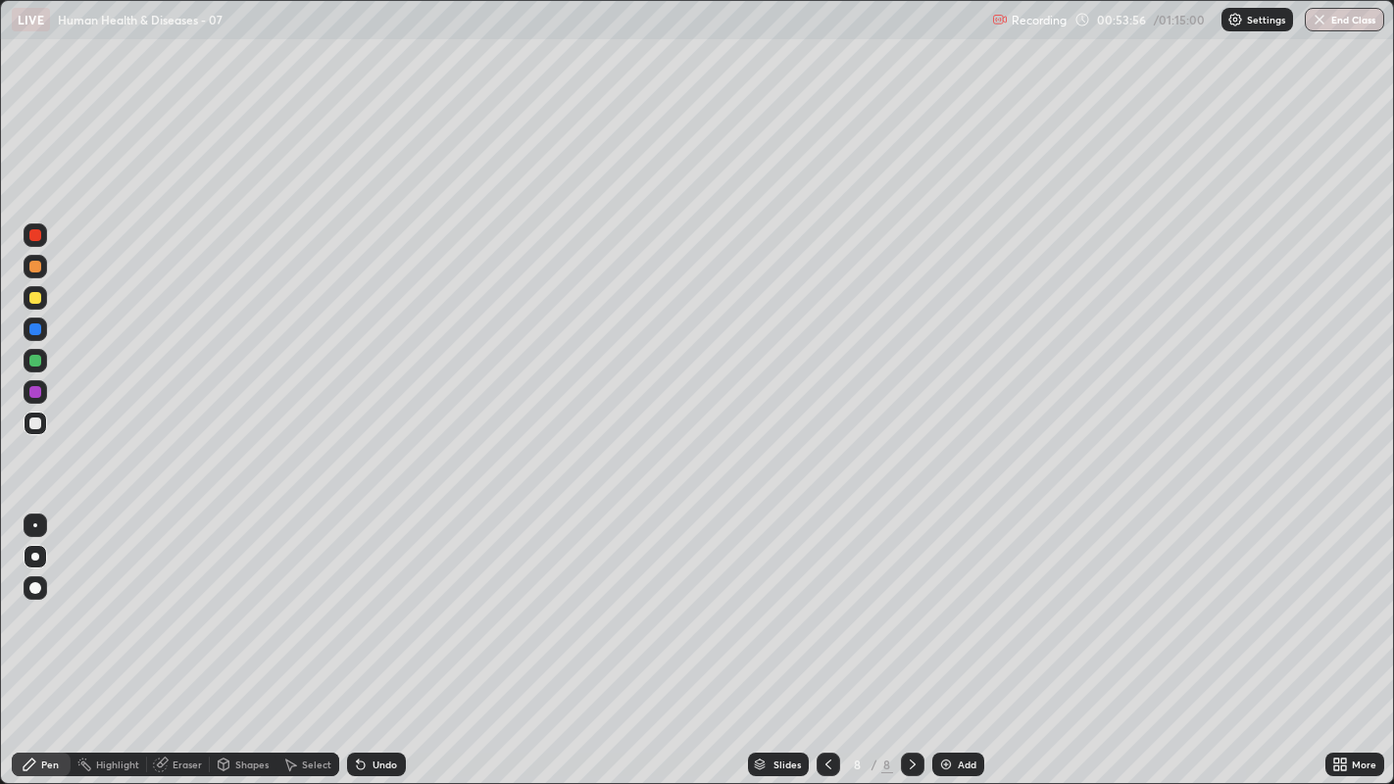
click at [32, 422] on div at bounding box center [35, 424] width 12 height 12
click at [385, 599] on div "Undo" at bounding box center [384, 765] width 25 height 10
click at [375, 599] on div "Undo" at bounding box center [384, 765] width 25 height 10
click at [373, 599] on div "Undo" at bounding box center [384, 765] width 25 height 10
click at [376, 599] on div "Undo" at bounding box center [384, 765] width 25 height 10
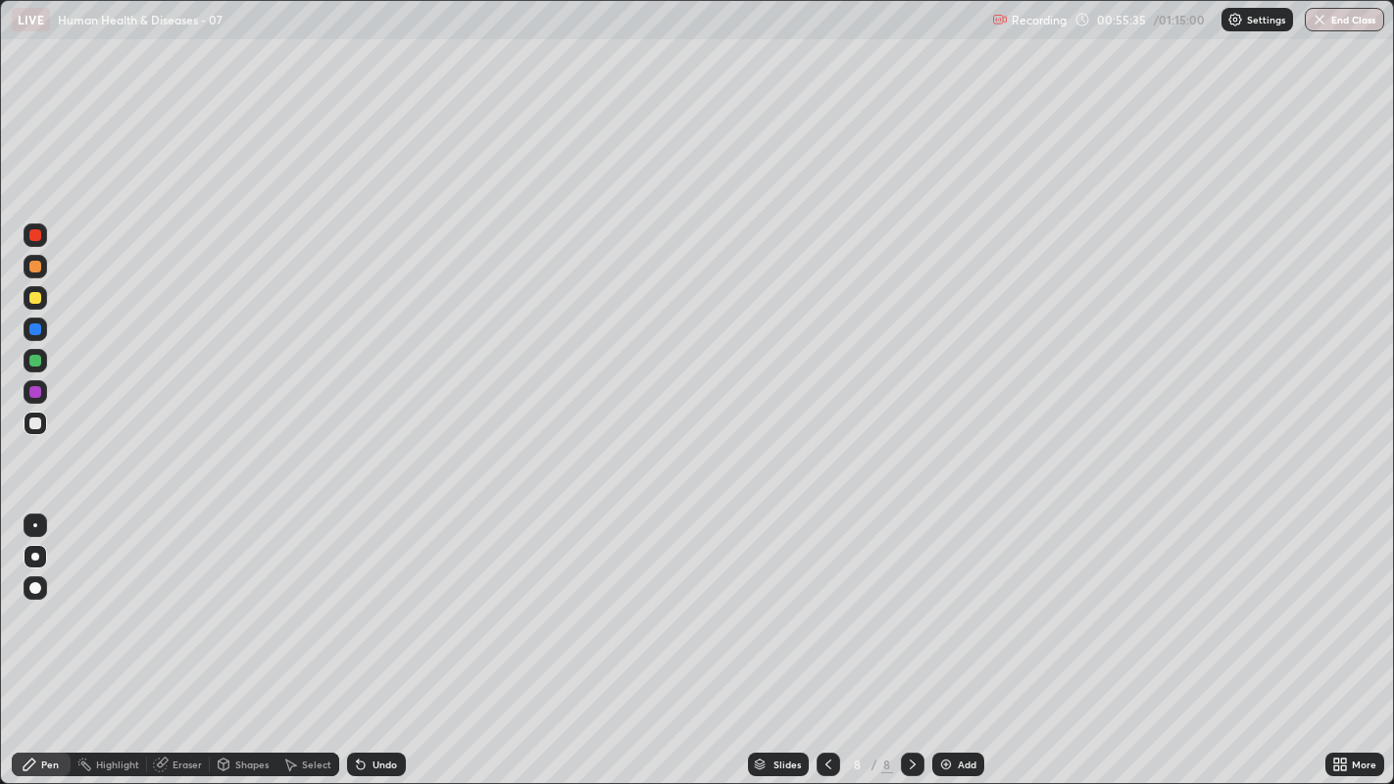
click at [30, 421] on div at bounding box center [35, 424] width 12 height 12
click at [36, 301] on div at bounding box center [35, 298] width 12 height 12
click at [34, 424] on div at bounding box center [35, 424] width 12 height 12
click at [32, 422] on div at bounding box center [35, 424] width 12 height 12
click at [34, 423] on div at bounding box center [35, 424] width 12 height 12
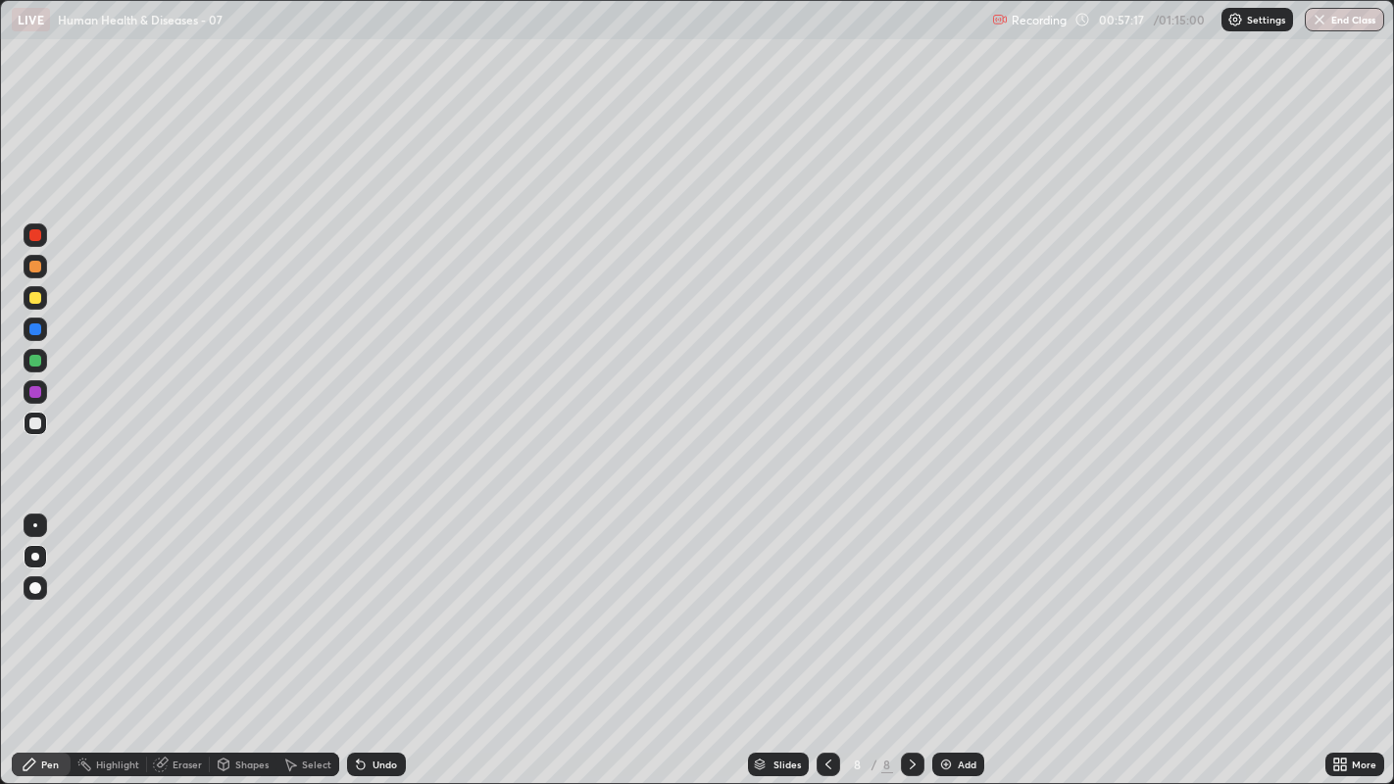
click at [36, 424] on div at bounding box center [35, 424] width 12 height 12
click at [910, 599] on icon at bounding box center [913, 765] width 16 height 16
click at [958, 599] on div "Add" at bounding box center [967, 765] width 19 height 10
click at [34, 423] on div at bounding box center [35, 424] width 12 height 12
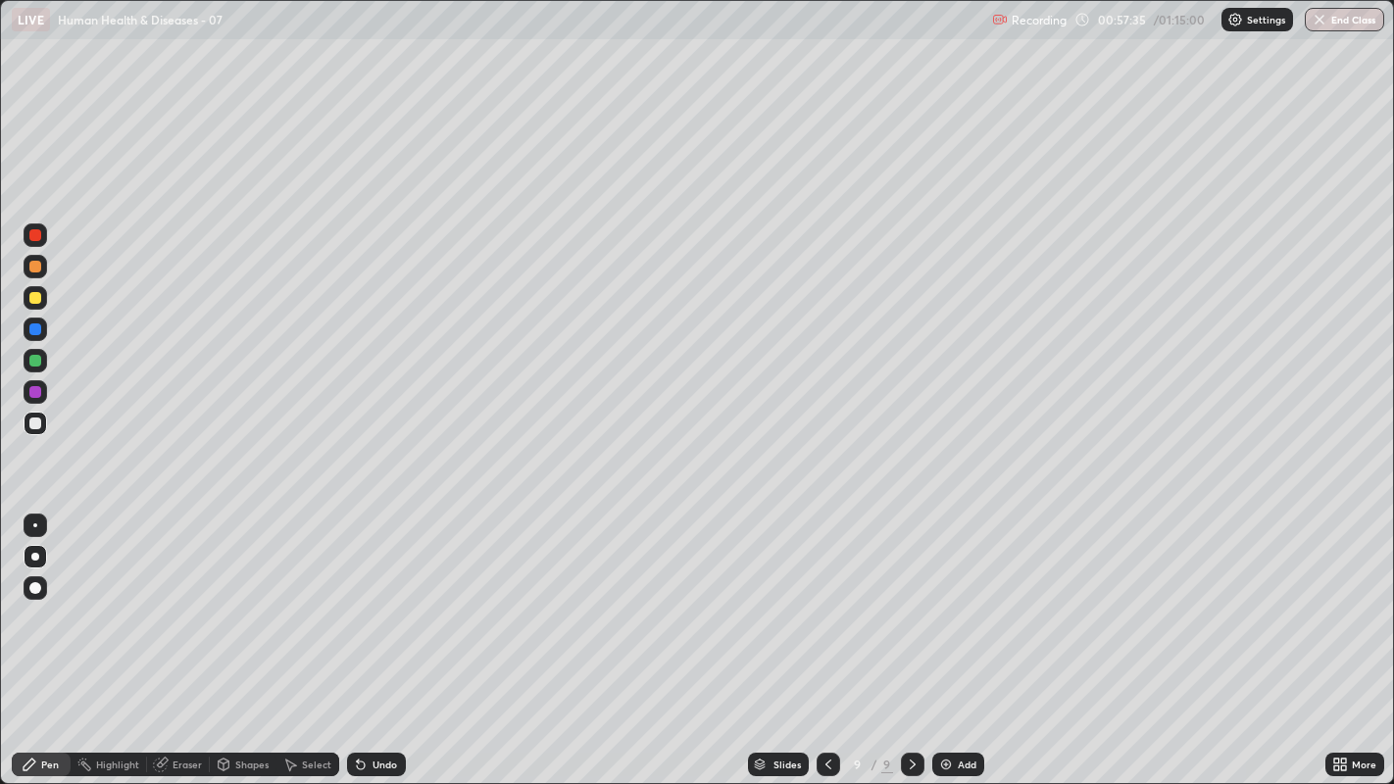
click at [37, 418] on div at bounding box center [35, 424] width 12 height 12
click at [34, 423] on div at bounding box center [35, 424] width 12 height 12
click at [35, 425] on div at bounding box center [35, 424] width 12 height 12
click at [36, 420] on div at bounding box center [35, 424] width 12 height 12
click at [825, 599] on icon at bounding box center [828, 765] width 6 height 10
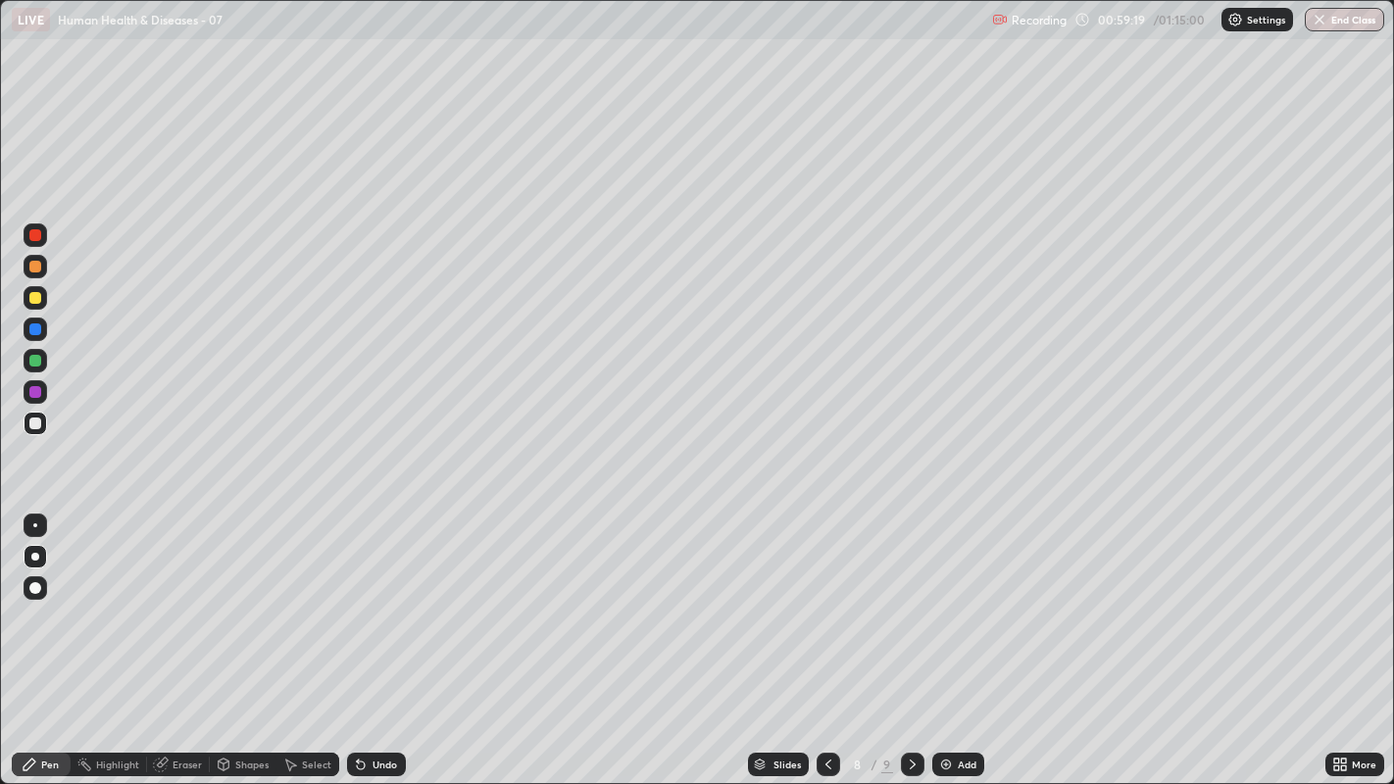
click at [912, 599] on icon at bounding box center [913, 765] width 16 height 16
click at [825, 599] on icon at bounding box center [828, 765] width 6 height 10
click at [911, 599] on icon at bounding box center [913, 765] width 16 height 16
click at [28, 431] on div at bounding box center [36, 424] width 24 height 24
click at [33, 422] on div at bounding box center [35, 424] width 12 height 12
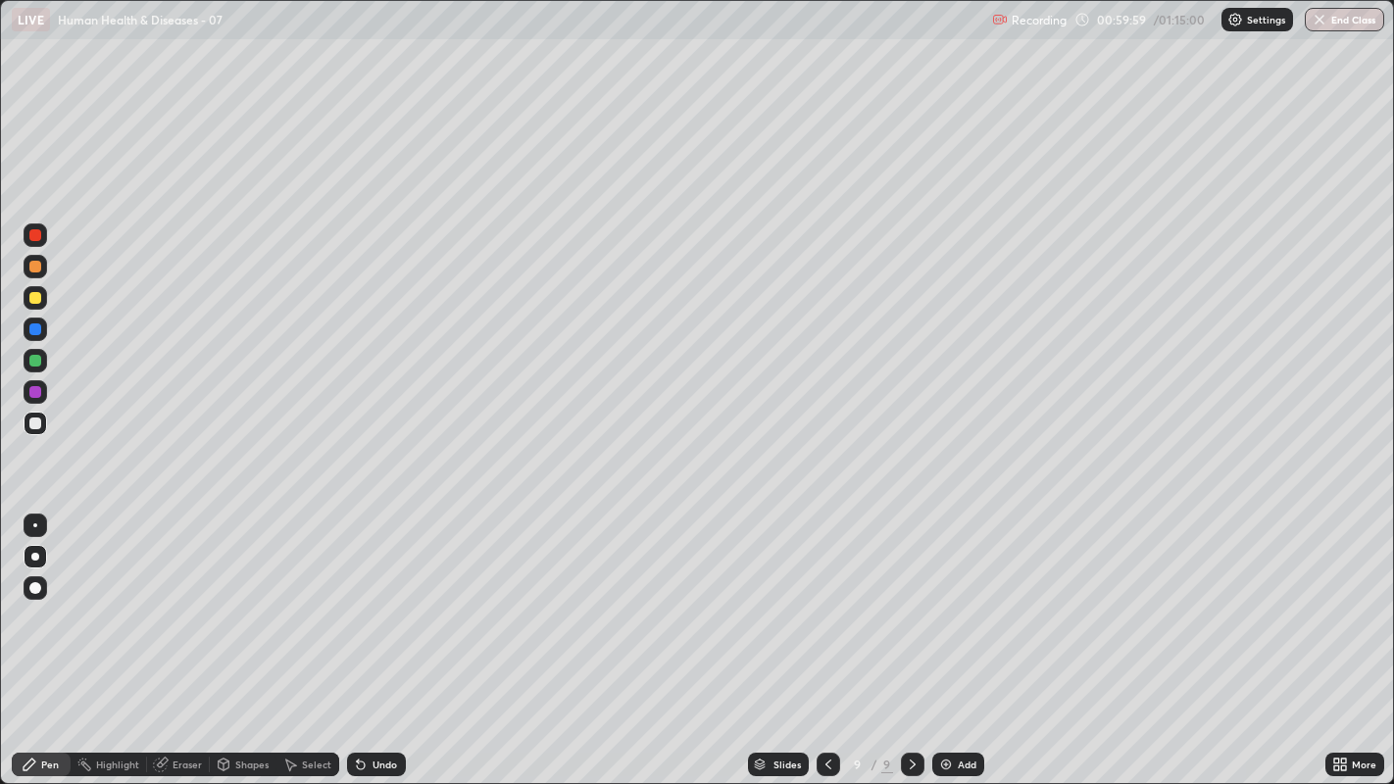
click at [34, 425] on div at bounding box center [35, 424] width 12 height 12
click at [33, 422] on div at bounding box center [35, 424] width 12 height 12
click at [31, 418] on div at bounding box center [35, 424] width 12 height 12
click at [34, 424] on div at bounding box center [35, 424] width 12 height 12
click at [30, 422] on div at bounding box center [35, 424] width 12 height 12
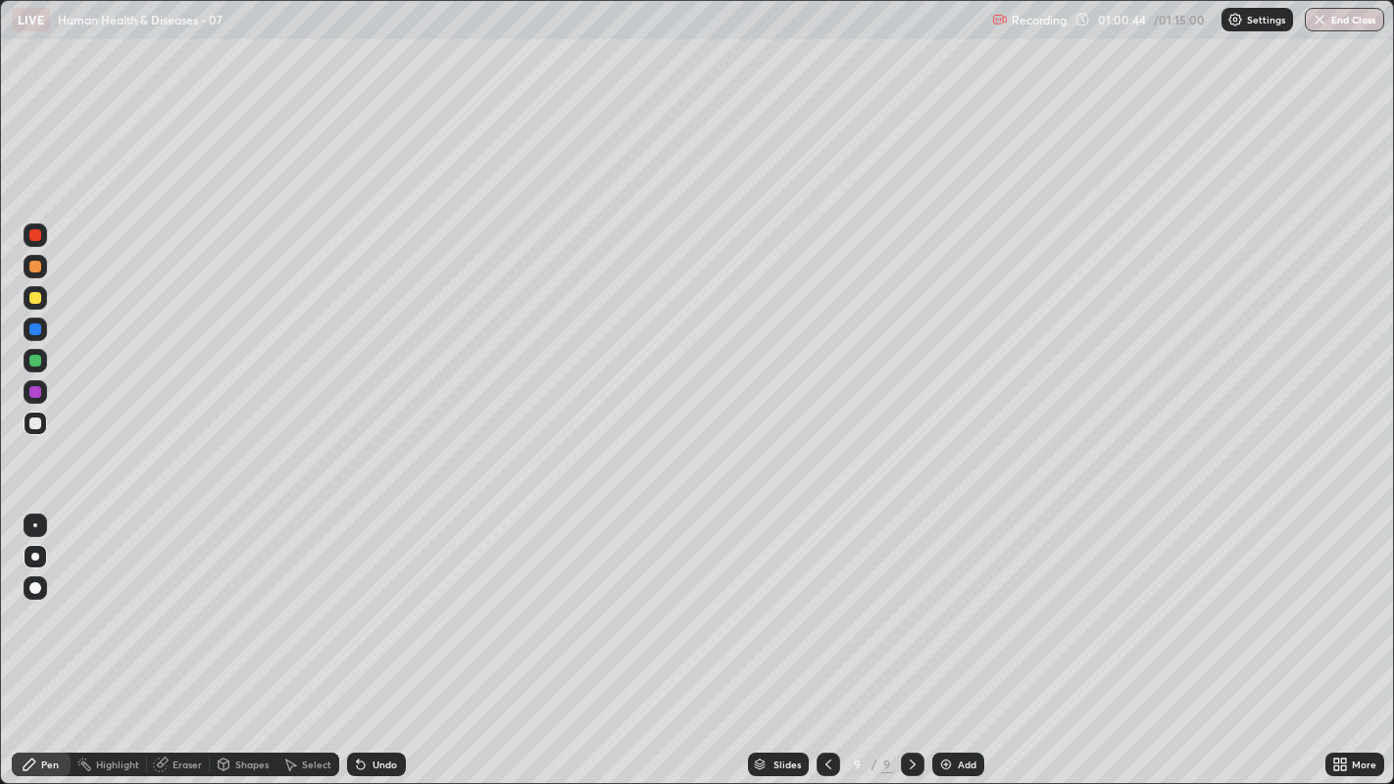
click at [36, 298] on div at bounding box center [35, 298] width 12 height 12
click at [33, 425] on div at bounding box center [35, 424] width 12 height 12
click at [29, 427] on div at bounding box center [35, 424] width 12 height 12
click at [33, 425] on div at bounding box center [35, 424] width 12 height 12
click at [33, 422] on div at bounding box center [35, 424] width 12 height 12
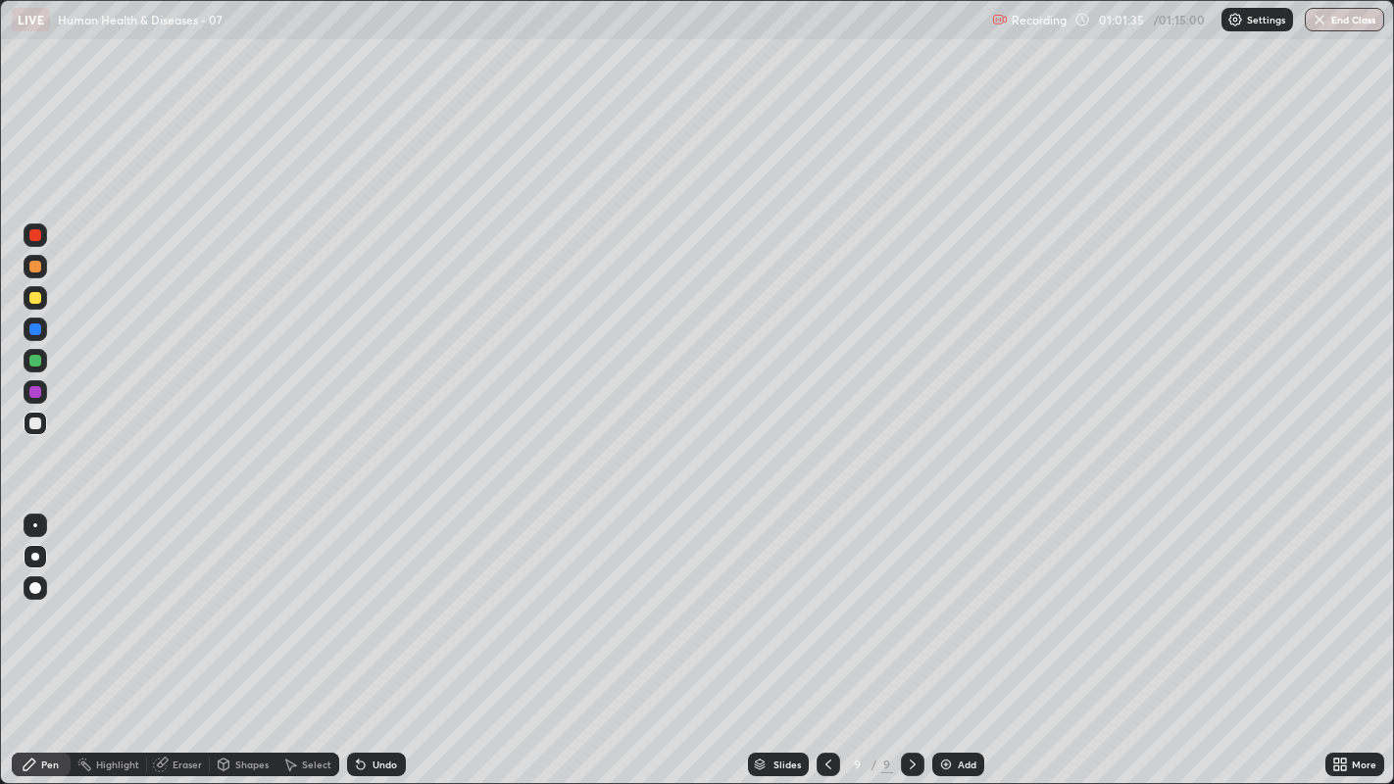
click at [33, 421] on div at bounding box center [35, 424] width 12 height 12
click at [31, 269] on div at bounding box center [35, 267] width 12 height 12
click at [37, 360] on div at bounding box center [35, 361] width 12 height 12
click at [40, 298] on div at bounding box center [35, 298] width 12 height 12
click at [37, 271] on div at bounding box center [35, 267] width 12 height 12
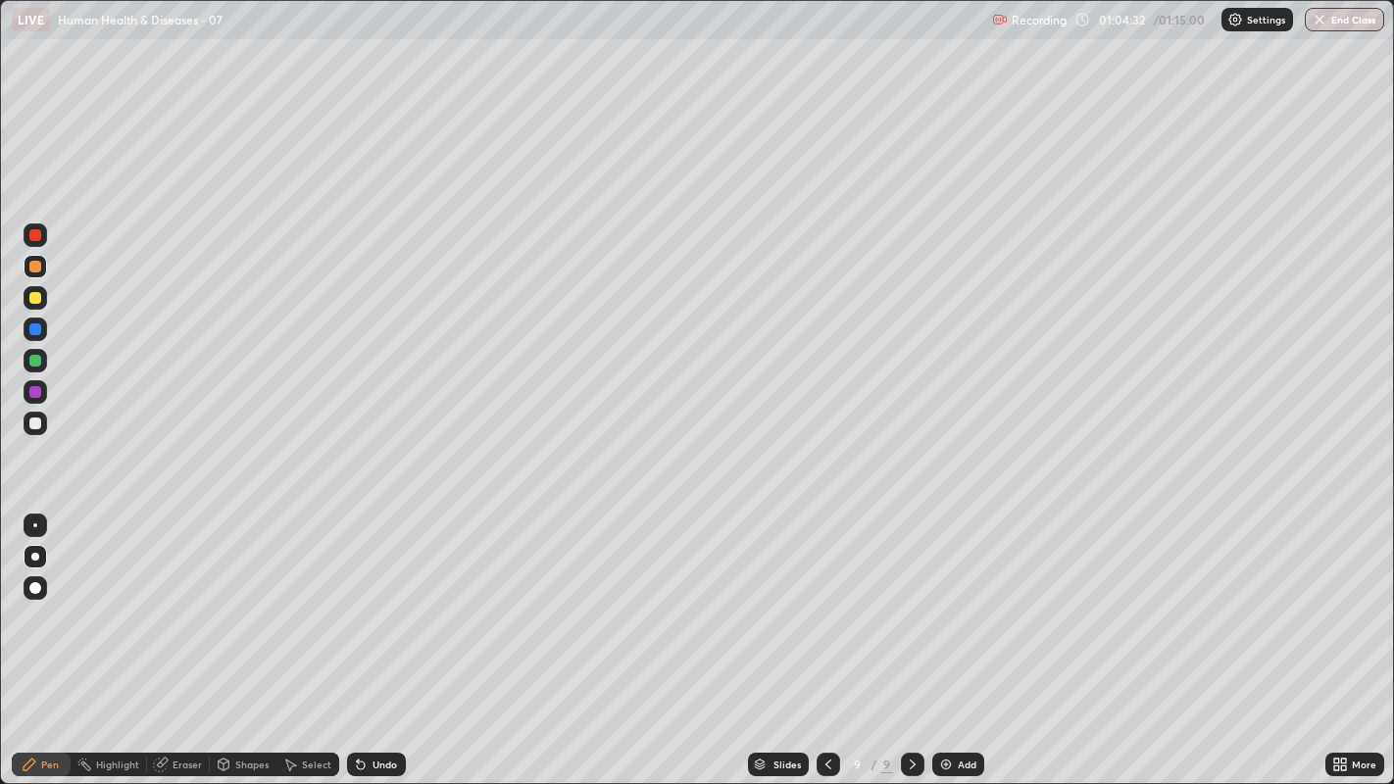
click at [912, 599] on icon at bounding box center [913, 765] width 16 height 16
click at [954, 599] on div "Add" at bounding box center [958, 765] width 52 height 24
click at [35, 269] on div at bounding box center [35, 267] width 12 height 12
click at [30, 419] on div at bounding box center [35, 424] width 12 height 12
click at [34, 424] on div at bounding box center [35, 424] width 12 height 12
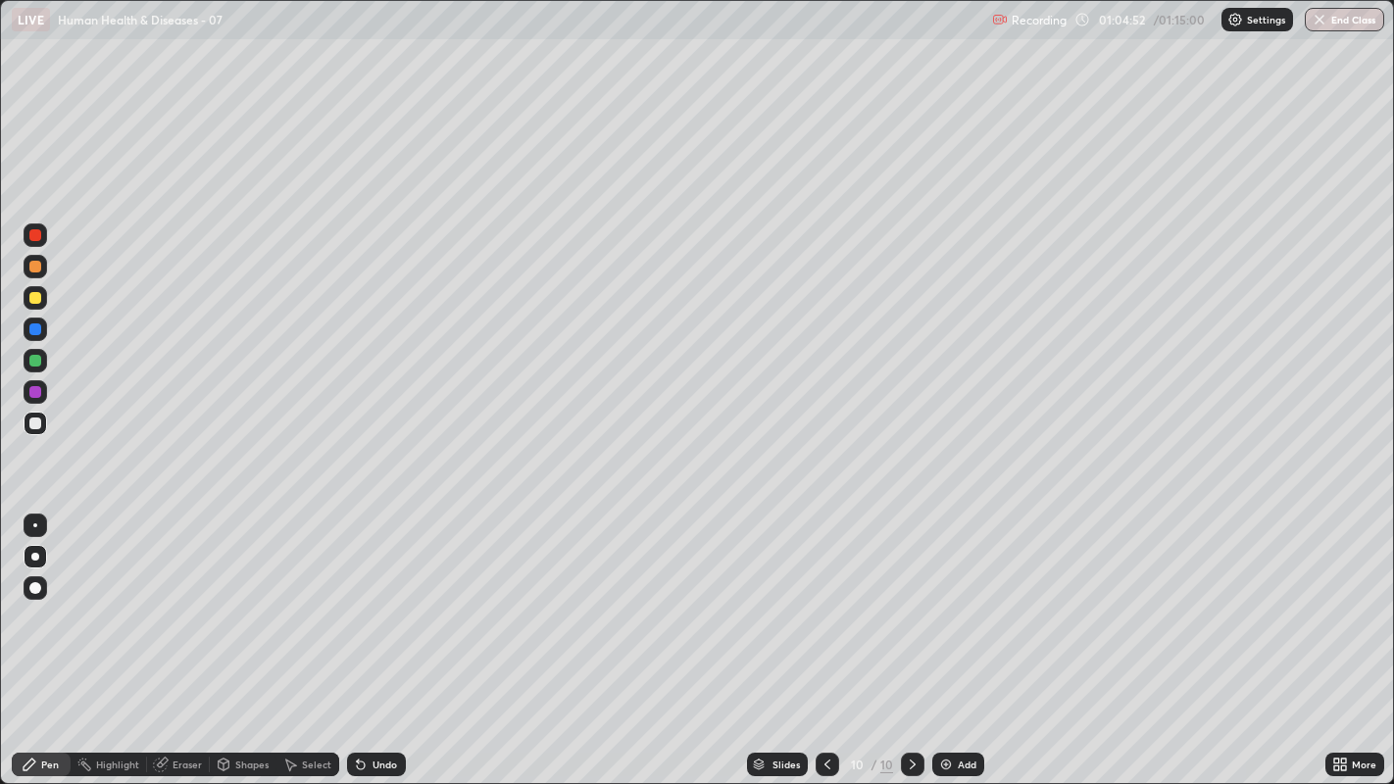
click at [35, 424] on div at bounding box center [35, 424] width 12 height 12
click at [31, 425] on div at bounding box center [35, 424] width 12 height 12
click at [36, 420] on div at bounding box center [35, 424] width 12 height 12
click at [38, 428] on div at bounding box center [35, 424] width 12 height 12
click at [36, 420] on div at bounding box center [35, 424] width 12 height 12
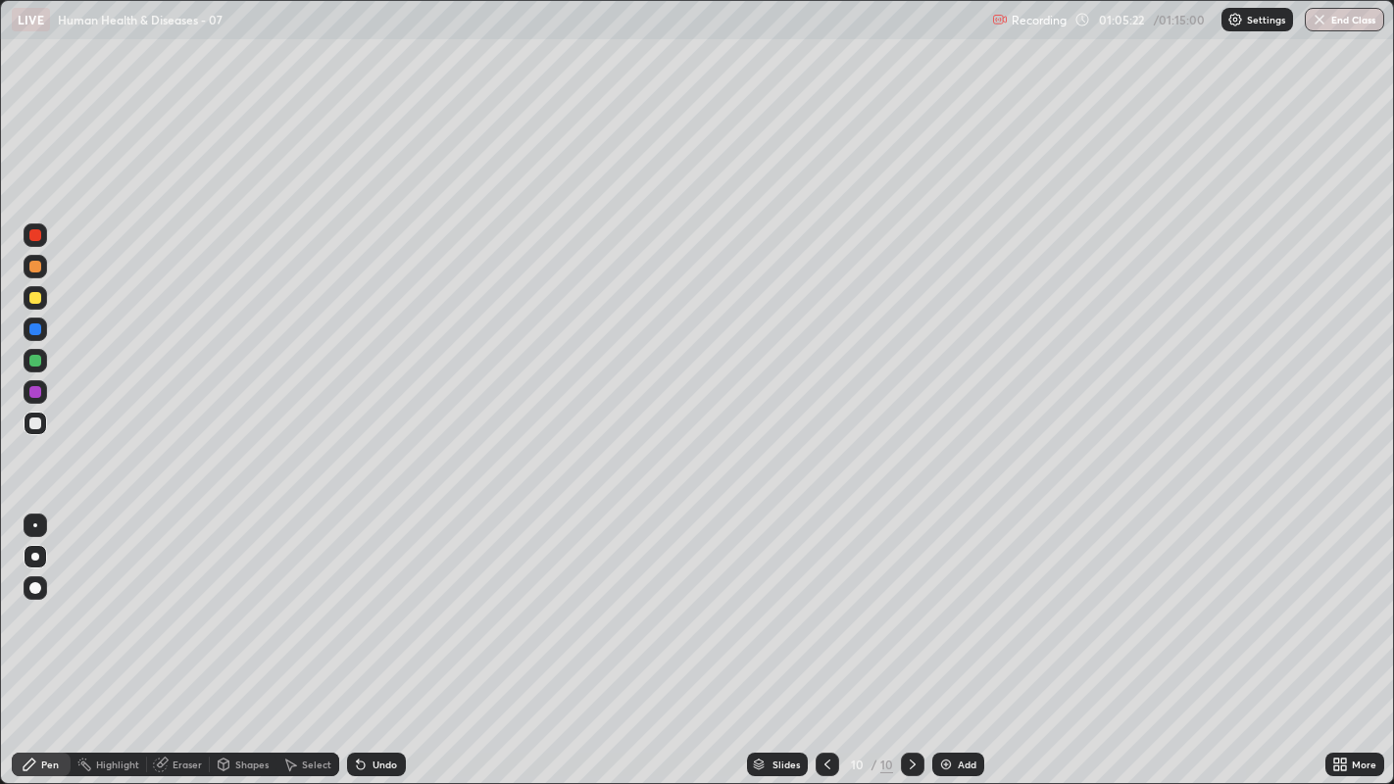
click at [35, 432] on div at bounding box center [36, 424] width 24 height 24
click at [34, 422] on div at bounding box center [35, 424] width 12 height 12
click at [655, 599] on div "Slides 10 / 10 Add" at bounding box center [865, 764] width 919 height 39
click at [38, 429] on div at bounding box center [36, 424] width 24 height 24
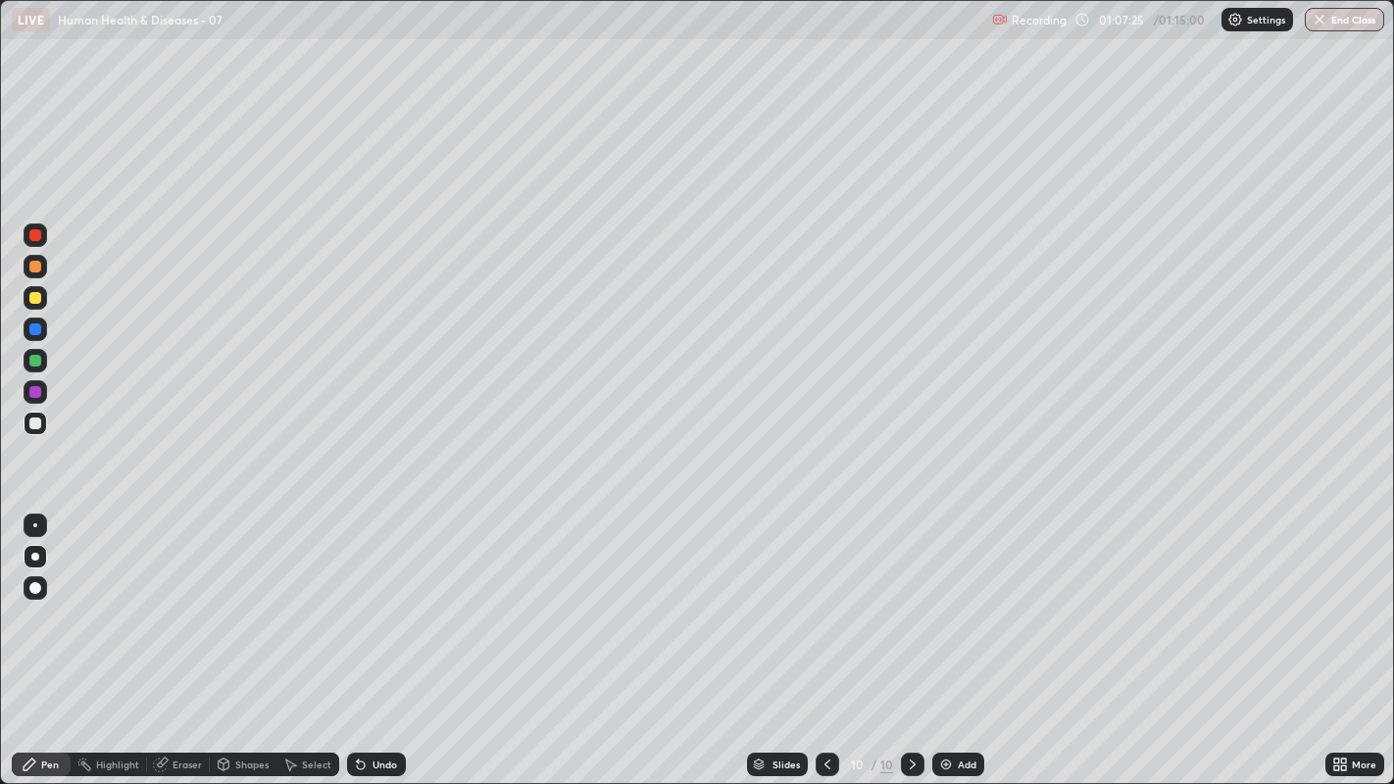
click at [37, 426] on div at bounding box center [35, 424] width 12 height 12
click at [32, 418] on div at bounding box center [35, 424] width 12 height 12
click at [910, 599] on icon at bounding box center [913, 765] width 16 height 16
click at [951, 599] on img at bounding box center [946, 765] width 16 height 16
click at [31, 425] on div at bounding box center [35, 424] width 12 height 12
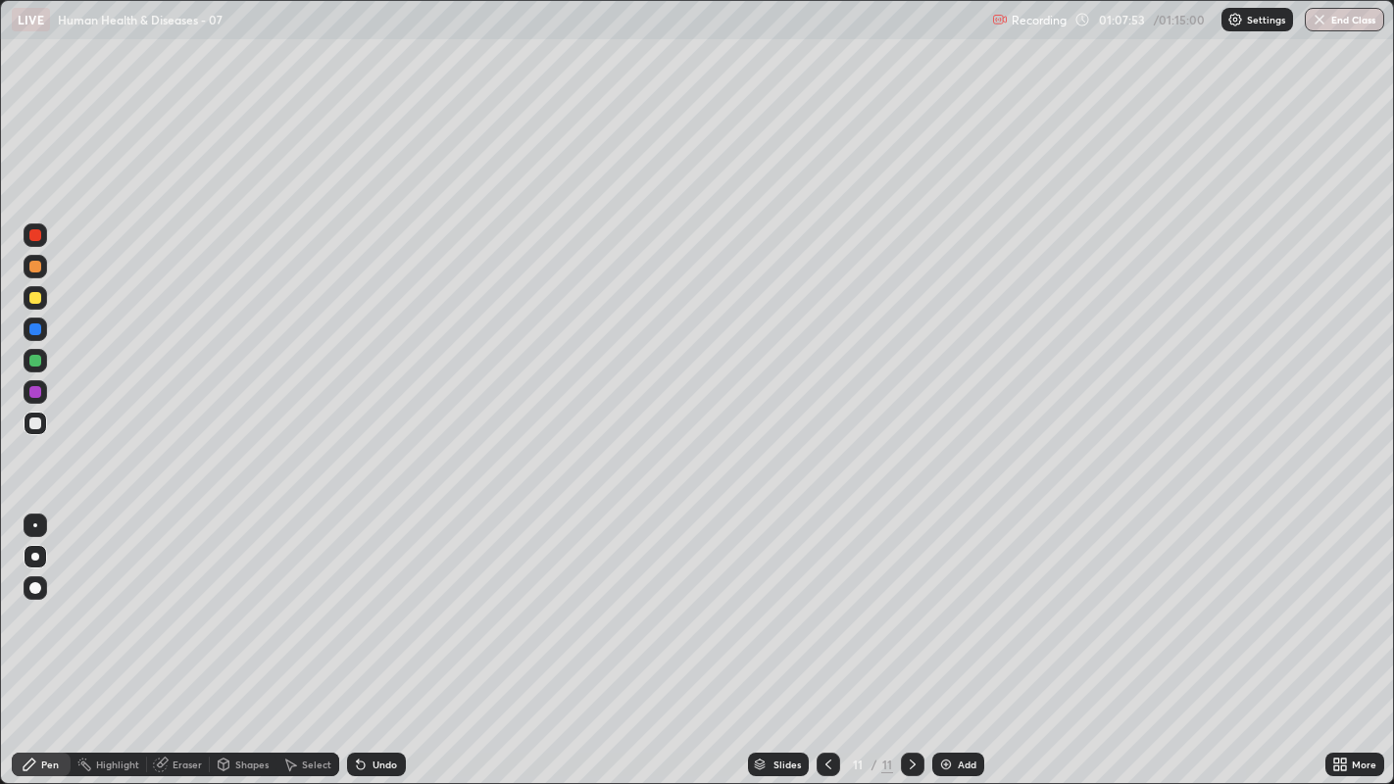
click at [34, 423] on div at bounding box center [35, 424] width 12 height 12
click at [25, 325] on div at bounding box center [36, 330] width 24 height 24
click at [46, 419] on div at bounding box center [36, 424] width 24 height 24
click at [40, 420] on div at bounding box center [35, 424] width 12 height 12
click at [29, 423] on div at bounding box center [35, 424] width 12 height 12
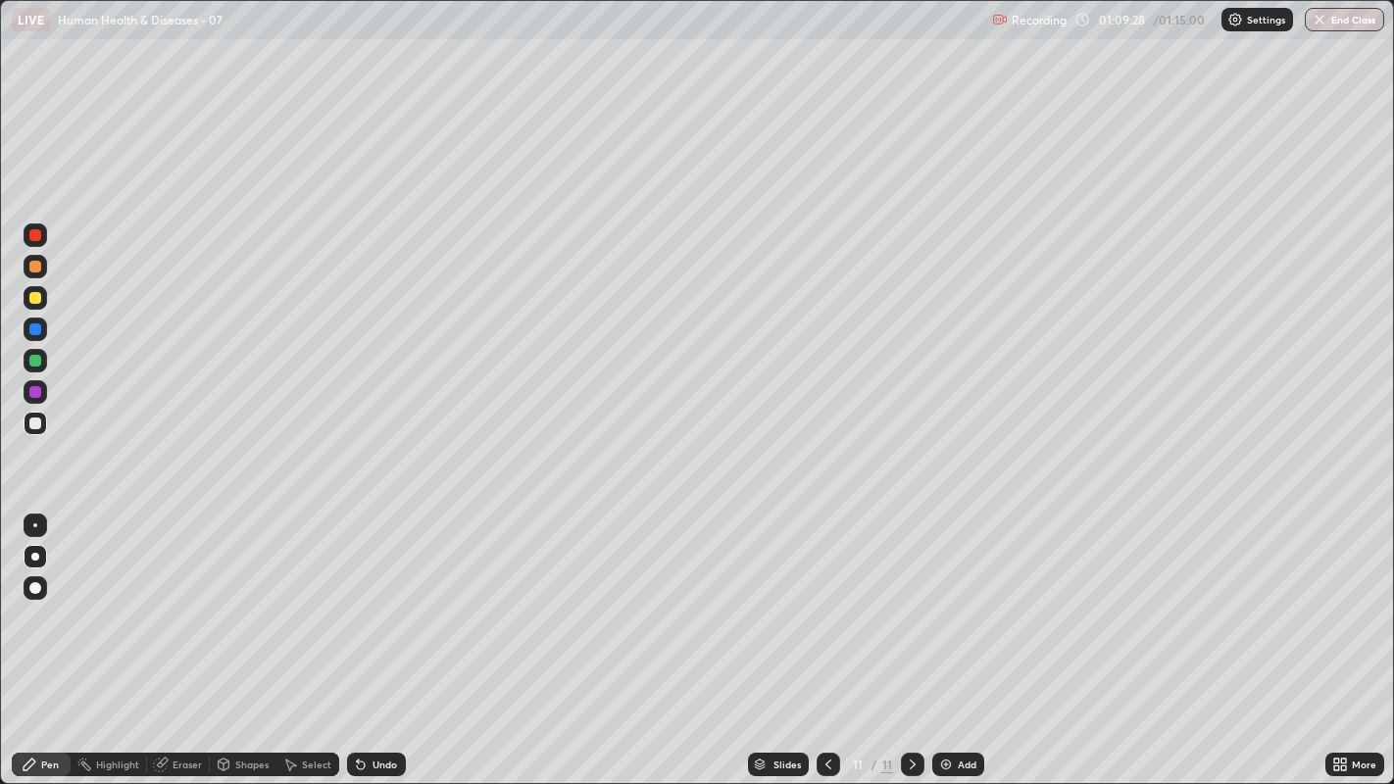
click at [33, 267] on div at bounding box center [35, 267] width 12 height 12
click at [910, 599] on icon at bounding box center [913, 765] width 16 height 16
click at [949, 599] on img at bounding box center [946, 765] width 16 height 16
click at [34, 421] on div at bounding box center [35, 424] width 12 height 12
click at [29, 424] on div at bounding box center [35, 424] width 12 height 12
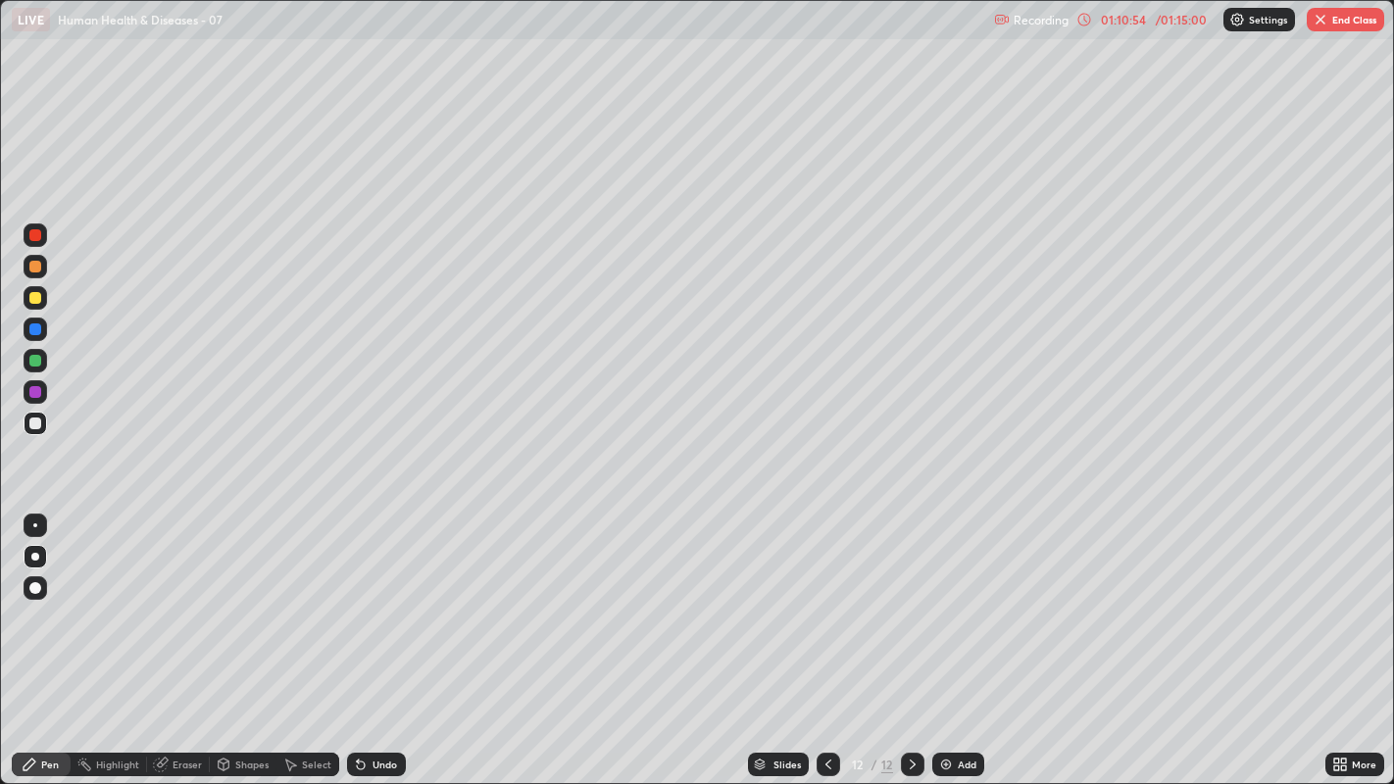
click at [29, 421] on div at bounding box center [35, 424] width 12 height 12
click at [36, 419] on div at bounding box center [35, 424] width 12 height 12
click at [37, 422] on div at bounding box center [35, 424] width 12 height 12
click at [37, 328] on div at bounding box center [35, 329] width 12 height 12
click at [395, 599] on div "Undo" at bounding box center [372, 764] width 67 height 39
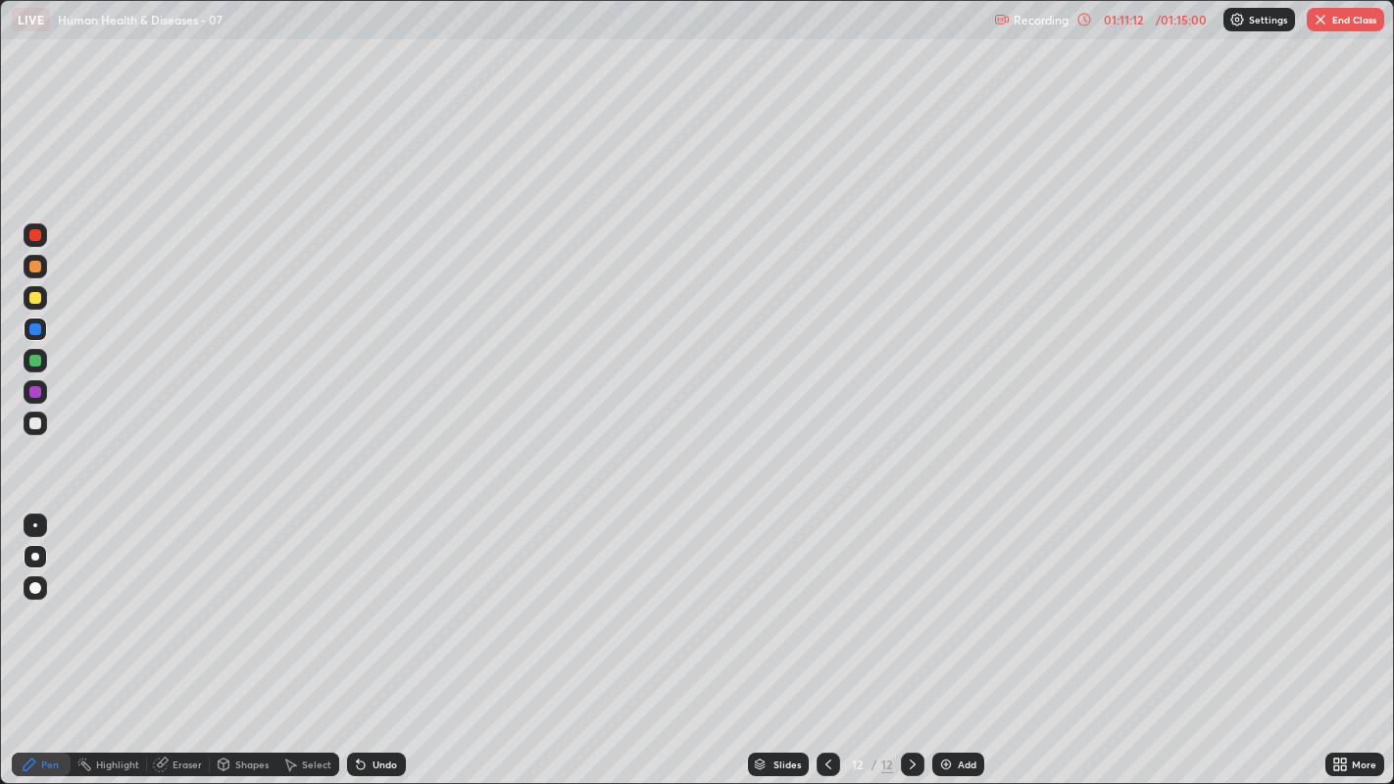
click at [40, 424] on div at bounding box center [35, 424] width 12 height 12
click at [38, 331] on div at bounding box center [35, 329] width 12 height 12
click at [36, 422] on div at bounding box center [35, 424] width 12 height 12
click at [32, 263] on div at bounding box center [35, 267] width 12 height 12
click at [43, 268] on div at bounding box center [36, 267] width 24 height 24
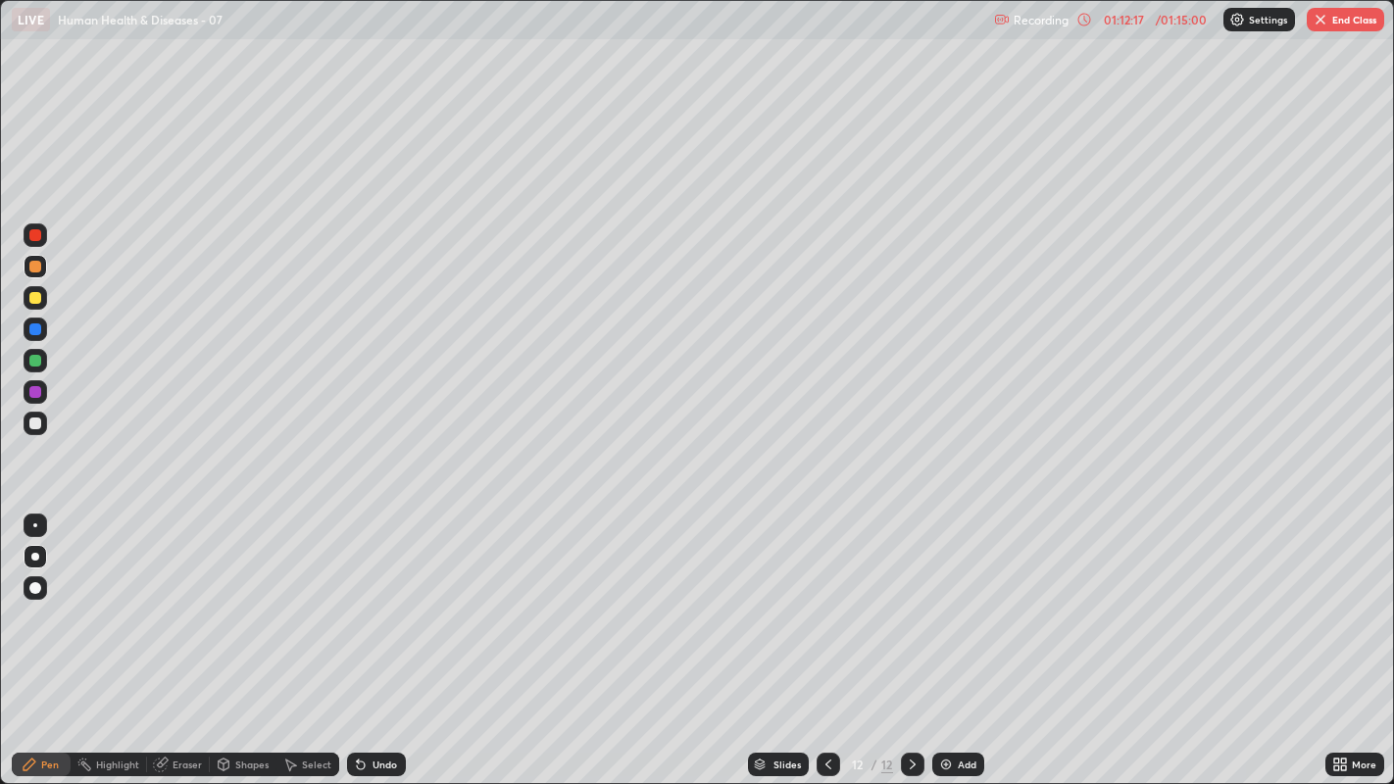
click at [39, 234] on div at bounding box center [35, 235] width 12 height 12
click at [36, 360] on div at bounding box center [35, 361] width 12 height 12
click at [36, 422] on div at bounding box center [35, 424] width 12 height 12
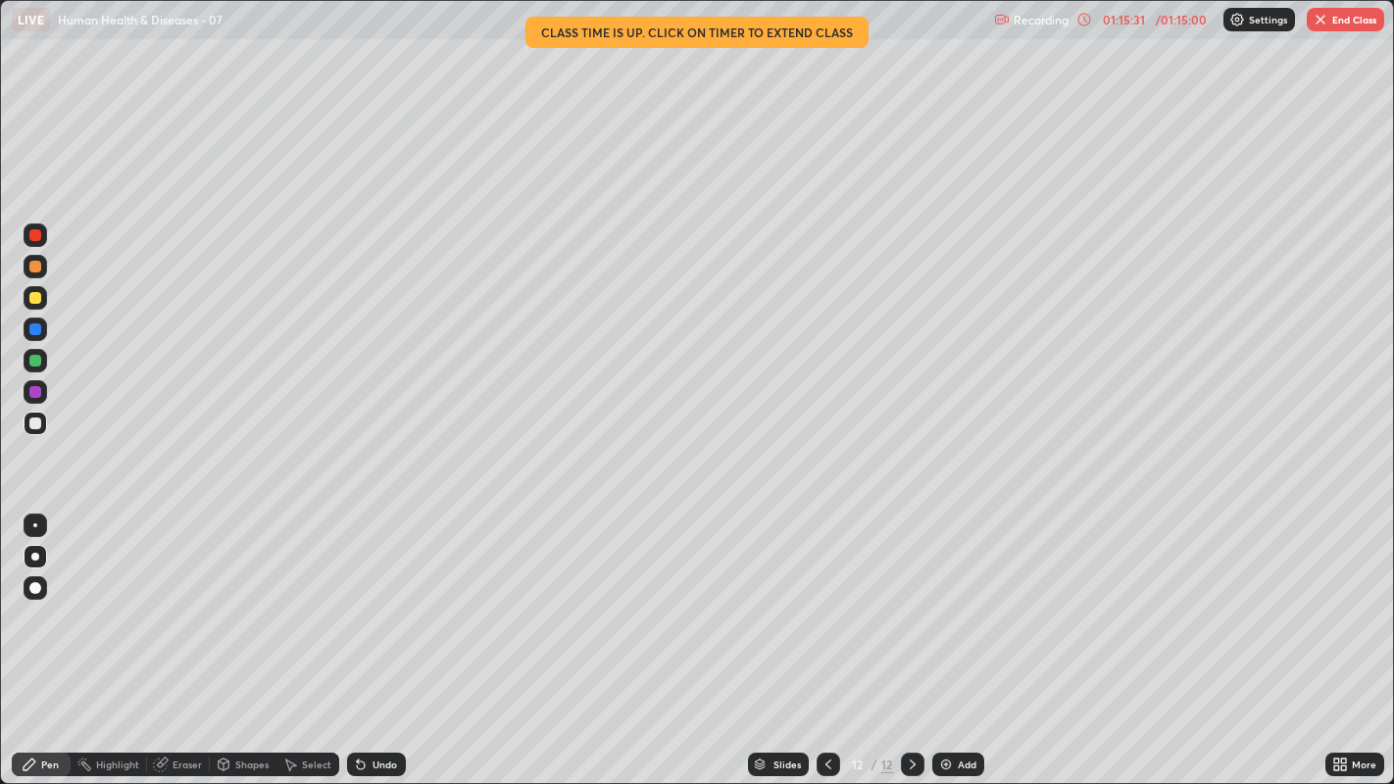
click at [1360, 25] on button "End Class" at bounding box center [1344, 20] width 77 height 24
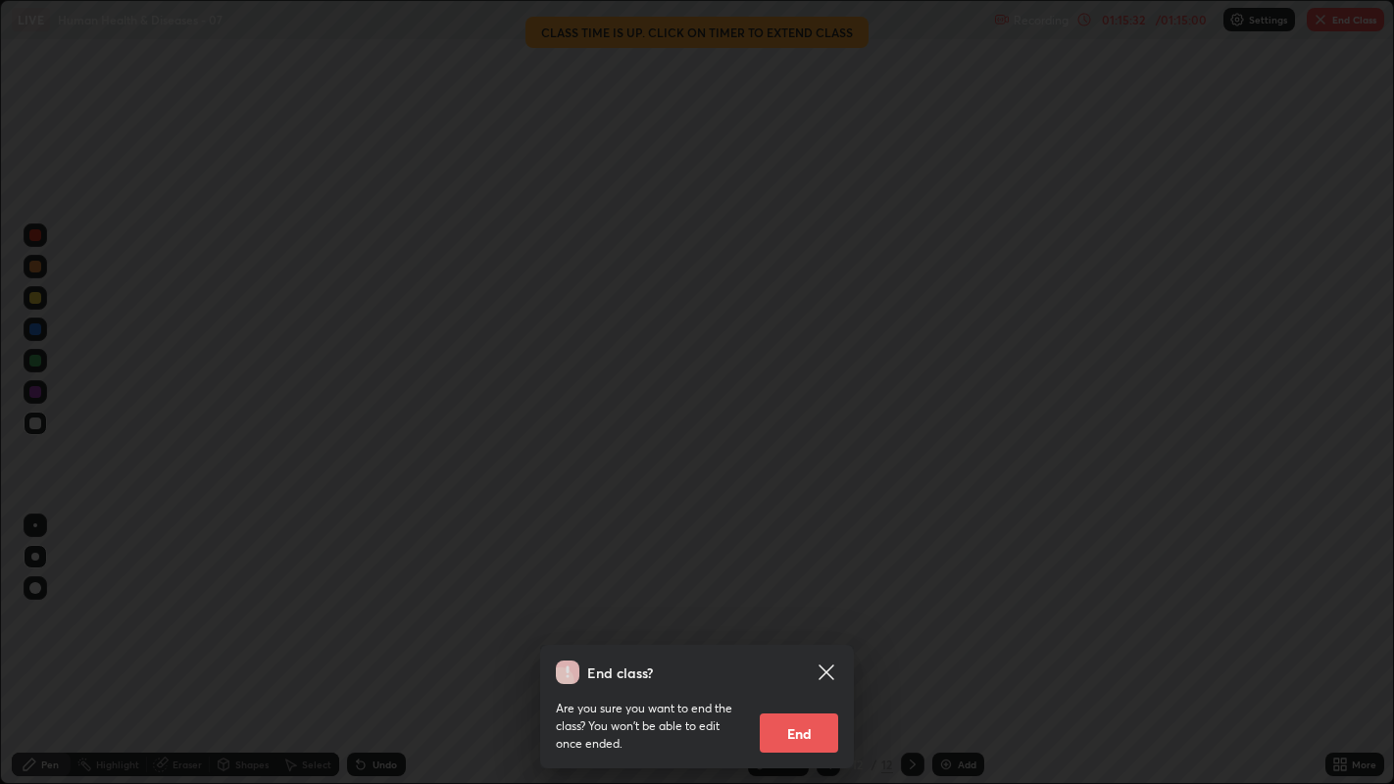
click at [814, 599] on button "End" at bounding box center [799, 732] width 78 height 39
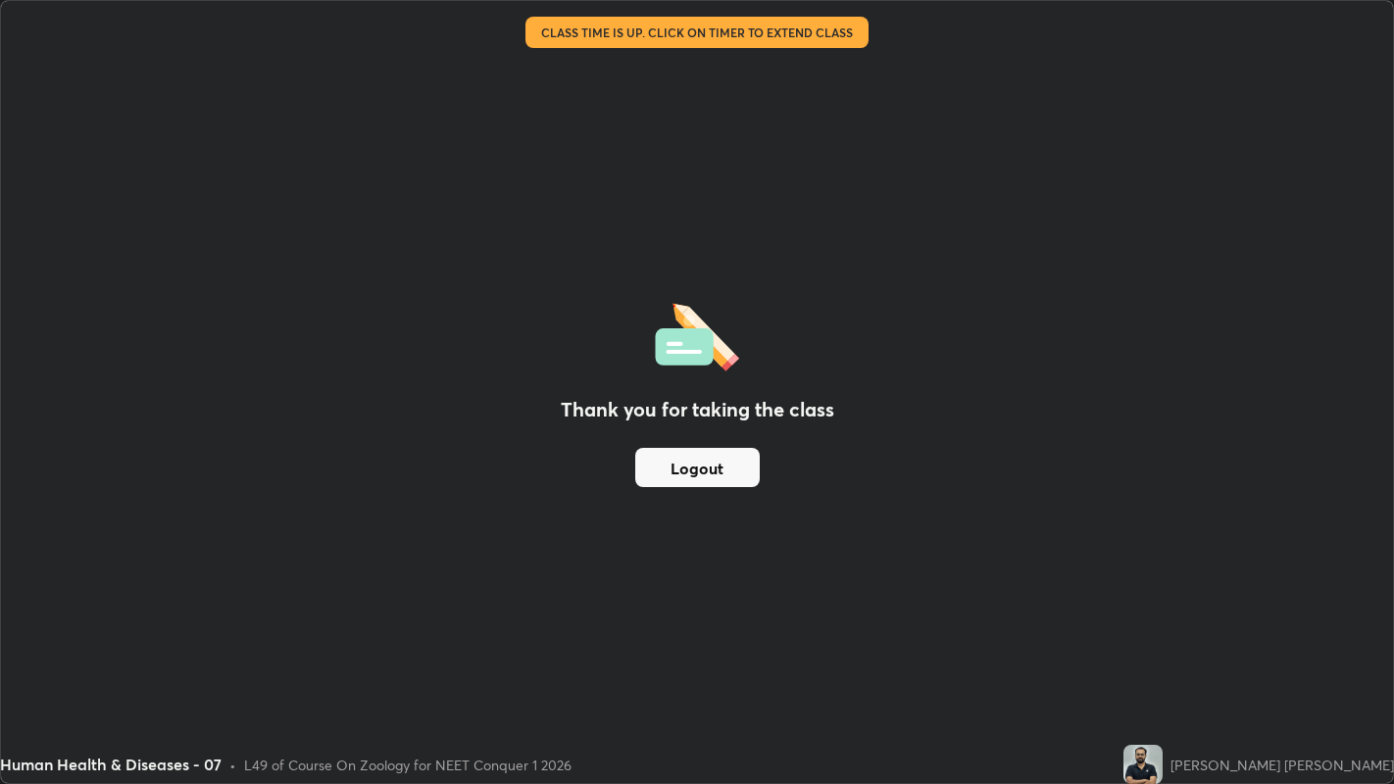
click at [688, 216] on div "Thank you for taking the class Logout" at bounding box center [697, 392] width 1392 height 782
click at [676, 201] on div "Thank you for taking the class Logout" at bounding box center [697, 392] width 1392 height 782
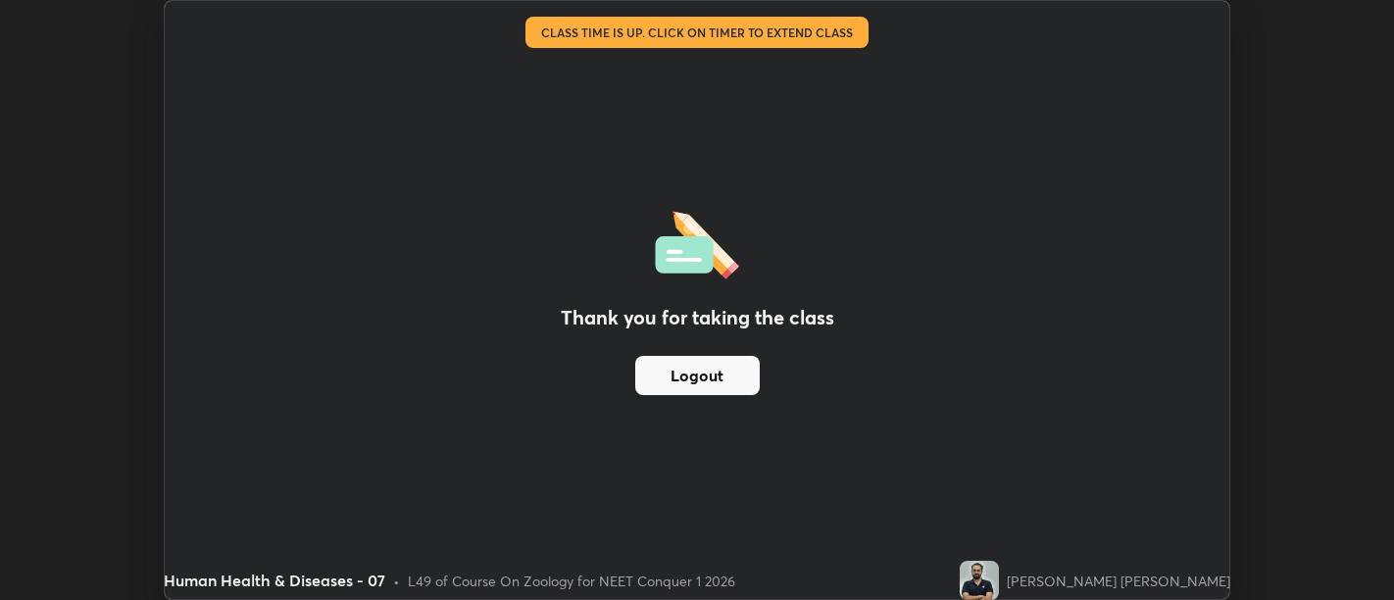
scroll to position [97406, 96613]
